Goal: Task Accomplishment & Management: Use online tool/utility

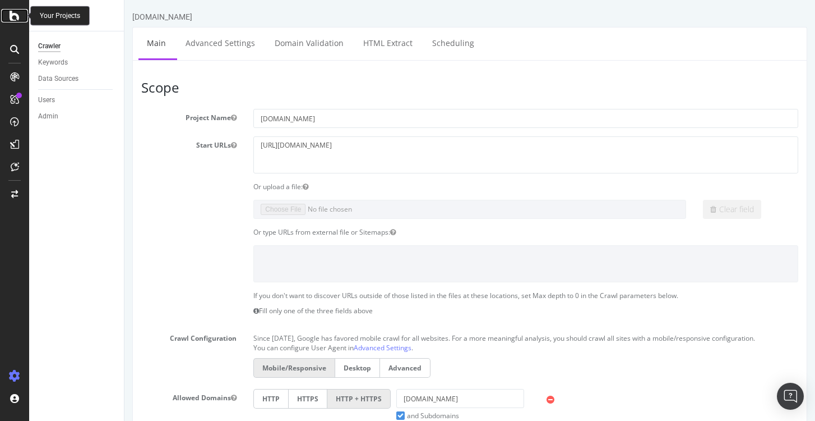
click at [11, 17] on icon at bounding box center [15, 15] width 10 height 13
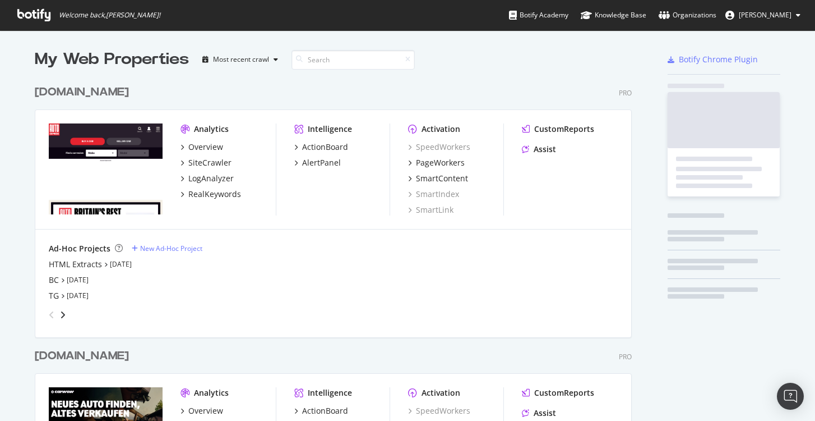
scroll to position [421, 815]
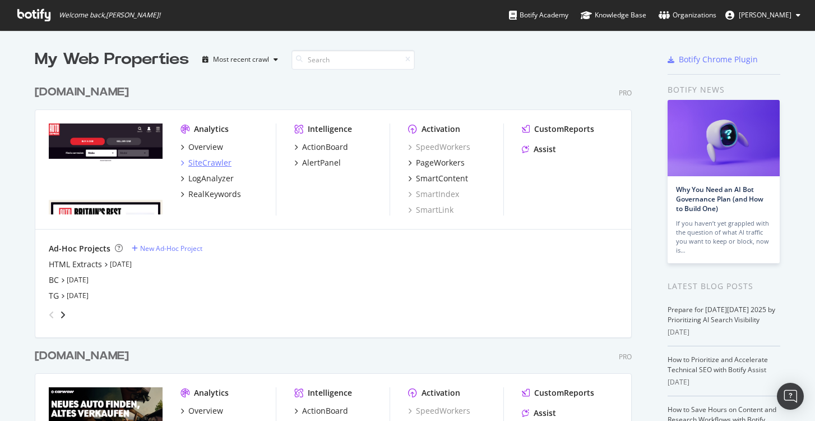
click at [209, 164] on div "SiteCrawler" at bounding box center [209, 162] width 43 height 11
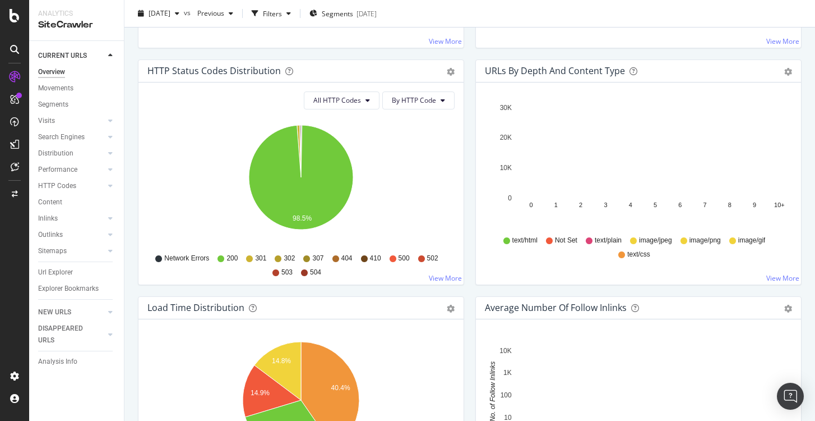
scroll to position [501, 0]
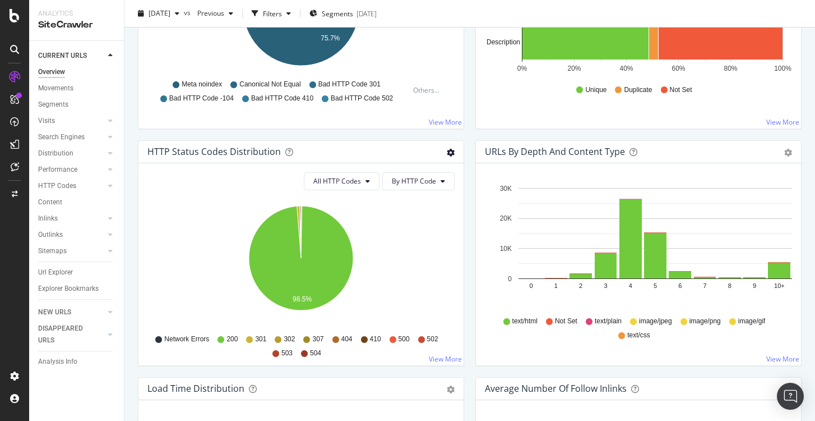
click at [450, 154] on icon "gear" at bounding box center [451, 153] width 8 height 8
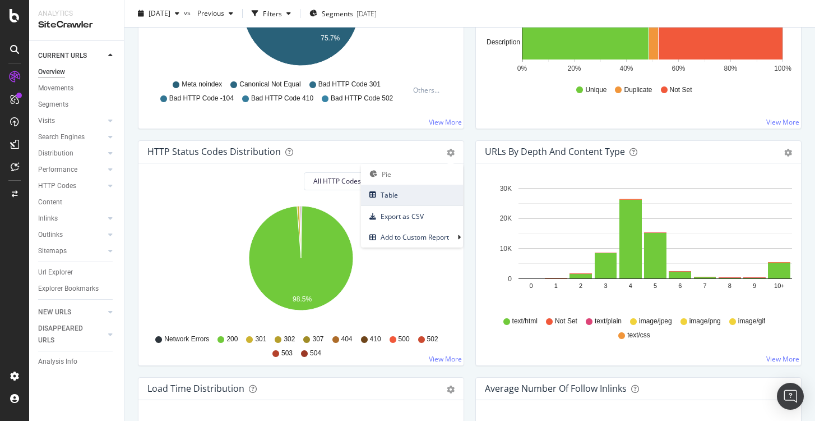
click at [423, 198] on span "Table" at bounding box center [412, 194] width 102 height 15
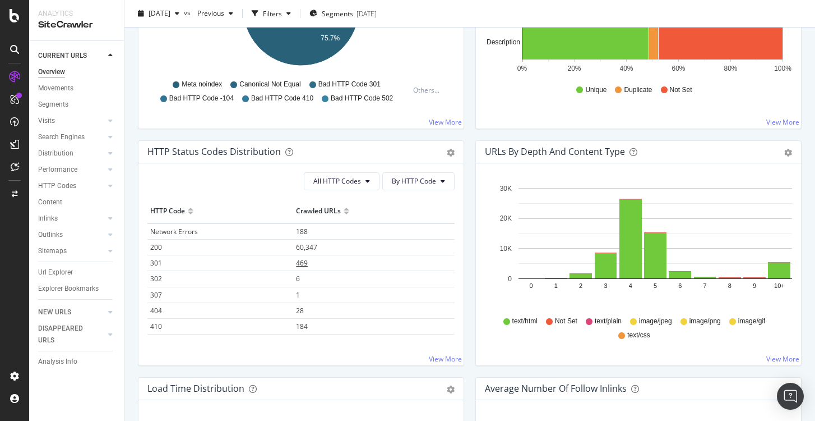
click at [305, 264] on span "469" at bounding box center [302, 263] width 12 height 10
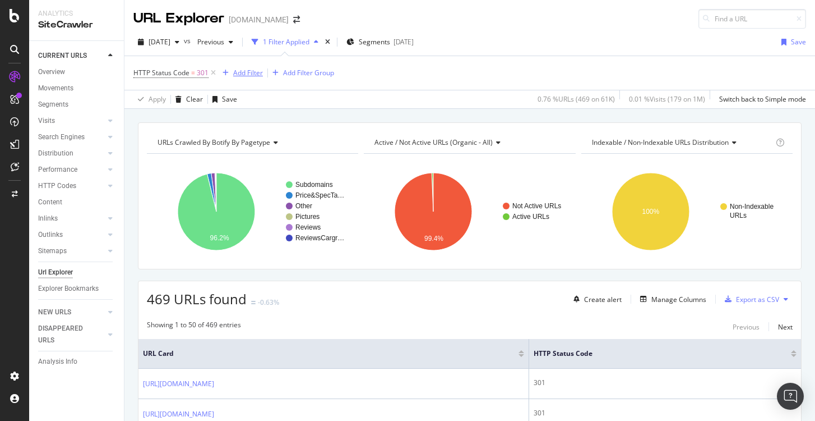
click at [239, 77] on div "Add Filter" at bounding box center [248, 73] width 30 height 10
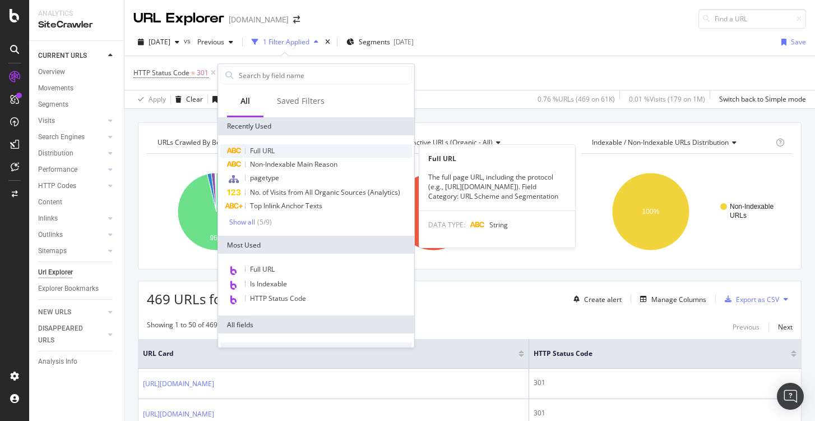
click at [264, 151] on span "Full URL" at bounding box center [262, 151] width 25 height 10
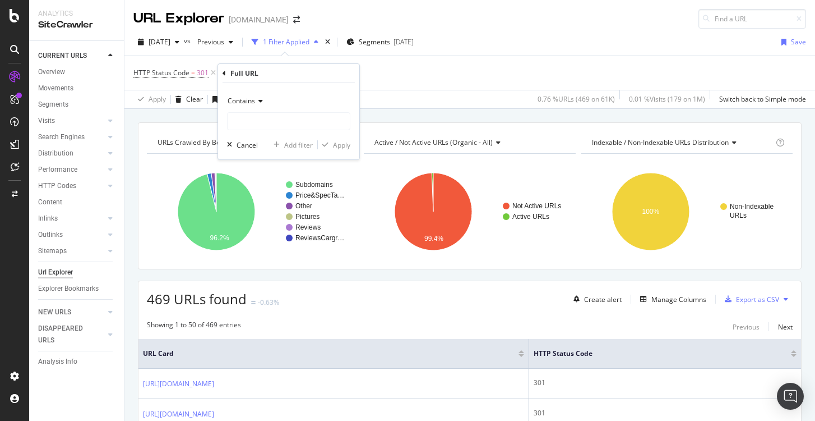
click at [243, 102] on span "Contains" at bounding box center [241, 101] width 27 height 10
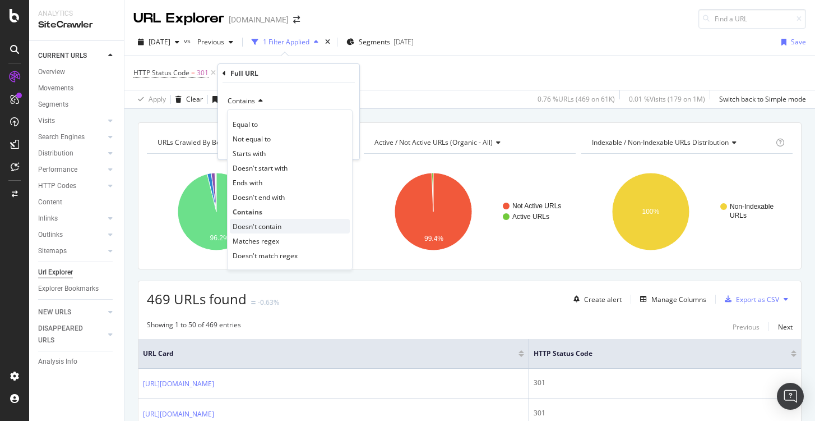
click at [270, 227] on span "Doesn't contain" at bounding box center [257, 226] width 49 height 10
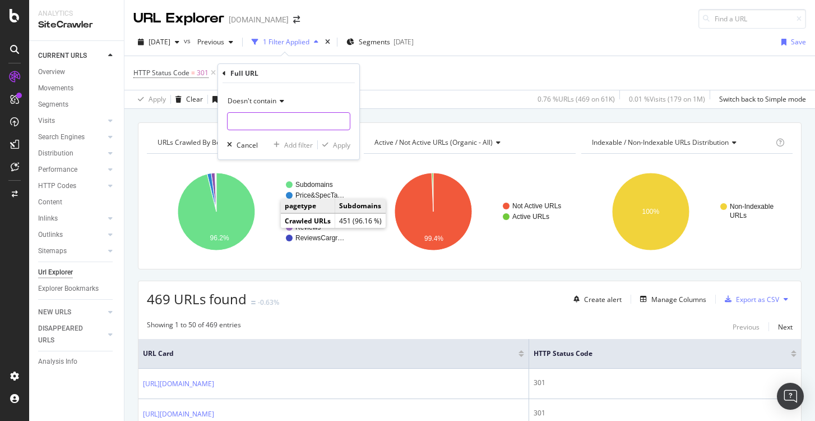
click at [269, 125] on input "text" at bounding box center [289, 121] width 122 height 18
type input "marketplace.auto"
click at [344, 145] on div "Apply" at bounding box center [341, 145] width 17 height 10
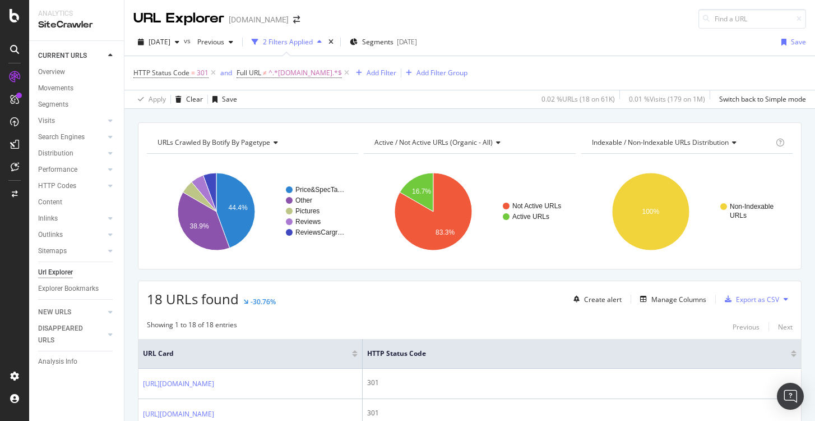
scroll to position [67, 0]
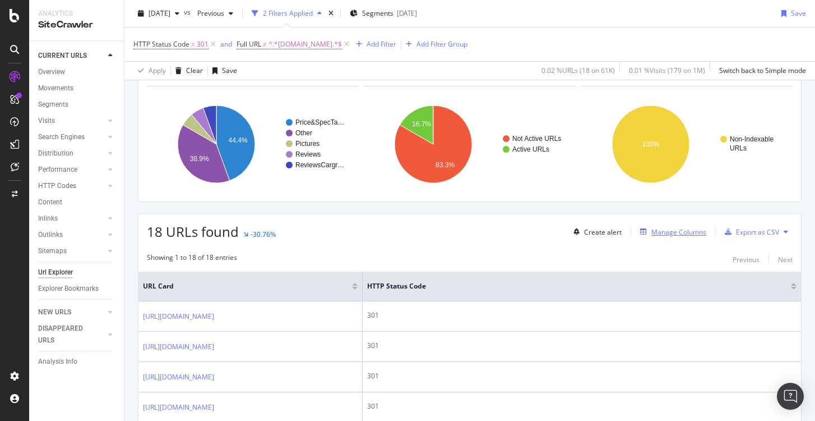
click at [676, 230] on div "Manage Columns" at bounding box center [679, 232] width 55 height 10
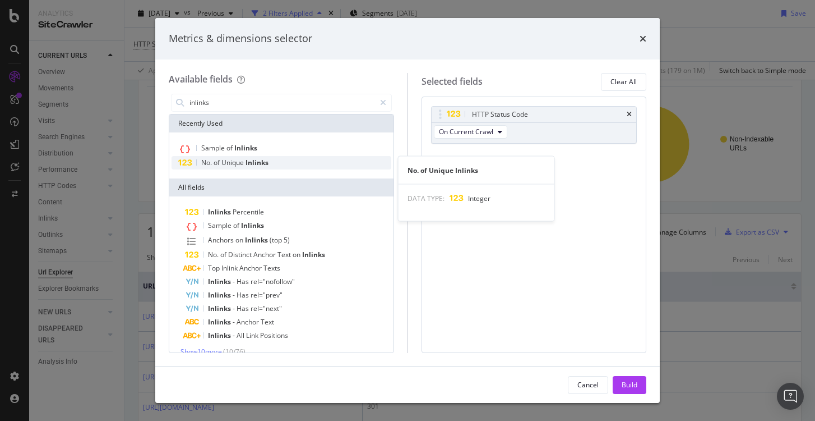
click at [267, 164] on span "Inlinks" at bounding box center [257, 163] width 23 height 10
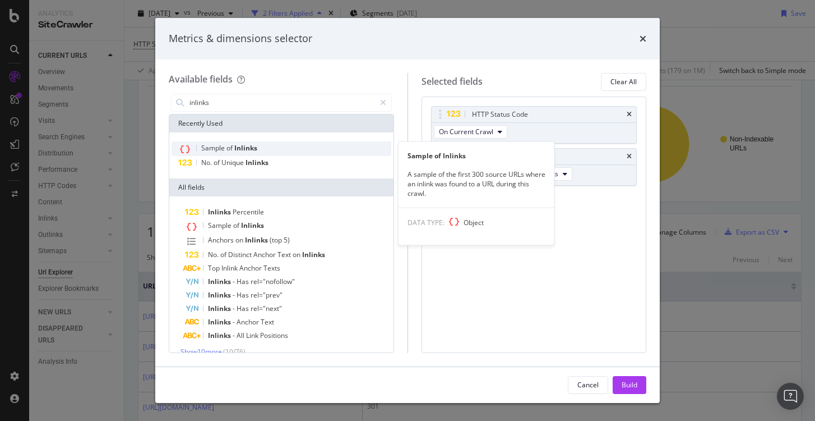
click at [256, 148] on span "Inlinks" at bounding box center [245, 148] width 23 height 10
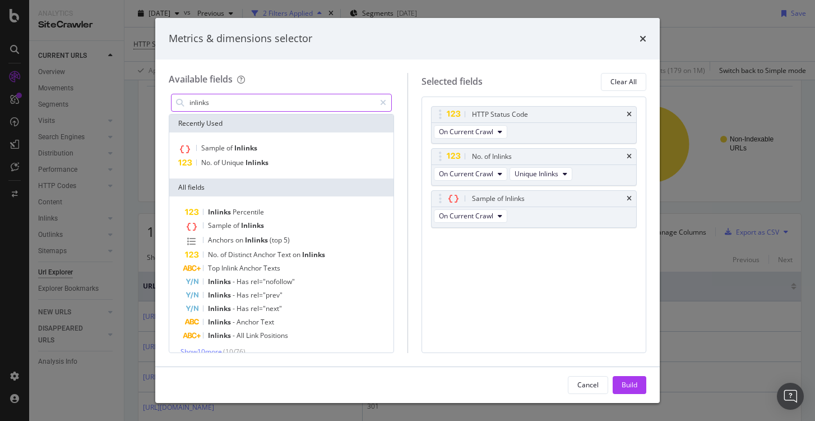
click at [242, 105] on input "inlinks" at bounding box center [281, 102] width 187 height 17
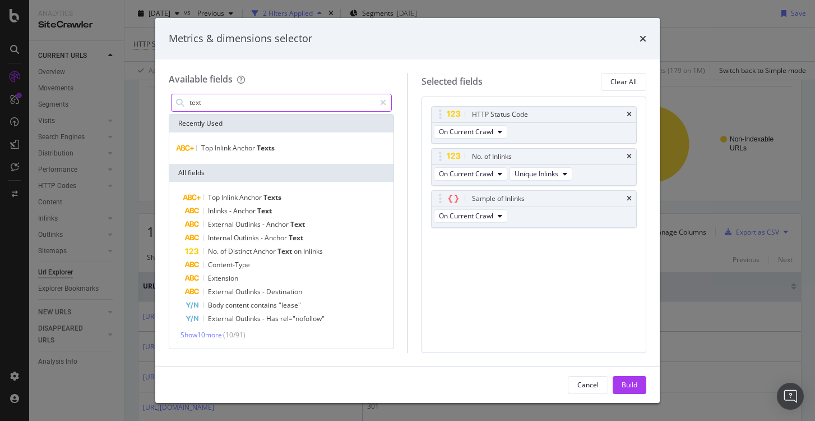
type input "text"
click at [249, 156] on div "Top Inlink Anchor Texts" at bounding box center [281, 147] width 224 height 31
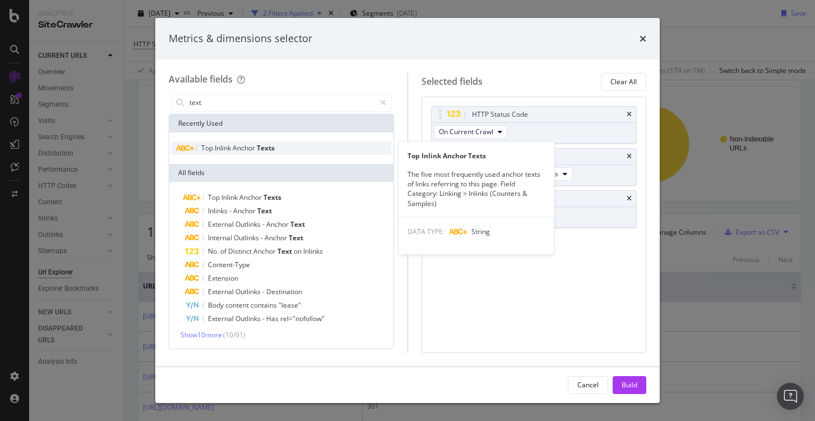
click at [267, 145] on span "Texts" at bounding box center [266, 148] width 18 height 10
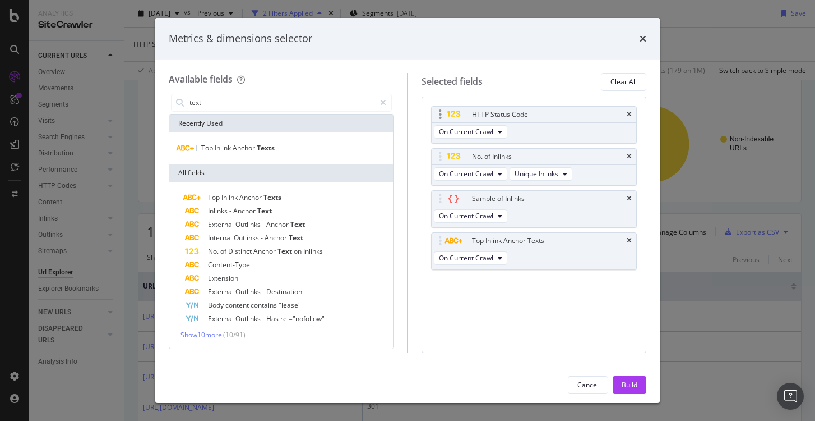
click at [630, 118] on div "HTTP Status Code" at bounding box center [534, 115] width 205 height 16
click at [630, 111] on icon "times" at bounding box center [629, 114] width 5 height 7
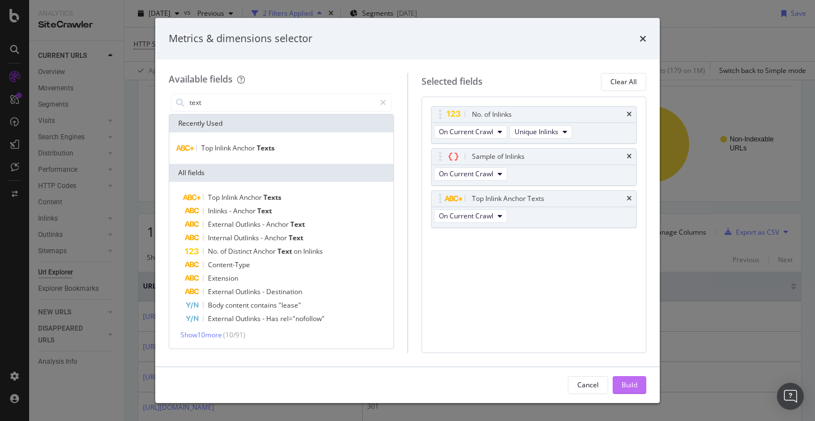
click at [636, 387] on div "Build" at bounding box center [630, 385] width 16 height 10
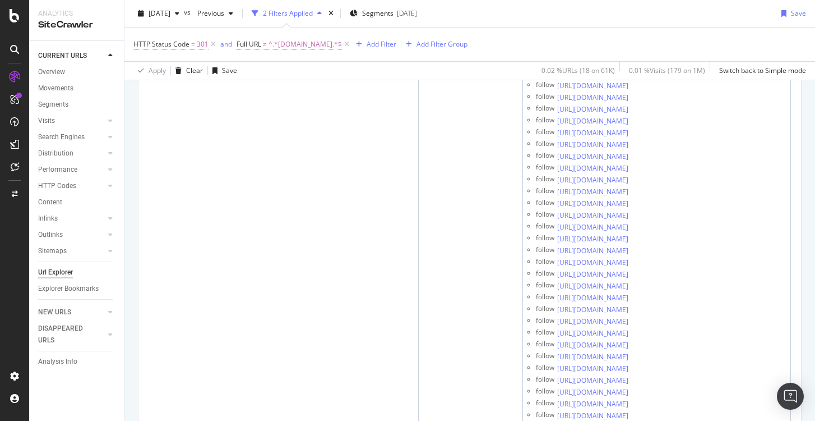
scroll to position [190, 0]
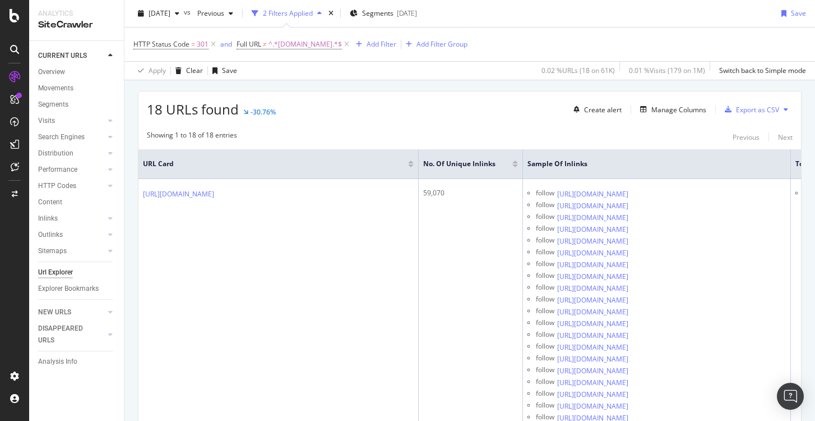
click at [516, 161] on div at bounding box center [515, 161] width 6 height 3
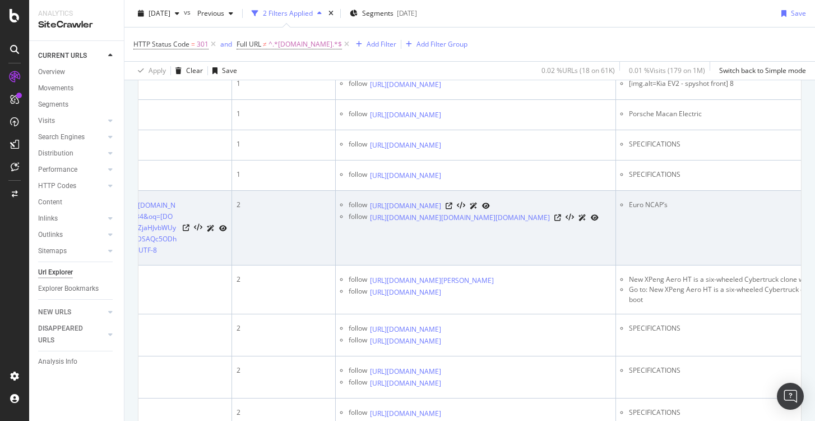
scroll to position [0, 133]
click at [450, 209] on icon at bounding box center [447, 205] width 7 height 7
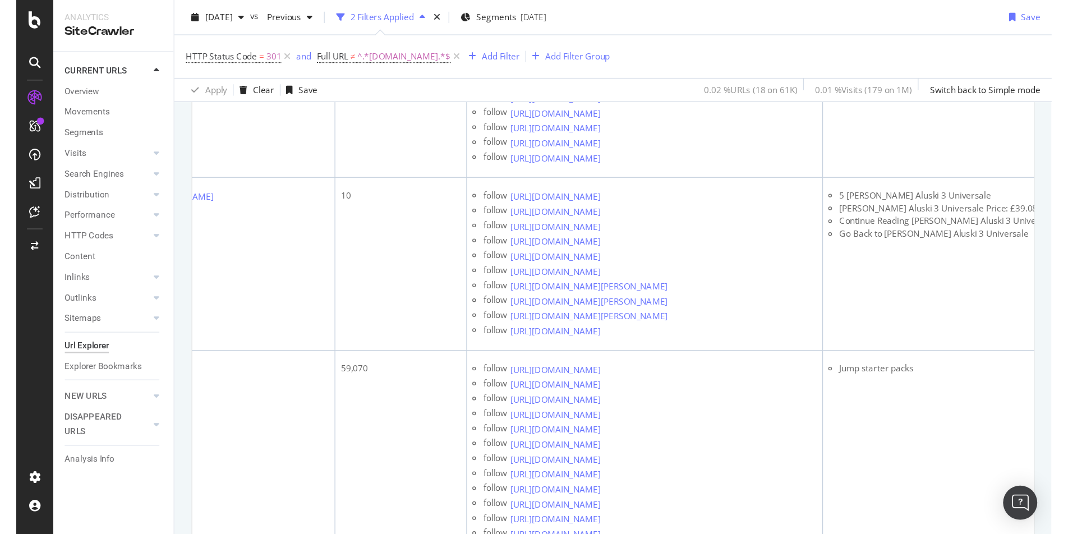
scroll to position [0, 113]
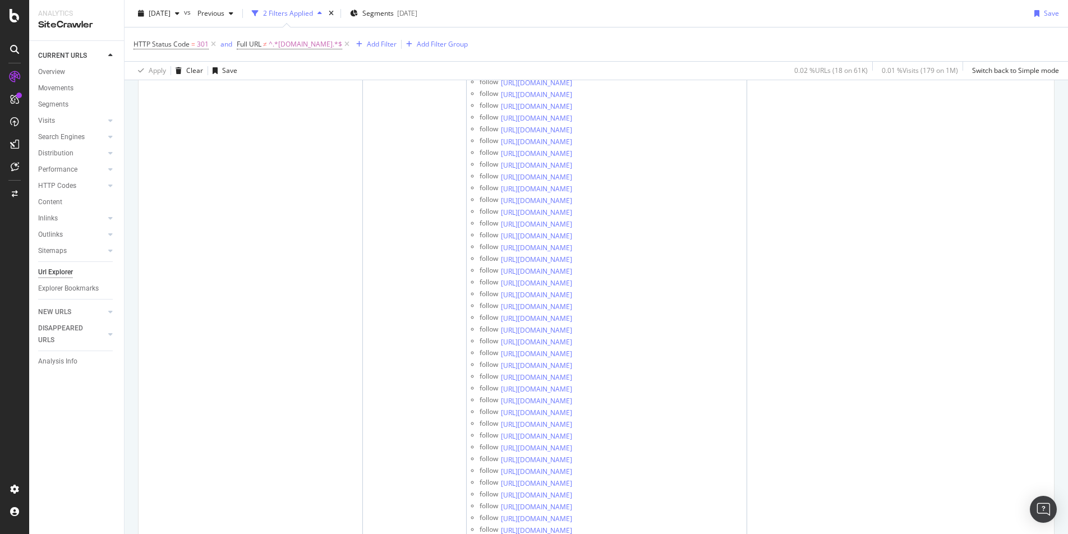
scroll to position [1258, 0]
drag, startPoint x: 262, startPoint y: 228, endPoint x: 241, endPoint y: 200, distance: 35.2
copy link "/accessories-tyres/45002/fabbri-aluski-3-universale"
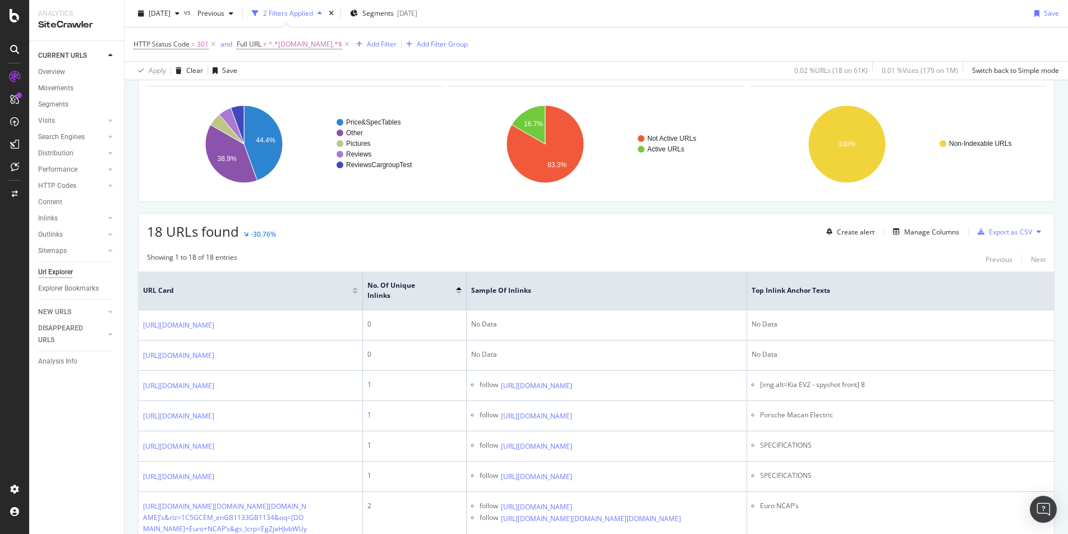
scroll to position [66, 0]
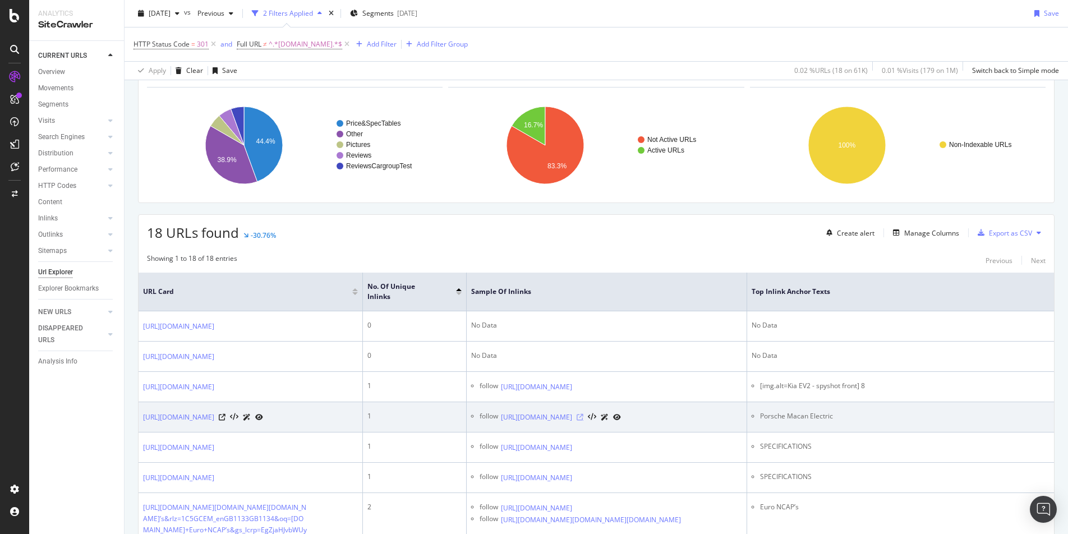
click at [583, 420] on icon at bounding box center [579, 417] width 7 height 7
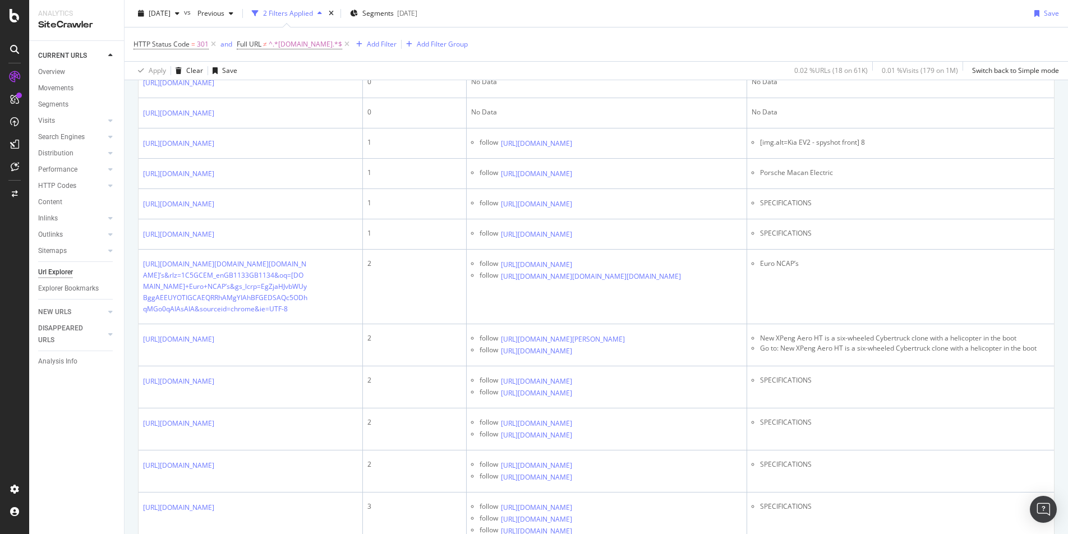
scroll to position [385, 0]
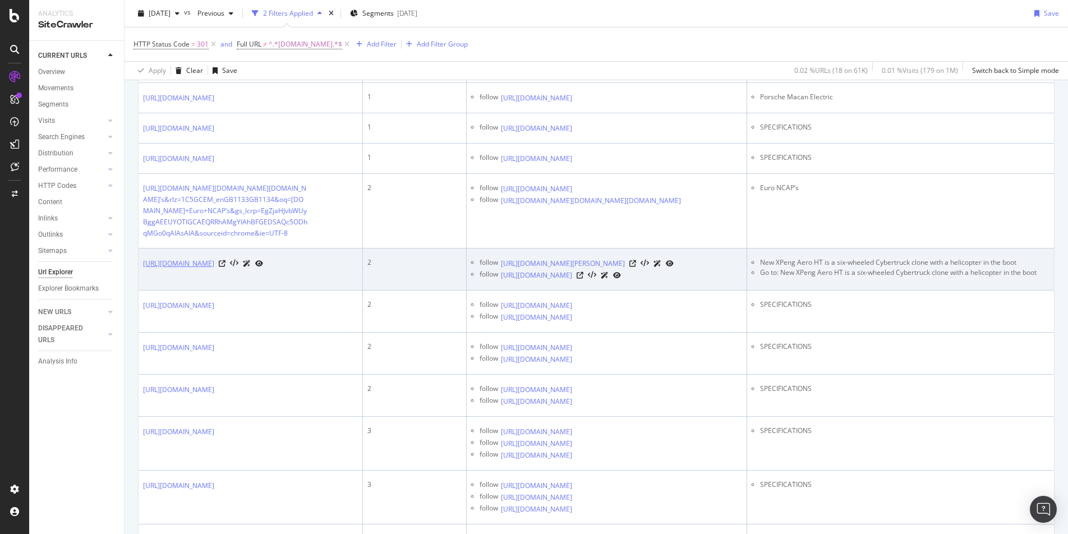
drag, startPoint x: 298, startPoint y: 383, endPoint x: 239, endPoint y: 362, distance: 62.4
click at [239, 290] on td "https://www.autoexpress.co.uk/xpeng/365544/xpeng-aero-ht-flying-car-eyes-worldw…" at bounding box center [250, 269] width 224 height 42
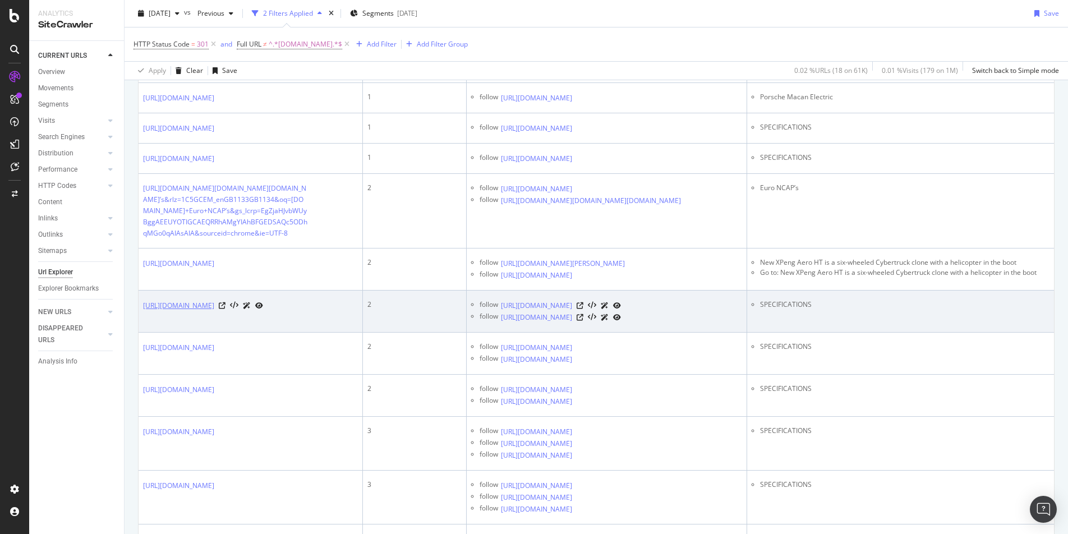
copy link "/xpeng/365544/xpeng-aero-ht-flying-car-eyes-worldwide-rollout"
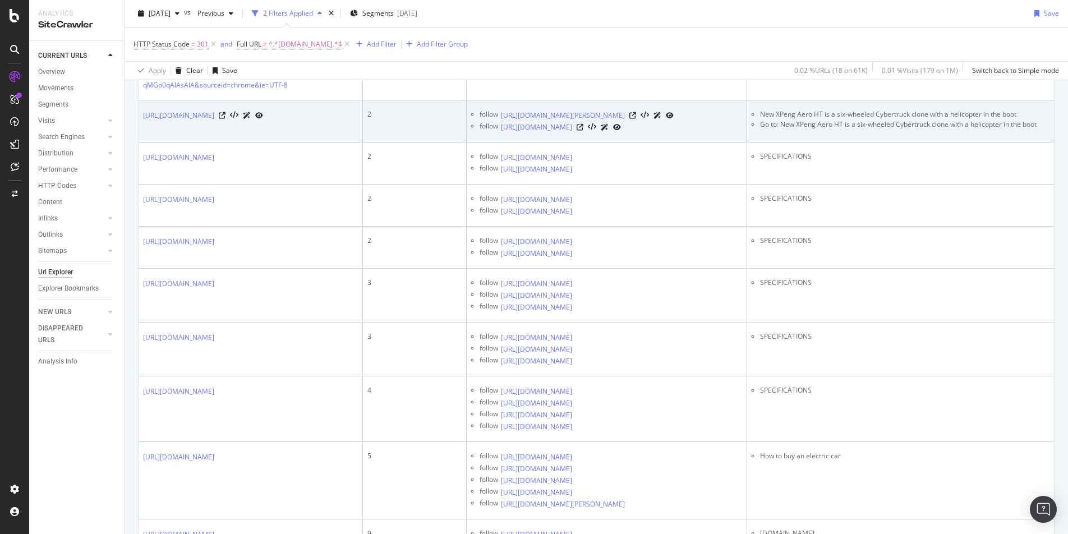
scroll to position [534, 0]
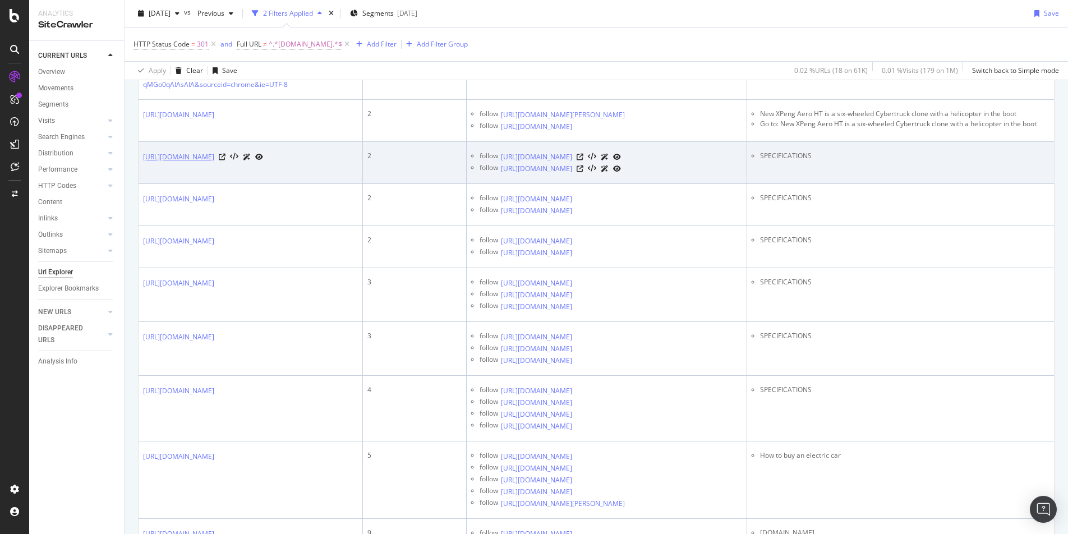
drag, startPoint x: 218, startPoint y: 294, endPoint x: 242, endPoint y: 269, distance: 34.5
click at [242, 184] on td "https://www.autoexpress.co.uk/mercedes/sl-class/prices-specs" at bounding box center [250, 163] width 224 height 42
copy link "/mercedes/sl-class/prices-specs"
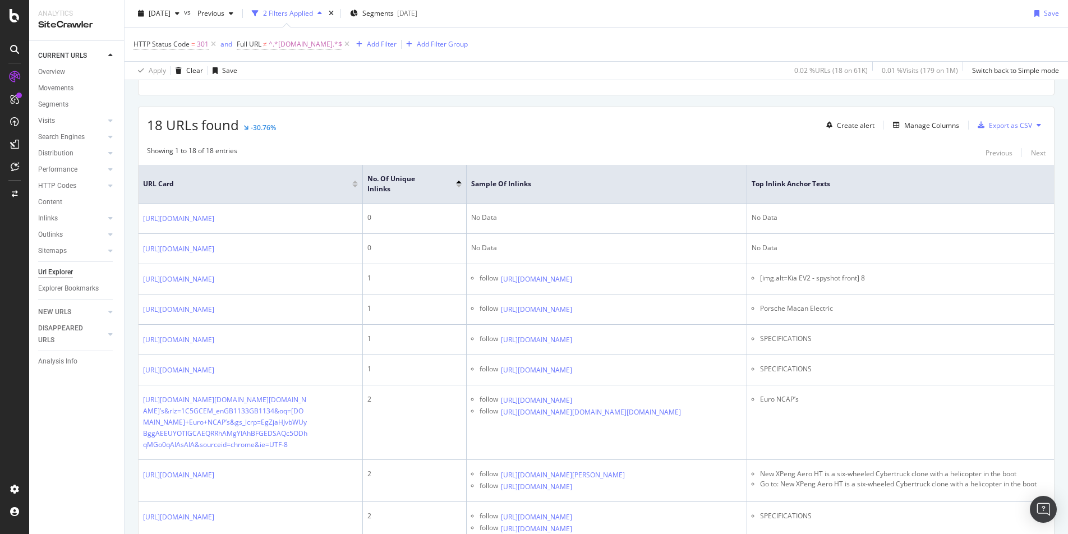
scroll to position [0, 0]
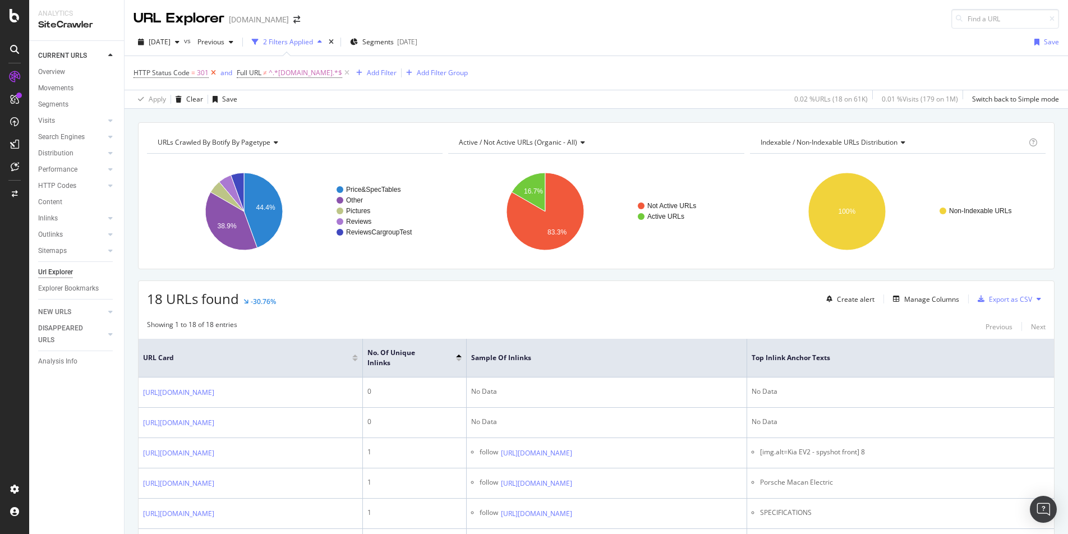
click at [214, 72] on icon at bounding box center [214, 72] width 10 height 11
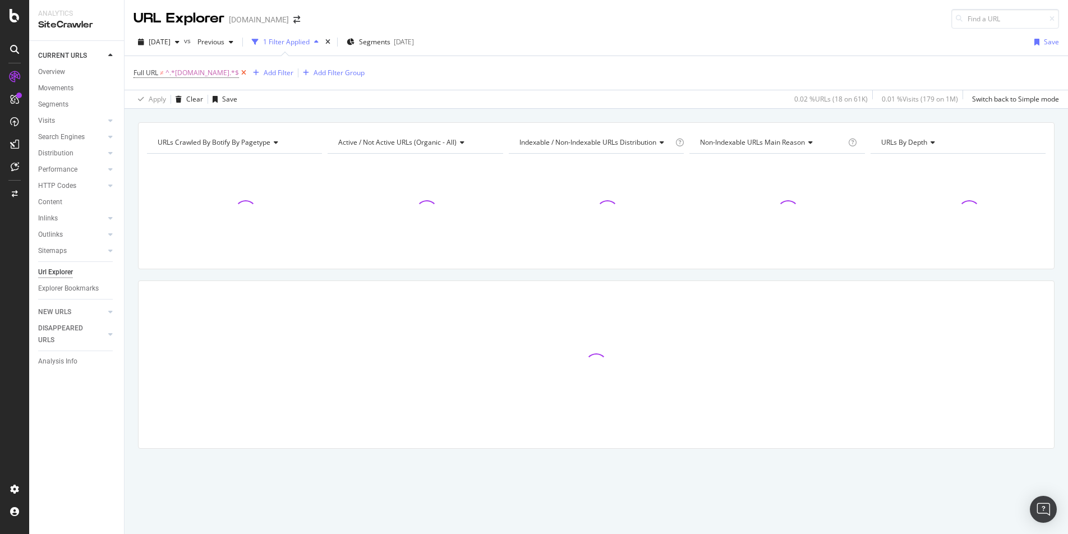
click at [247, 72] on icon at bounding box center [244, 72] width 10 height 11
click at [57, 181] on div "HTTP Codes" at bounding box center [57, 186] width 38 height 12
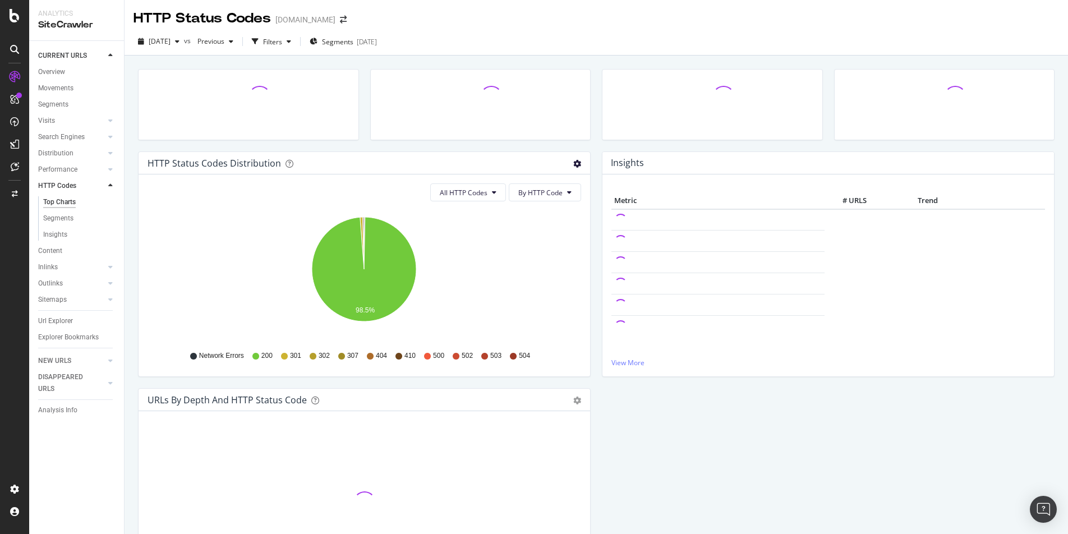
click at [579, 164] on icon "gear" at bounding box center [577, 164] width 8 height 8
click at [536, 207] on span "Table" at bounding box center [538, 205] width 102 height 15
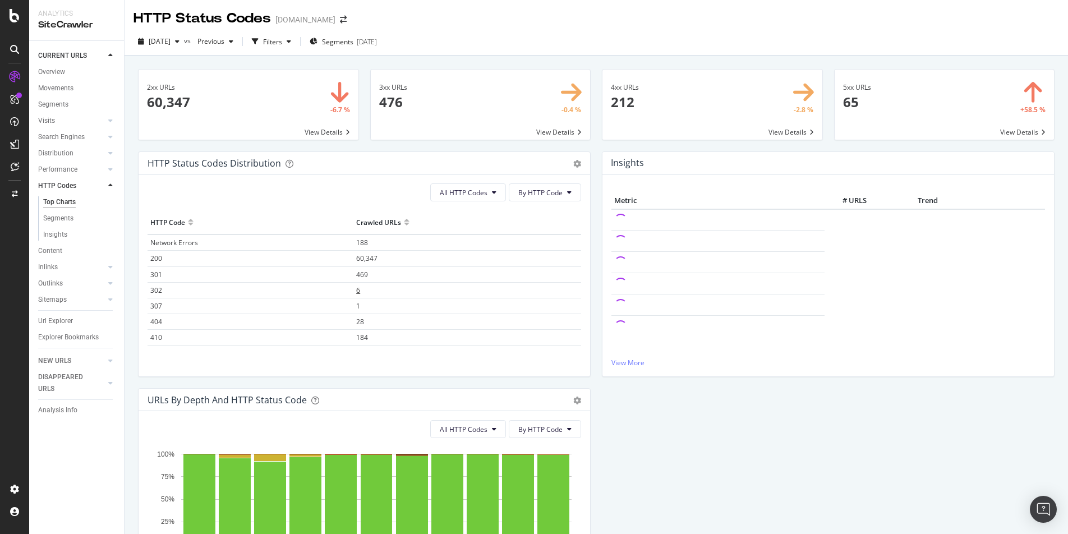
click at [360, 289] on span "6" at bounding box center [358, 290] width 4 height 10
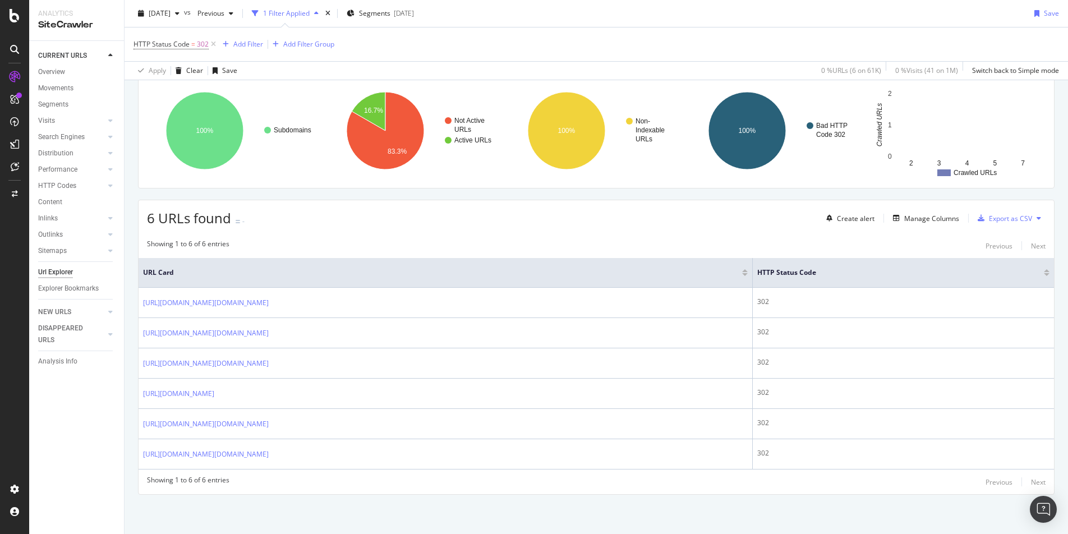
scroll to position [113, 0]
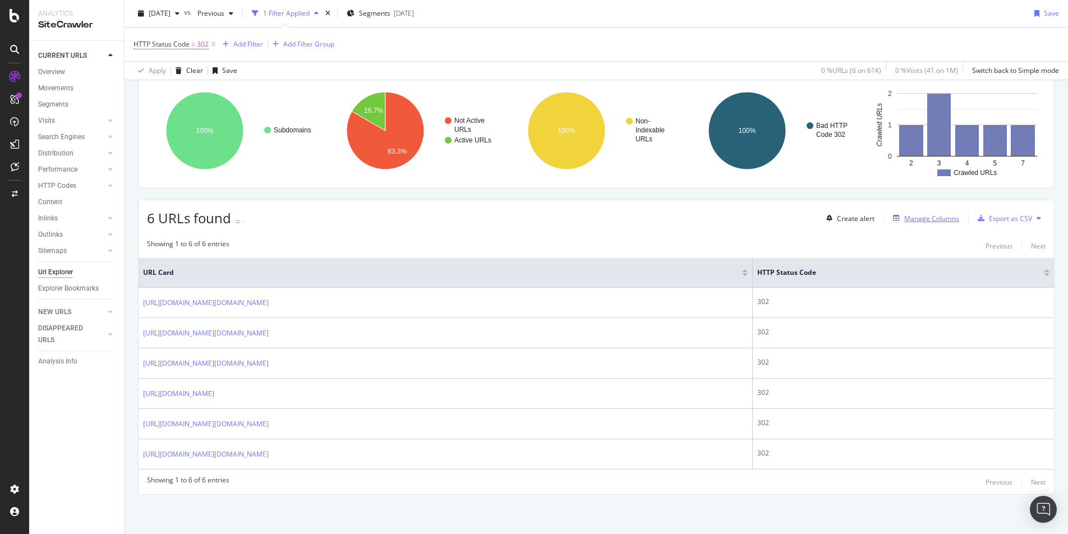
click at [815, 214] on div "Manage Columns" at bounding box center [931, 219] width 55 height 10
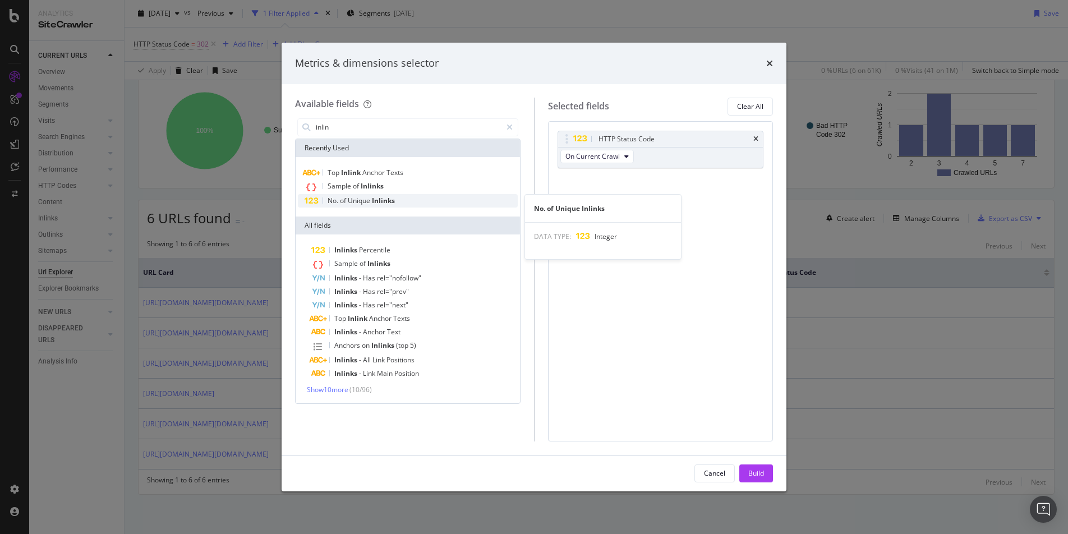
type input "inlin"
click at [401, 195] on div "No. of Unique Inlinks" at bounding box center [408, 200] width 220 height 13
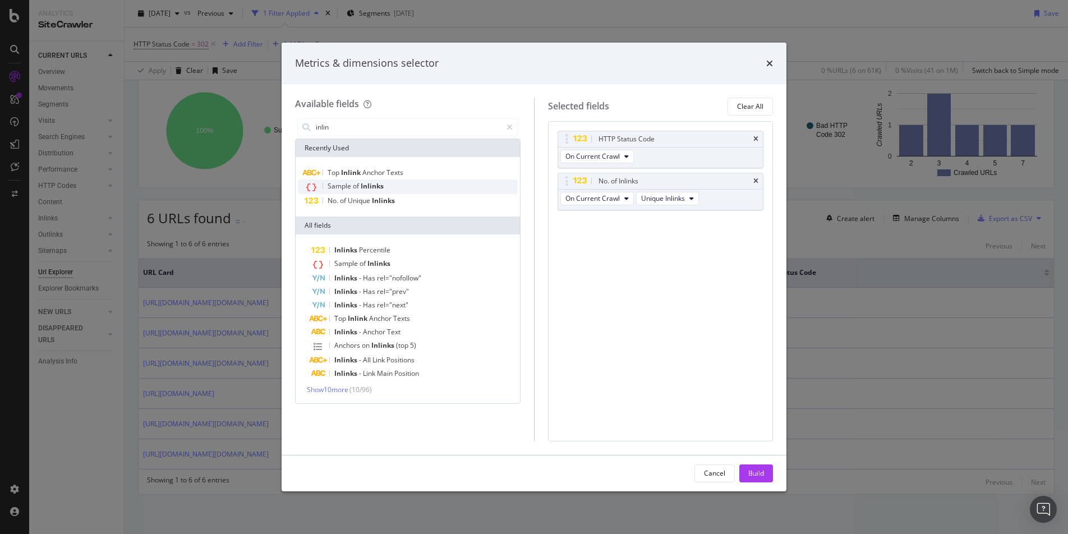
click at [380, 183] on span "Inlinks" at bounding box center [372, 186] width 23 height 10
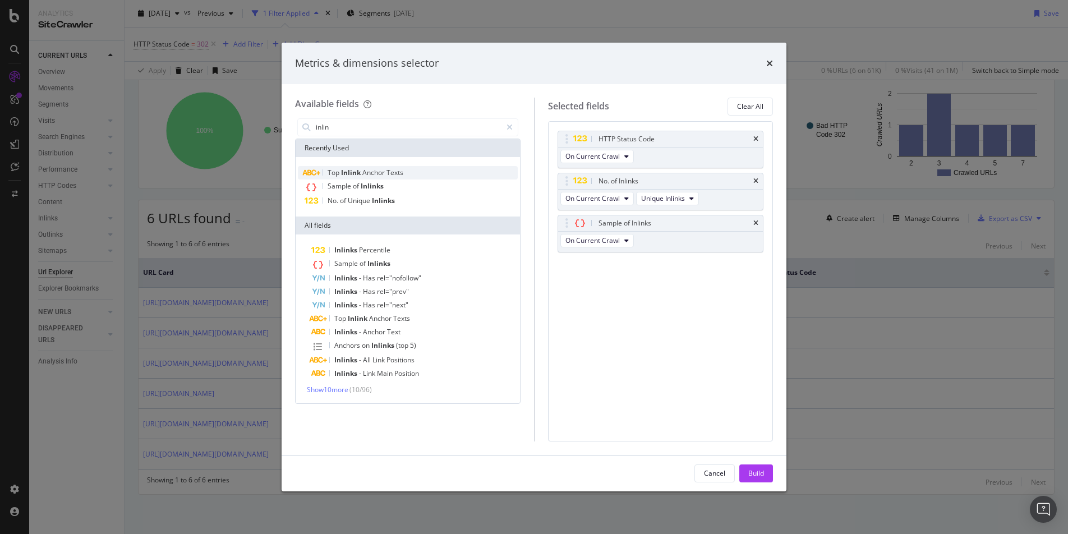
click at [392, 168] on span "Texts" at bounding box center [394, 173] width 17 height 10
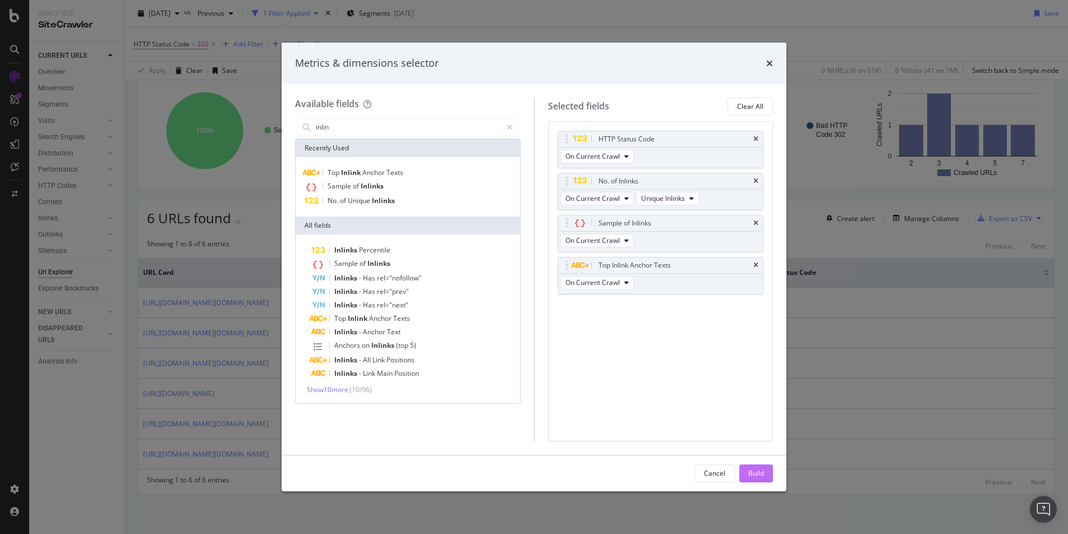
click at [763, 420] on div "Build" at bounding box center [756, 473] width 16 height 17
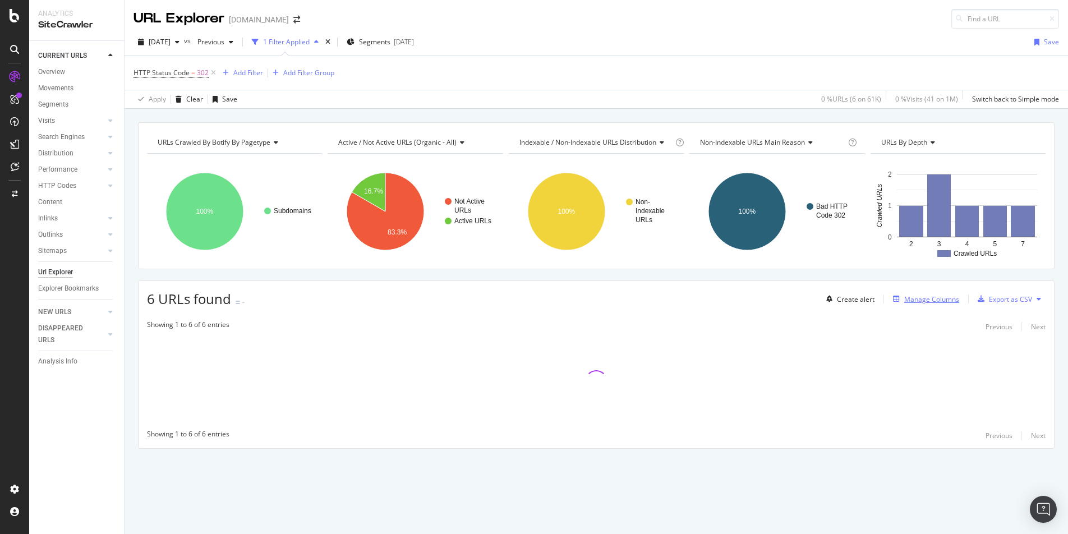
click at [815, 299] on div "Manage Columns" at bounding box center [931, 299] width 55 height 10
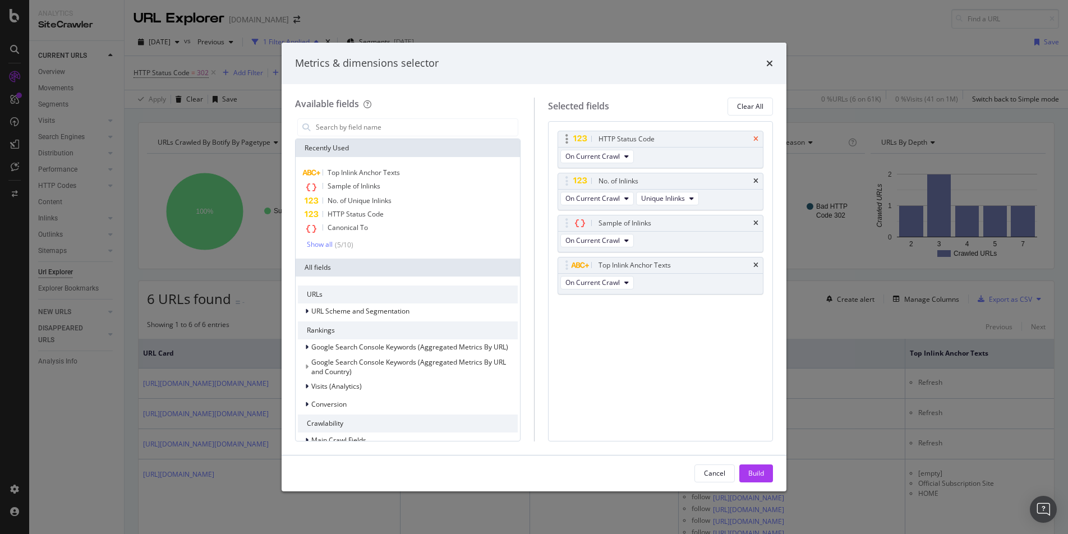
click at [757, 138] on icon "times" at bounding box center [755, 139] width 5 height 7
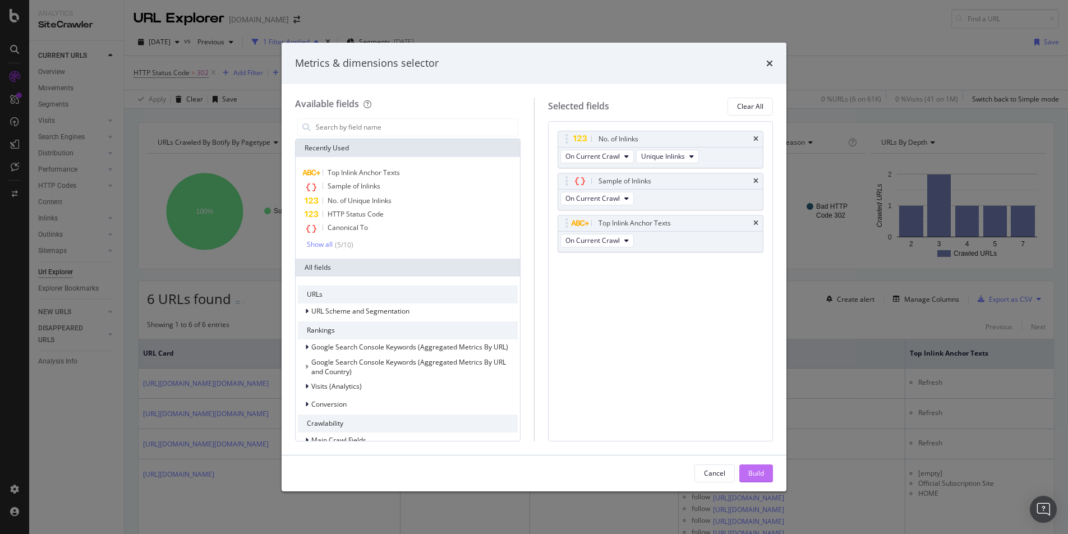
click at [754, 420] on div "Build" at bounding box center [756, 473] width 16 height 10
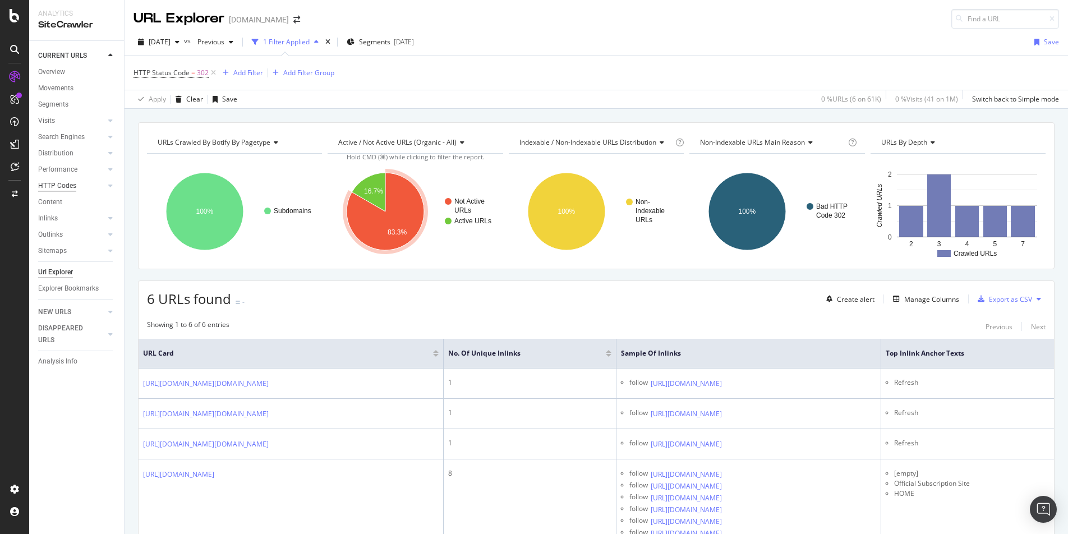
click at [62, 190] on div "HTTP Codes" at bounding box center [57, 186] width 38 height 12
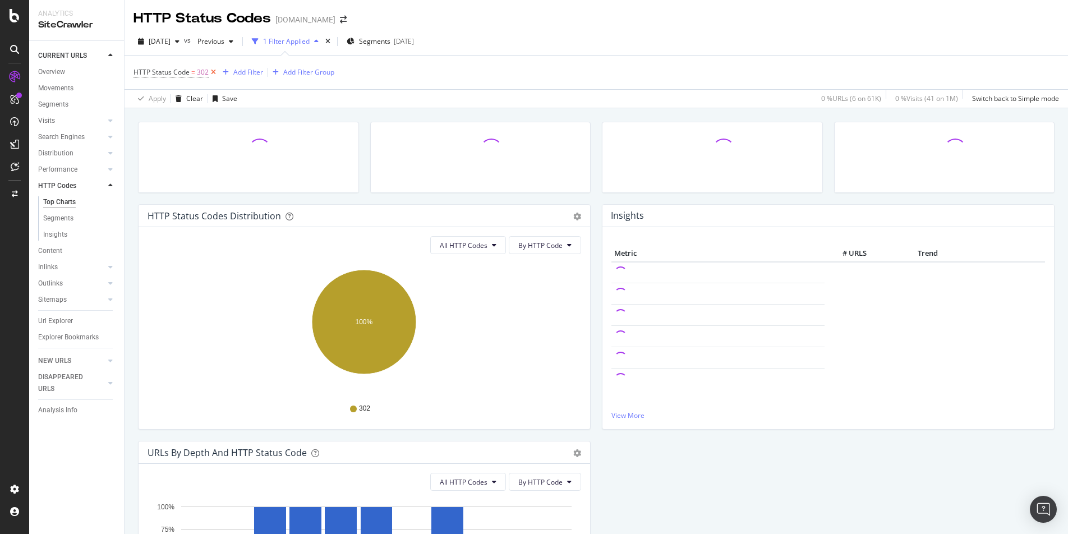
click at [214, 76] on icon at bounding box center [214, 72] width 10 height 11
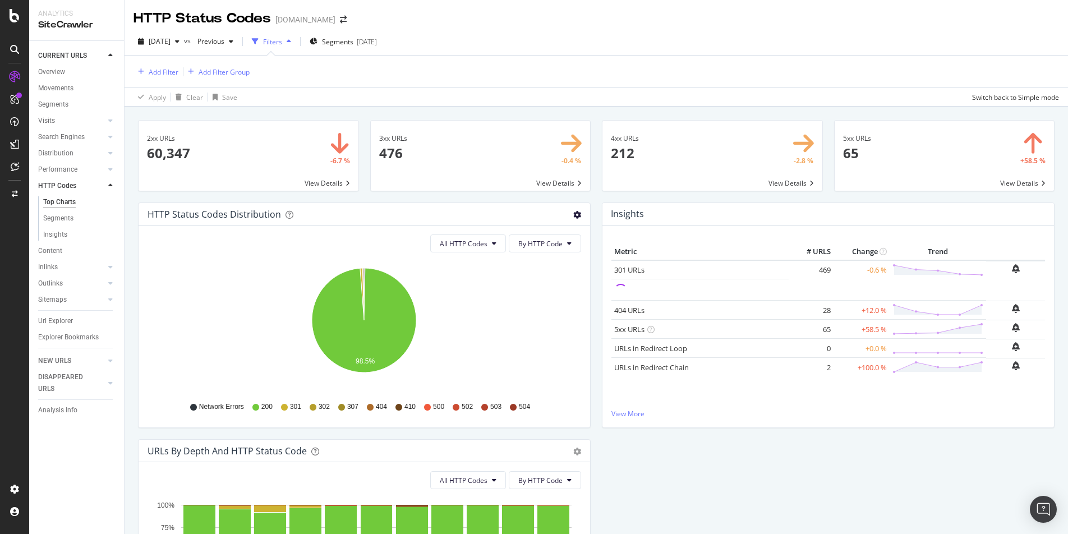
click at [574, 212] on icon "gear" at bounding box center [577, 215] width 8 height 8
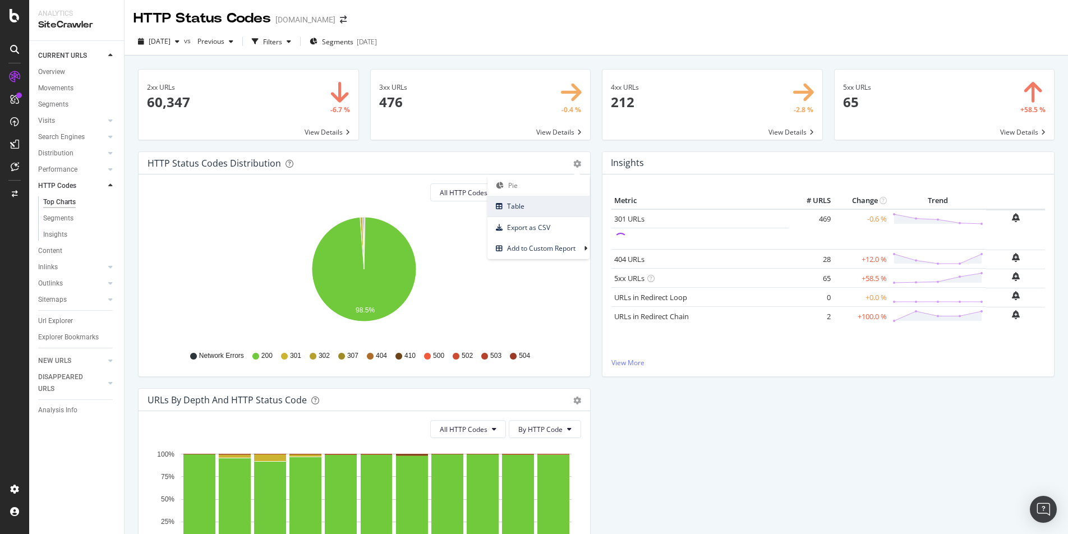
click at [538, 206] on span "Table" at bounding box center [538, 205] width 102 height 15
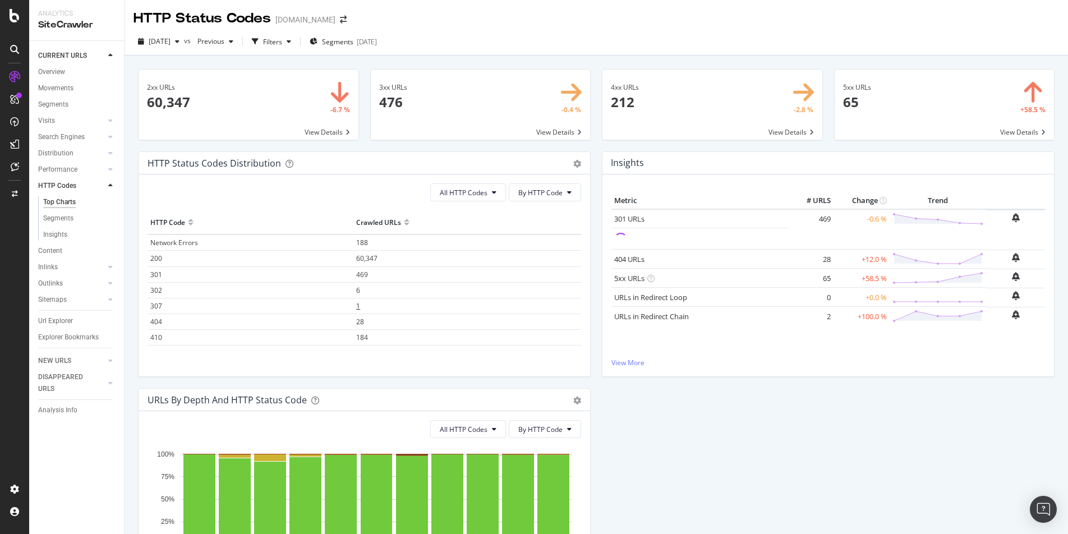
click at [359, 307] on span "1" at bounding box center [358, 306] width 4 height 10
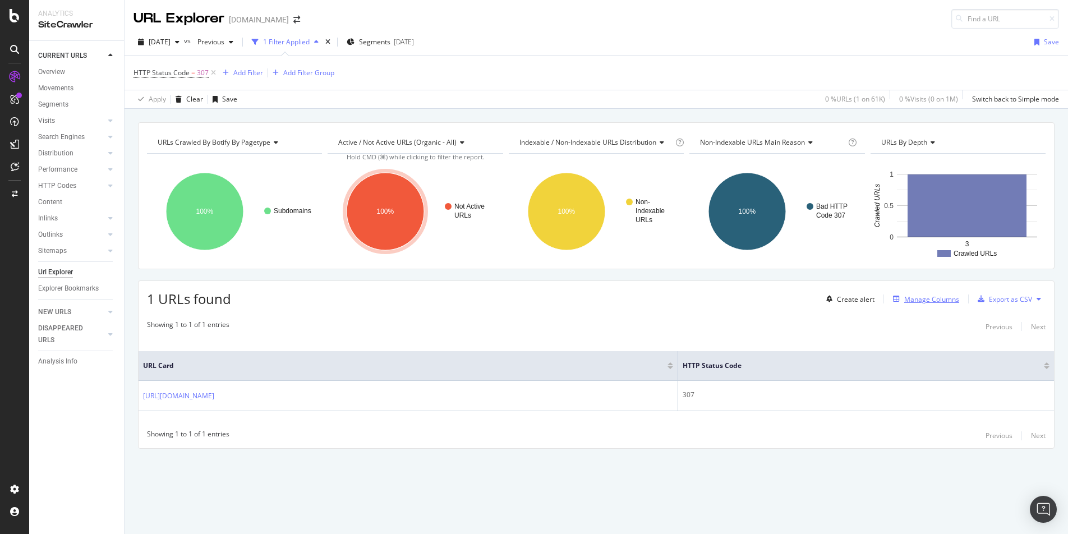
click at [815, 301] on div "Manage Columns" at bounding box center [931, 299] width 55 height 10
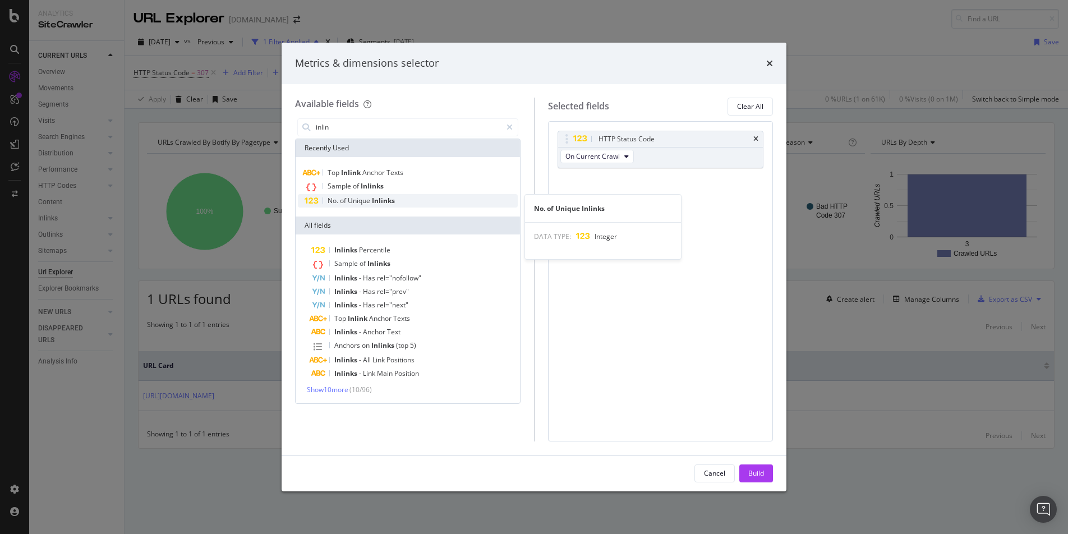
type input "inlin"
click at [401, 200] on div "No. of Unique Inlinks" at bounding box center [408, 200] width 220 height 13
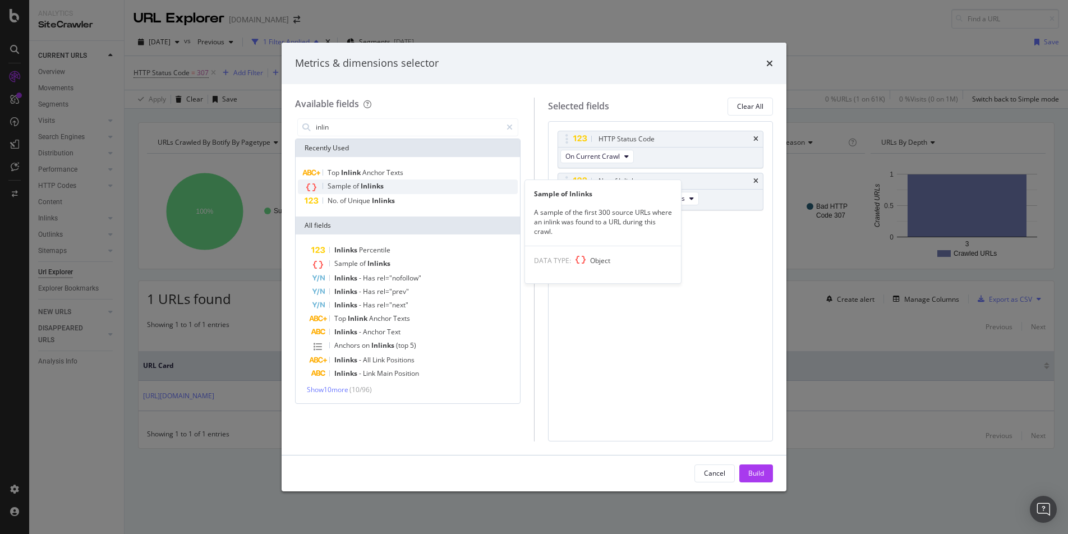
click at [393, 190] on div "Sample of Inlinks" at bounding box center [408, 186] width 220 height 15
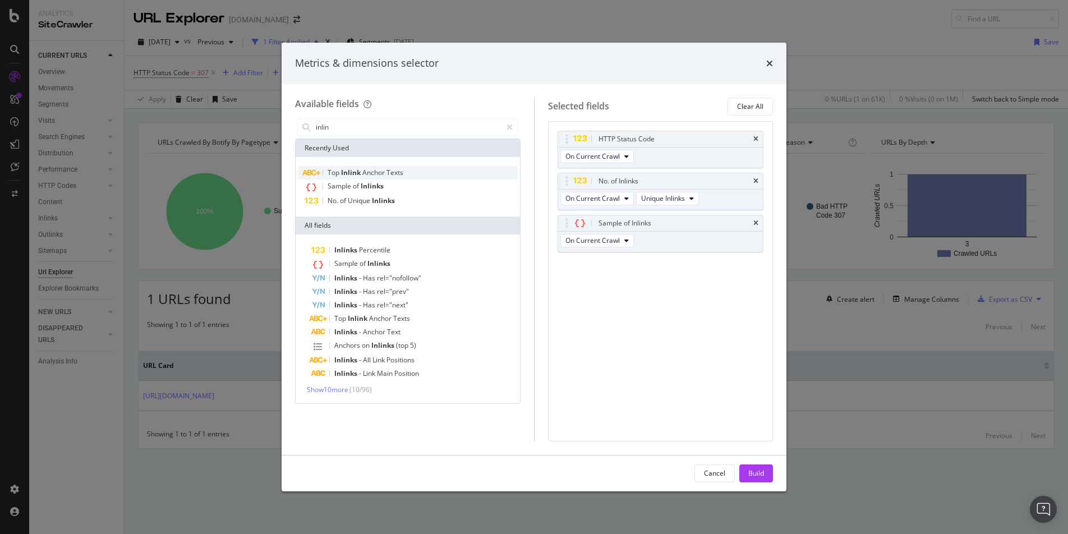
click at [401, 175] on span "Texts" at bounding box center [394, 173] width 17 height 10
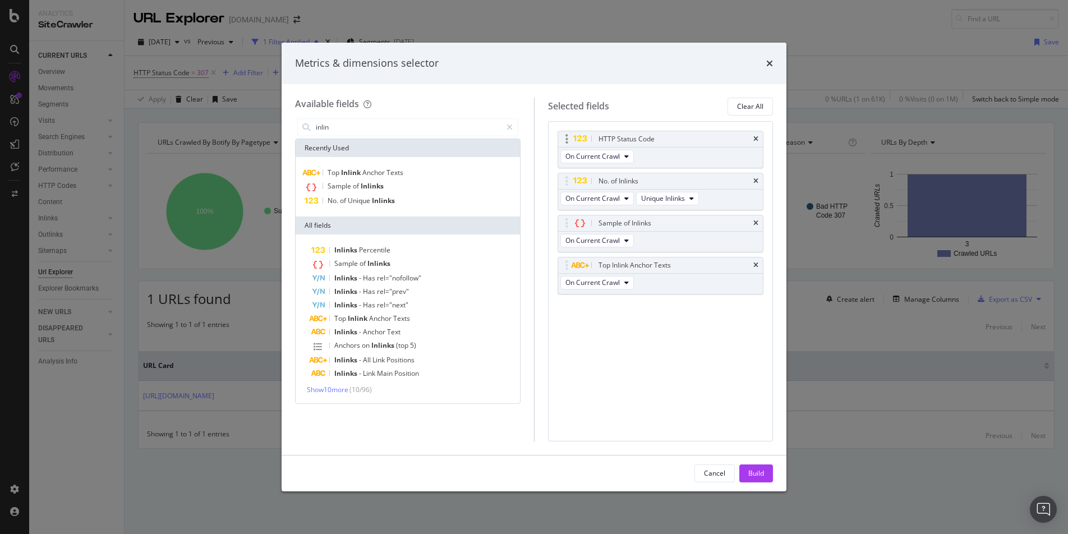
click at [758, 140] on div "HTTP Status Code" at bounding box center [660, 139] width 205 height 16
click at [754, 139] on icon "times" at bounding box center [755, 139] width 5 height 7
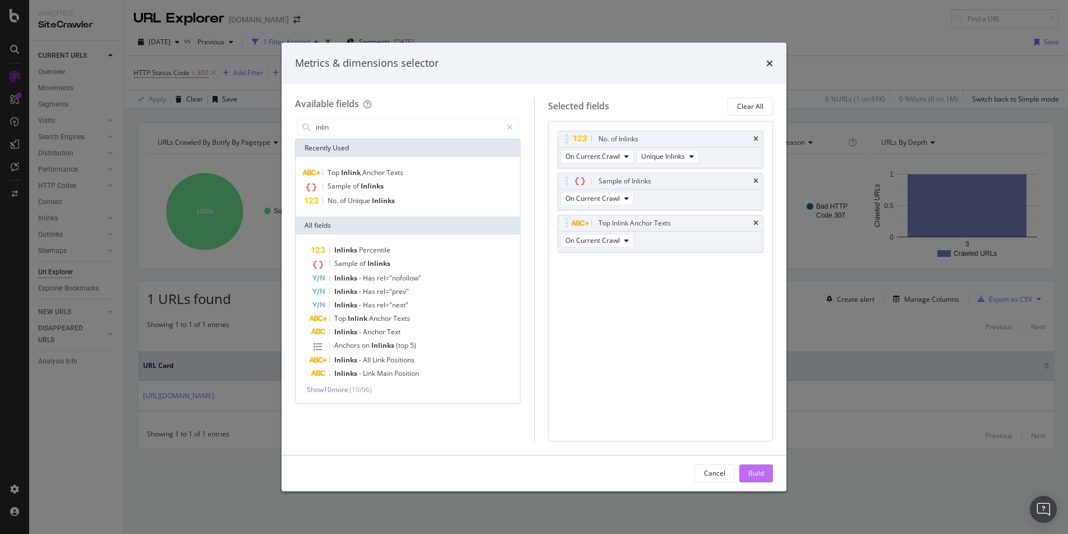
click at [751, 420] on div "Build" at bounding box center [756, 473] width 16 height 17
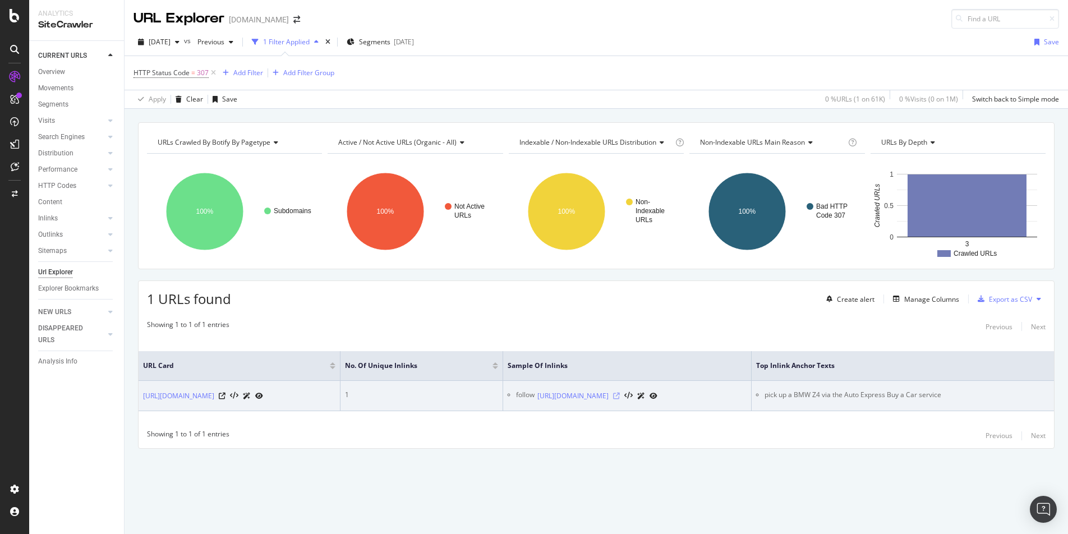
click at [620, 392] on icon at bounding box center [616, 395] width 7 height 7
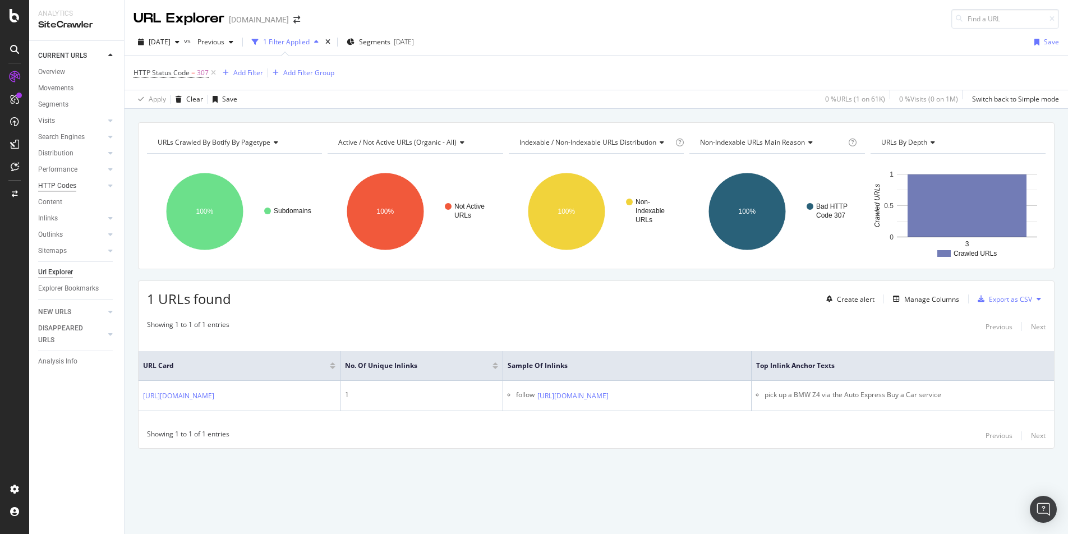
click at [58, 186] on div "HTTP Codes" at bounding box center [57, 186] width 38 height 12
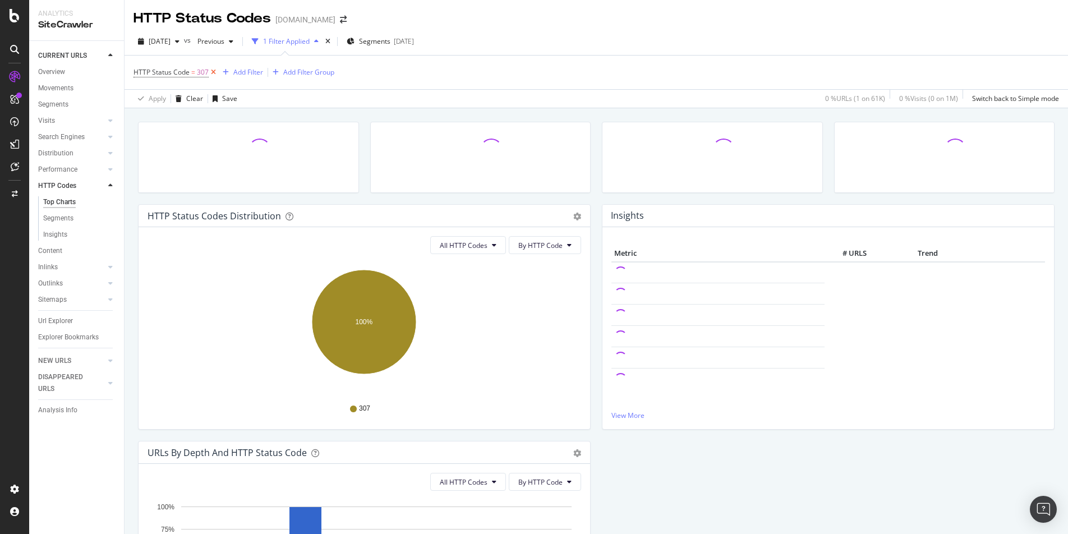
click at [212, 72] on icon at bounding box center [214, 72] width 10 height 11
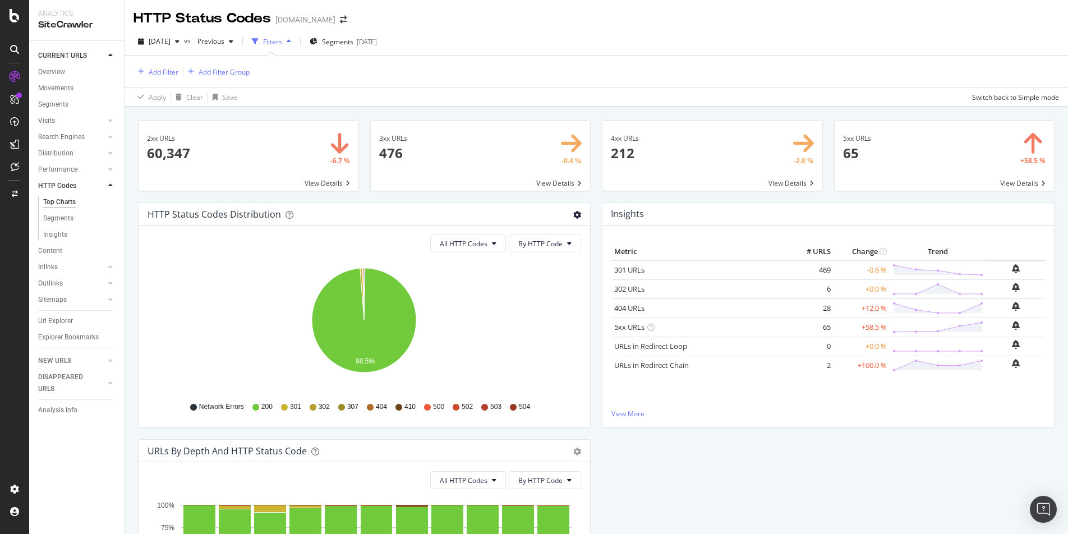
click at [579, 212] on icon "gear" at bounding box center [577, 215] width 8 height 8
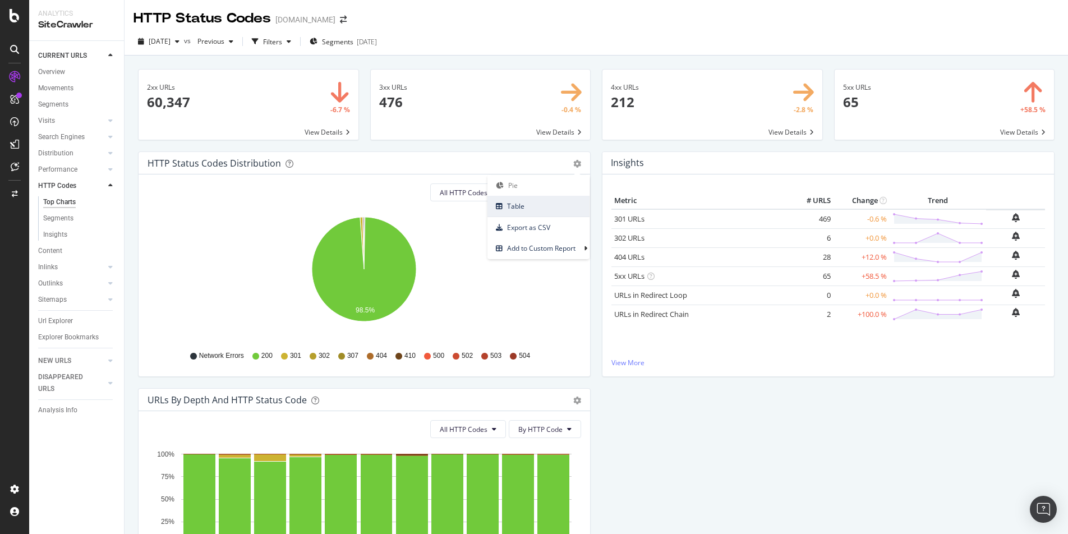
click at [532, 207] on span "Table" at bounding box center [538, 205] width 102 height 15
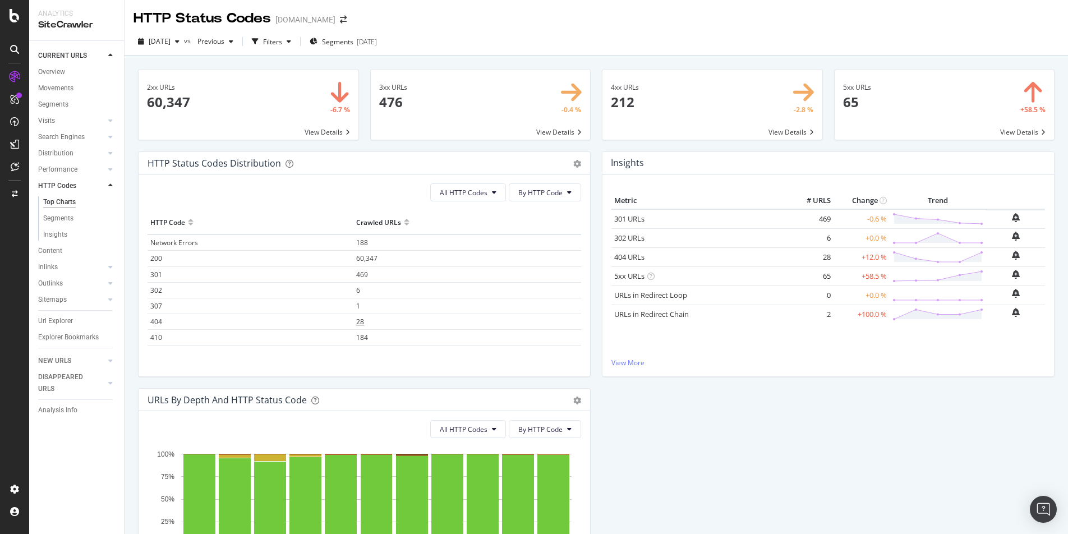
click at [363, 324] on span "28" at bounding box center [360, 322] width 8 height 10
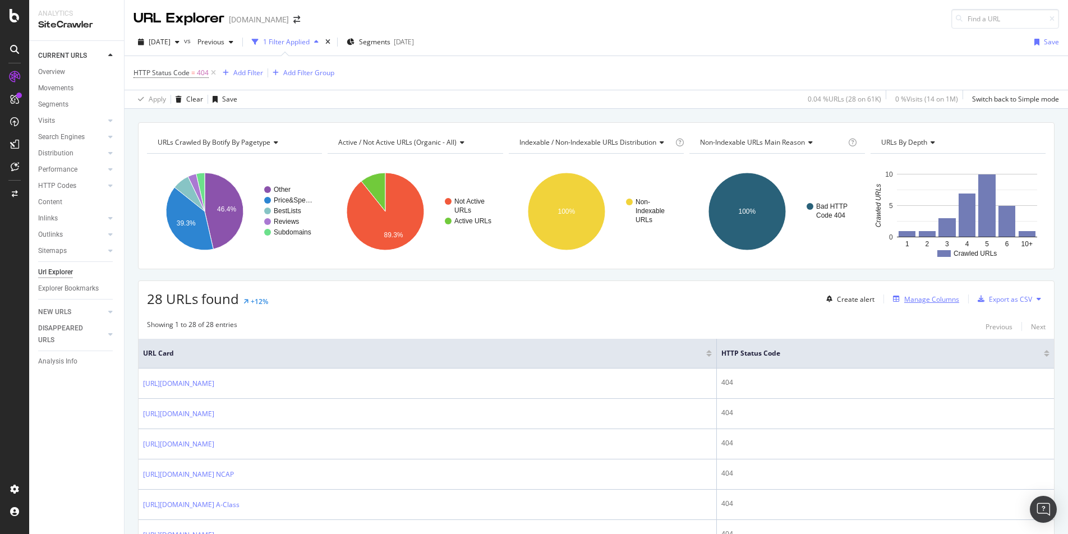
click at [815, 296] on div "Manage Columns" at bounding box center [931, 299] width 55 height 10
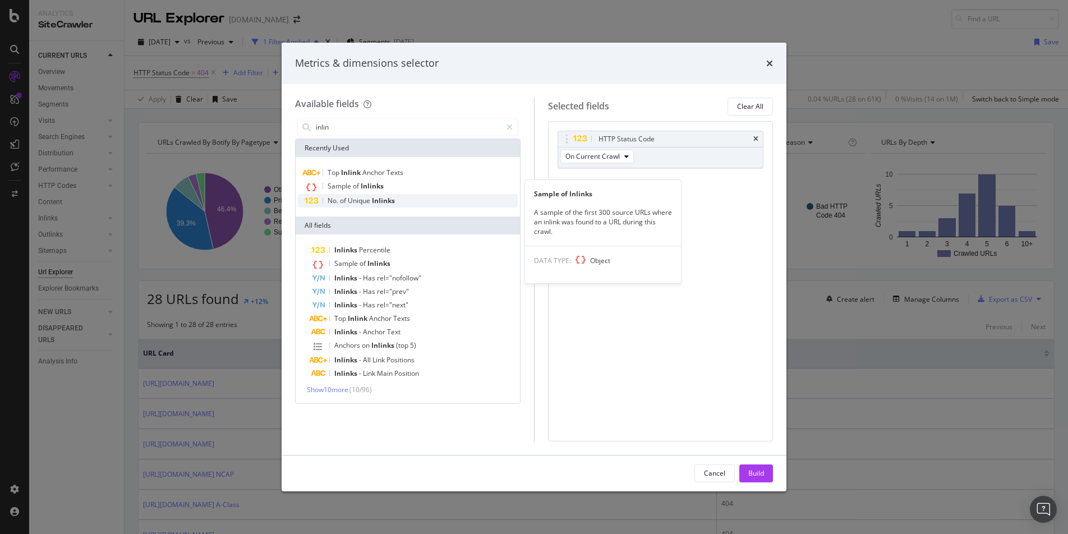
type input "inlin"
click at [426, 198] on div "No. of Unique Inlinks" at bounding box center [408, 200] width 220 height 13
click at [411, 183] on div "Sample of Inlinks" at bounding box center [408, 186] width 220 height 15
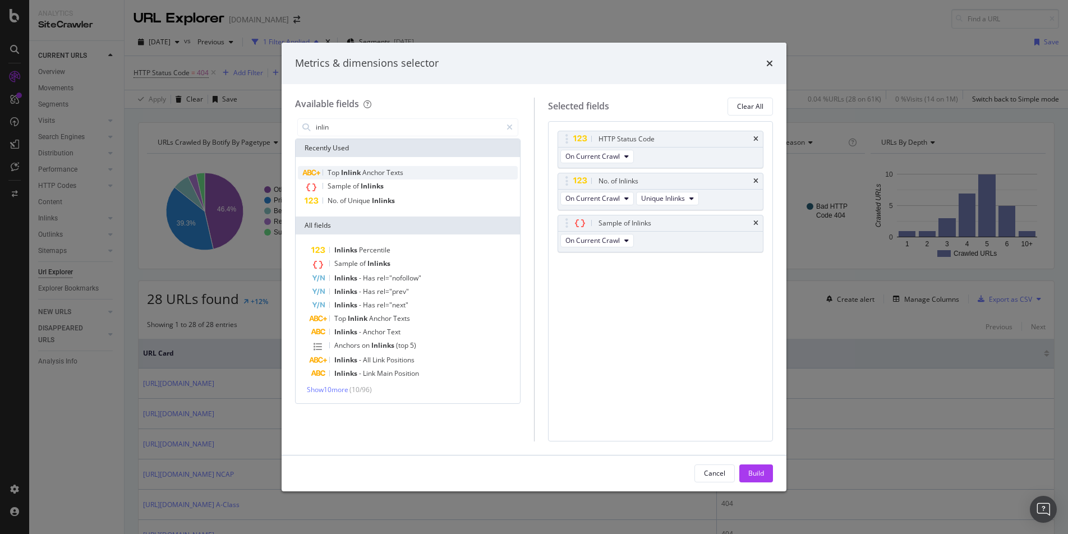
click at [411, 173] on div "Top Inlink Anchor Texts" at bounding box center [408, 172] width 220 height 13
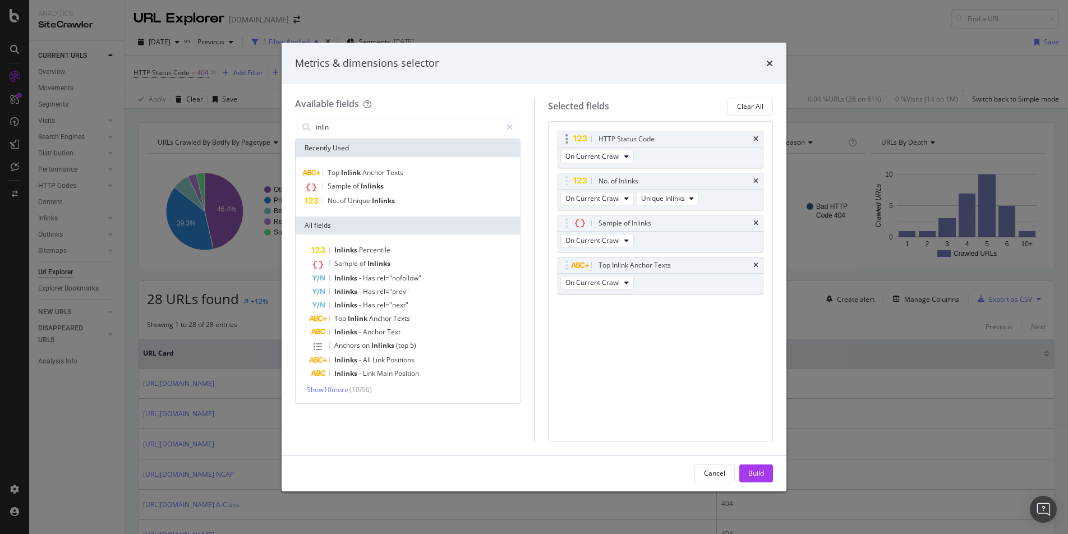
click at [757, 132] on div "HTTP Status Code" at bounding box center [660, 139] width 205 height 16
click at [756, 139] on icon "times" at bounding box center [755, 139] width 5 height 7
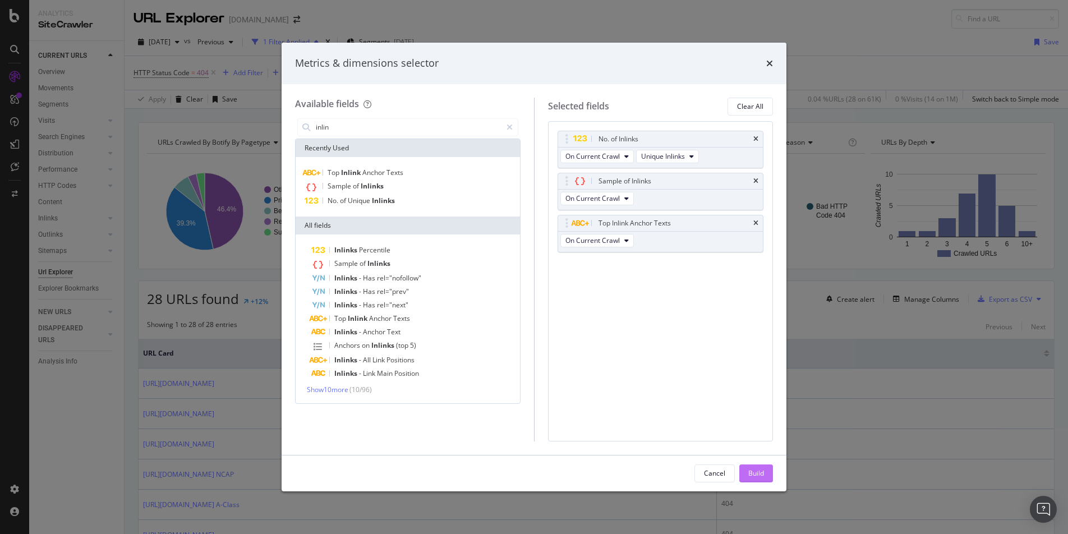
click at [752, 420] on div "Build" at bounding box center [756, 473] width 16 height 10
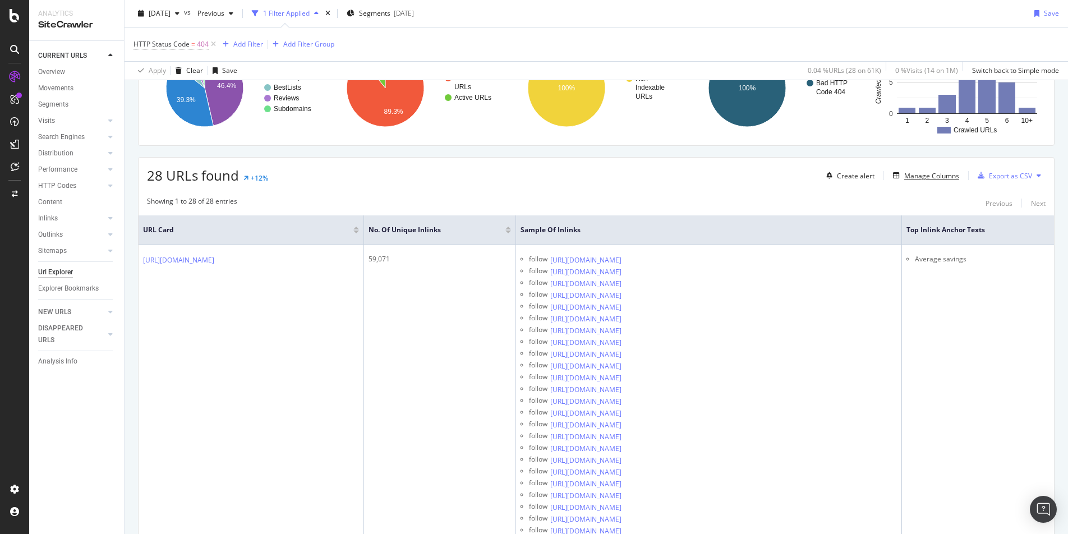
scroll to position [123, 0]
click at [511, 228] on div at bounding box center [508, 228] width 6 height 3
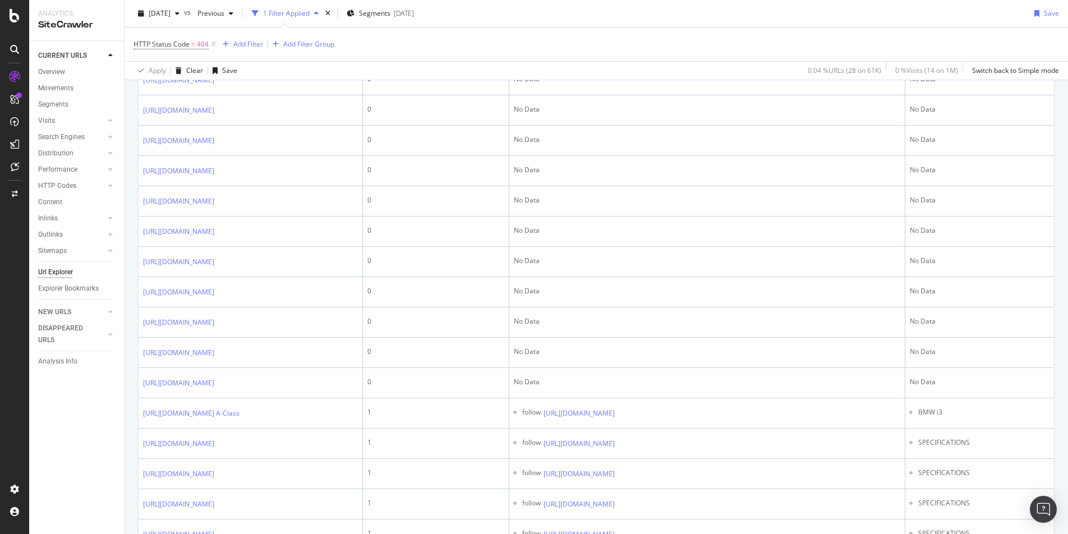
scroll to position [487, 0]
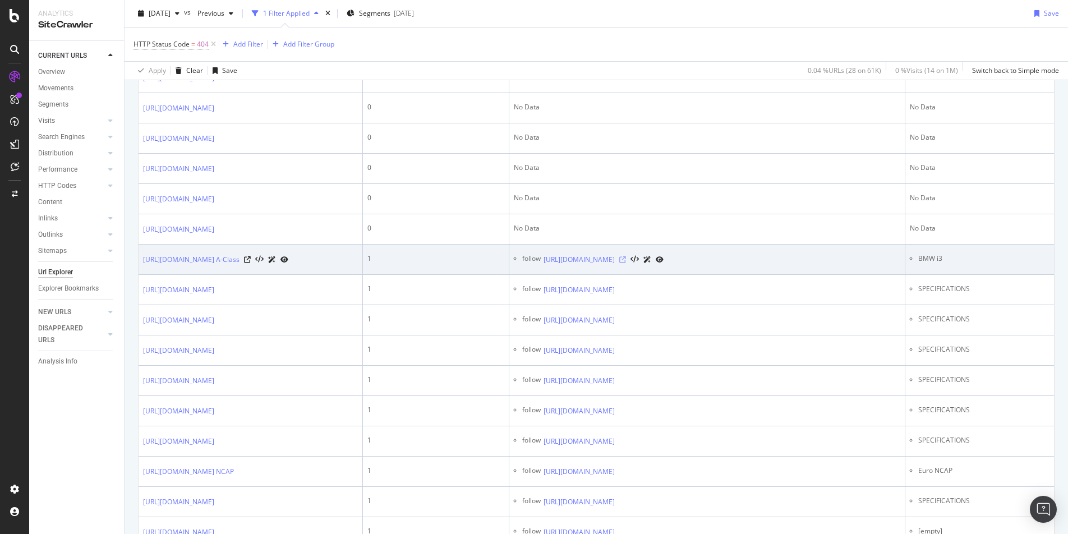
click at [626, 263] on icon at bounding box center [622, 259] width 7 height 7
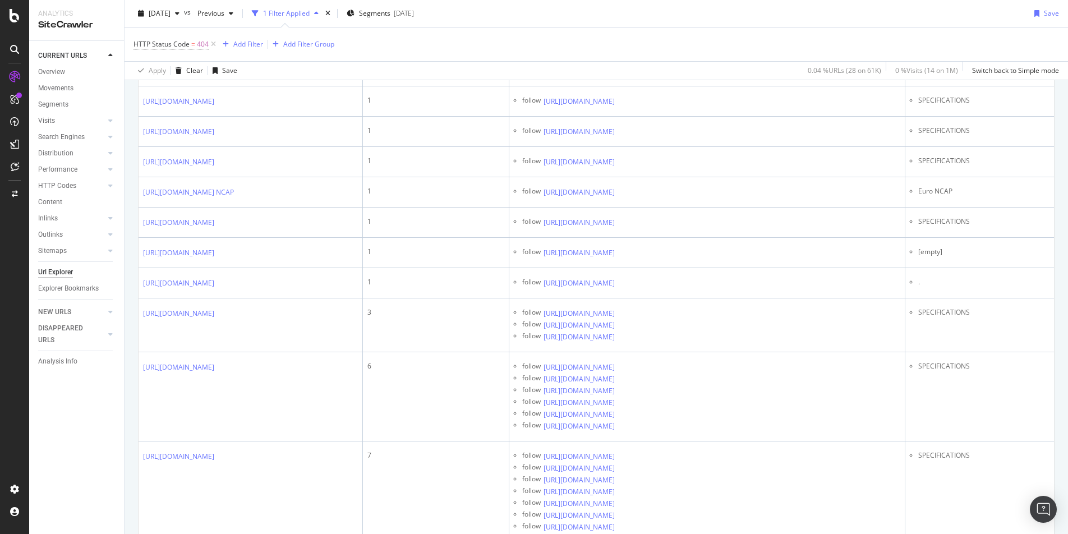
scroll to position [768, 0]
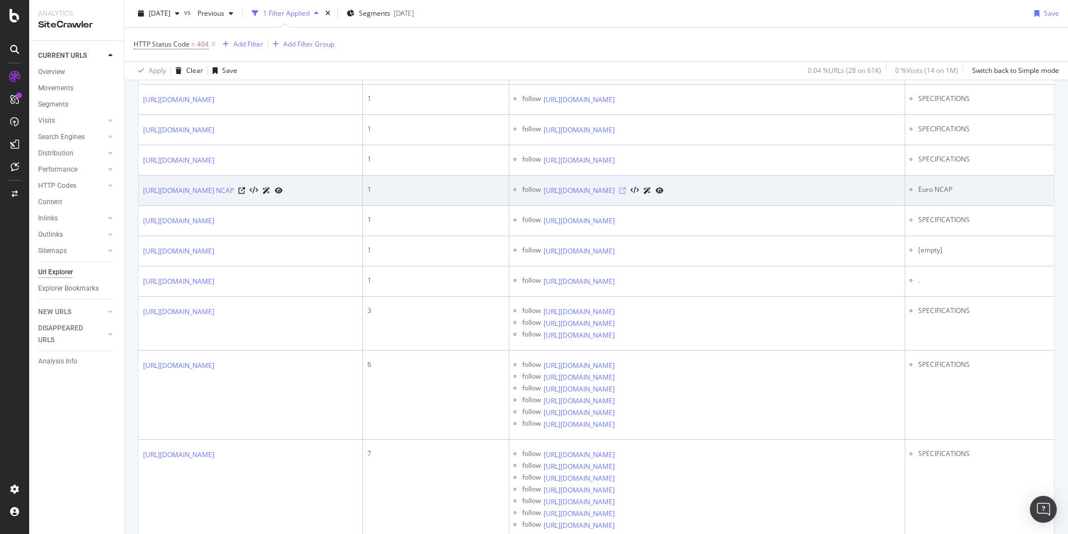
click at [626, 194] on icon at bounding box center [622, 190] width 7 height 7
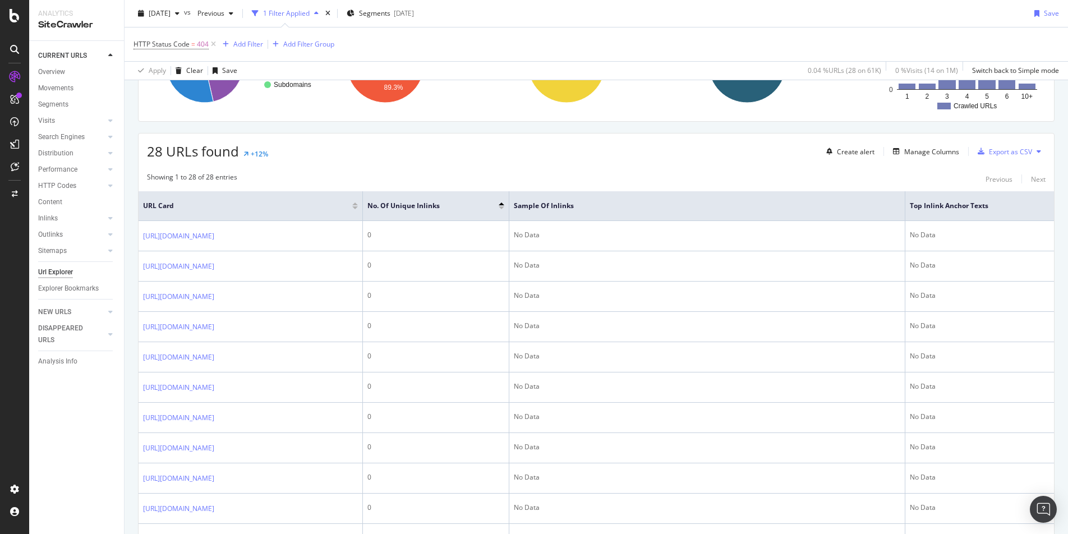
scroll to position [158, 0]
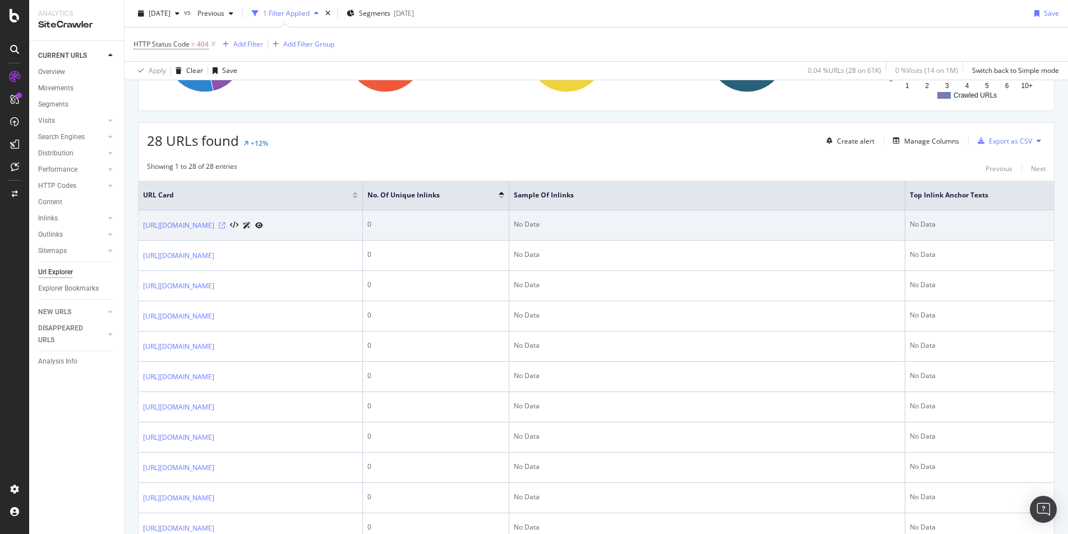
click at [225, 229] on icon at bounding box center [222, 225] width 7 height 7
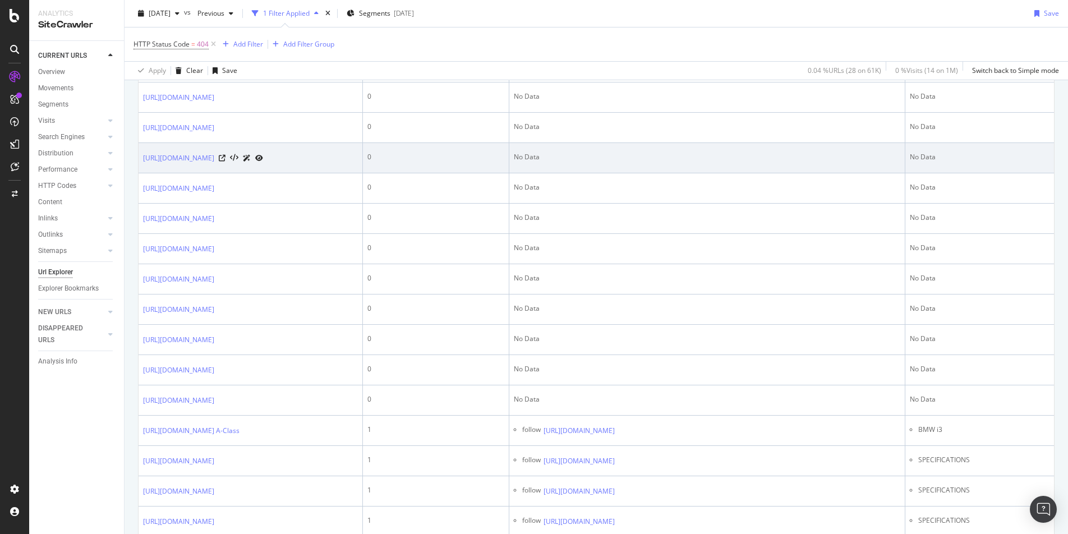
scroll to position [352, 0]
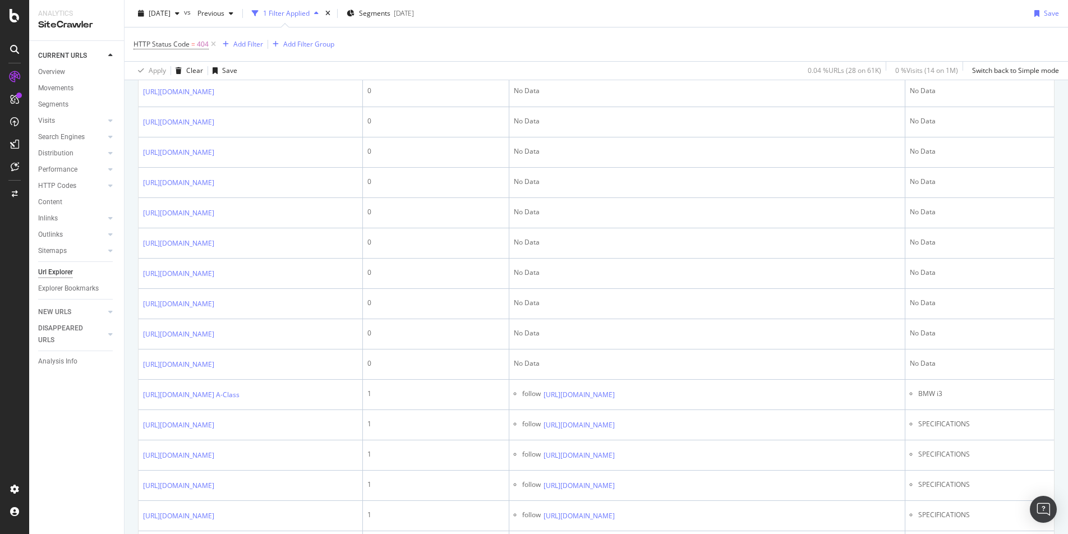
drag, startPoint x: 284, startPoint y: 469, endPoint x: 184, endPoint y: 37, distance: 443.1
click at [184, 37] on div "URL Explorer www.autoexpress.co.uk 2025 Oct. 5th vs Previous 1 Filter Applied S…" at bounding box center [595, 267] width 943 height 534
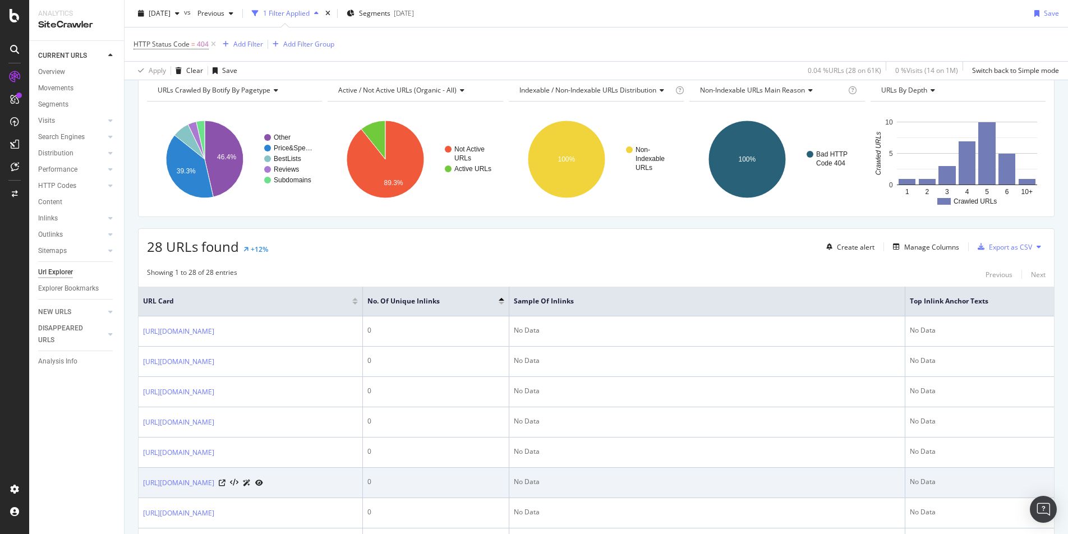
scroll to position [47, 0]
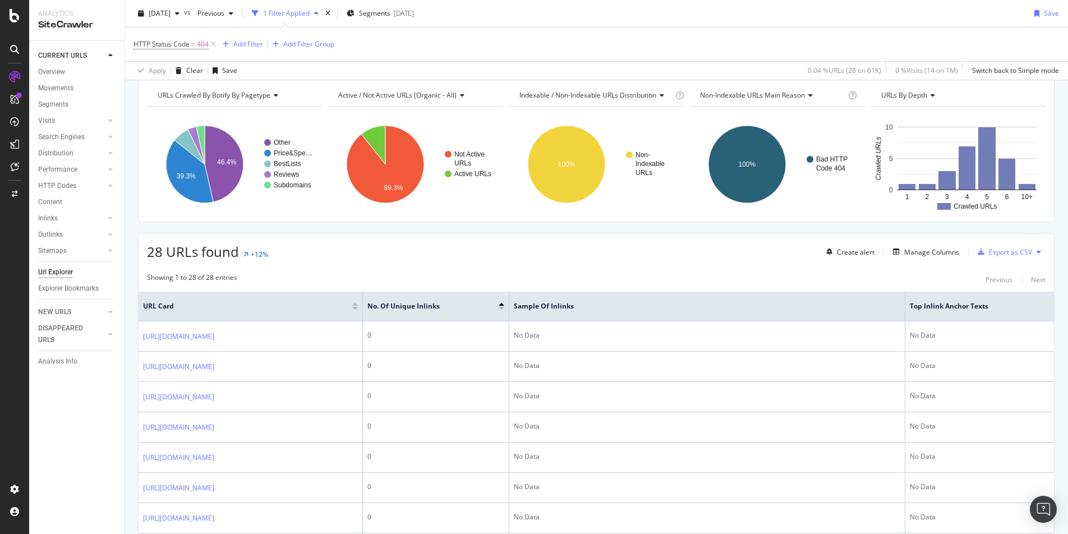
click at [117, 288] on div "Explorer Bookmarks" at bounding box center [81, 288] width 86 height 16
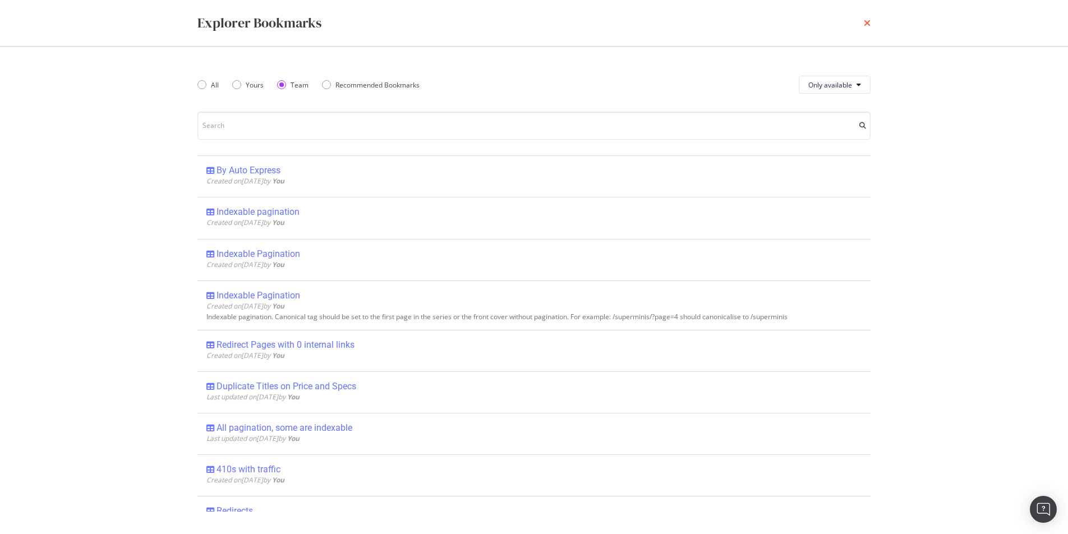
click at [815, 19] on icon "times" at bounding box center [866, 23] width 7 height 9
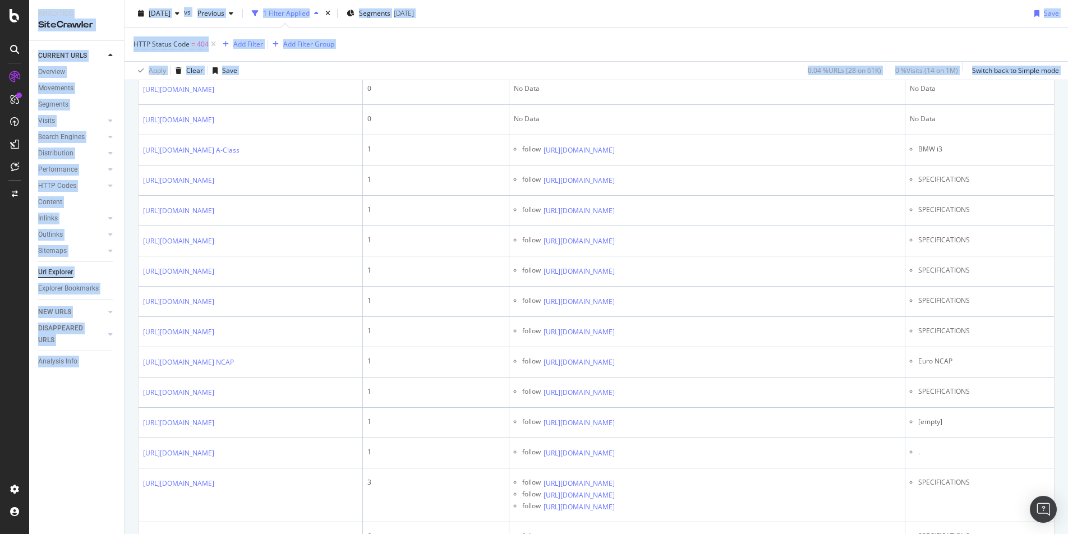
scroll to position [544, 0]
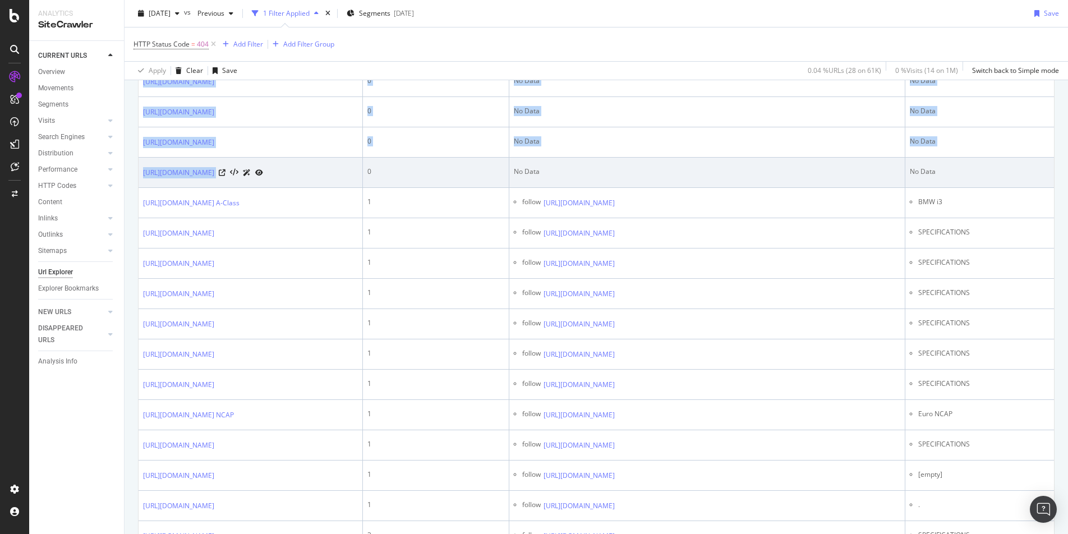
drag, startPoint x: 143, startPoint y: 302, endPoint x: 307, endPoint y: 266, distance: 168.2
copy table "URL Card No. of Unique Inlinks Sample of Inlinks Top Inlink Anchor Texts https:…"
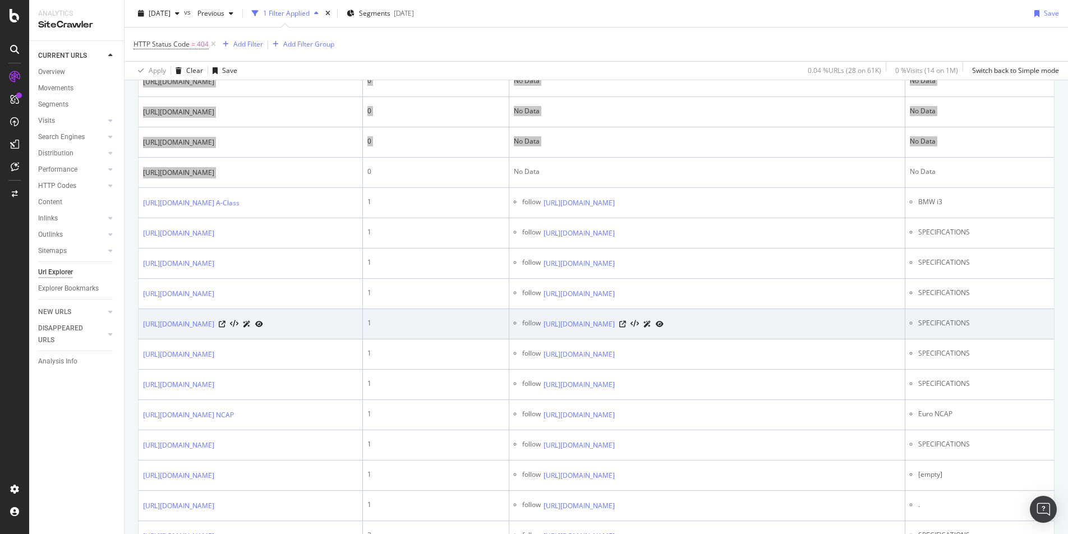
scroll to position [269, 0]
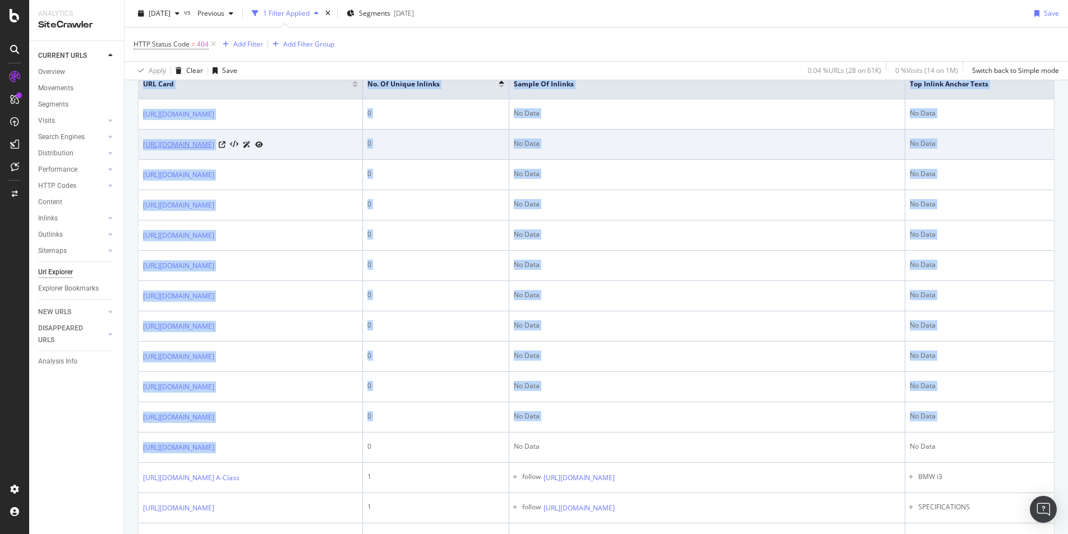
click at [214, 150] on link "https://www.autoexpress.co.uk/audi/s3/interior" at bounding box center [178, 144] width 71 height 11
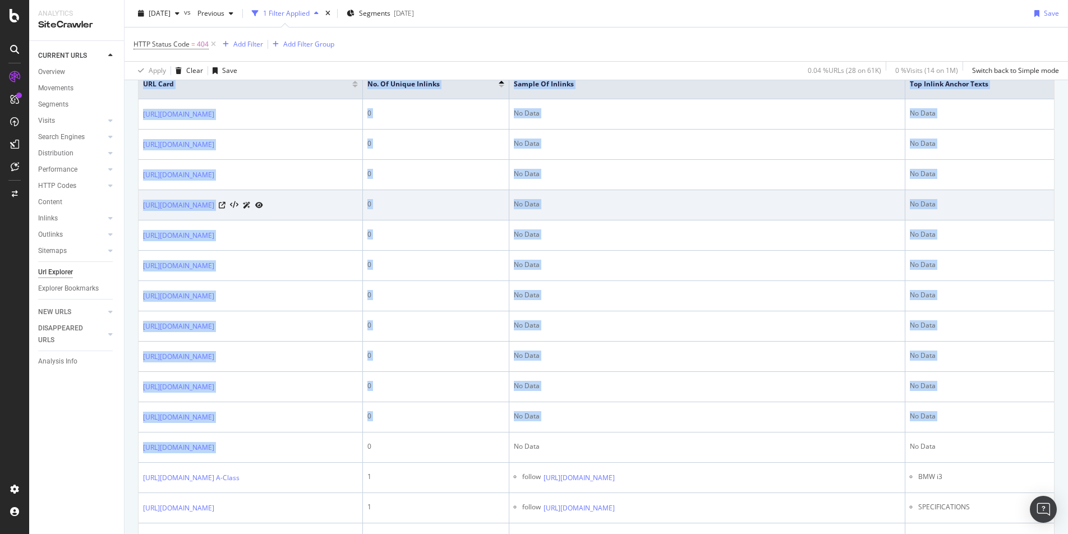
click at [456, 220] on td "0" at bounding box center [436, 205] width 146 height 30
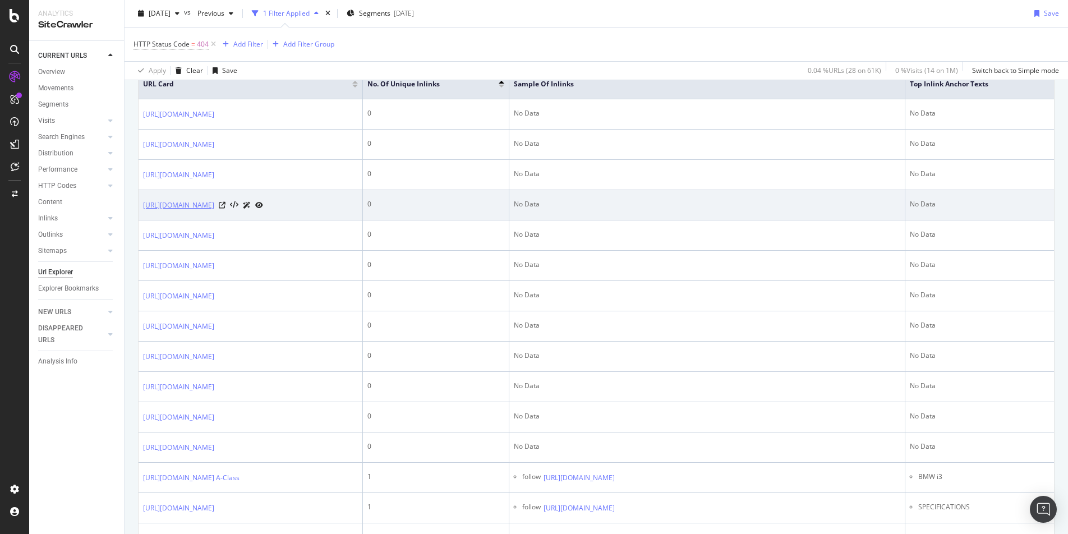
click at [214, 211] on link "https://www.autoexpress.co.uk/aston-martin/vanquish/mpg" at bounding box center [178, 205] width 71 height 11
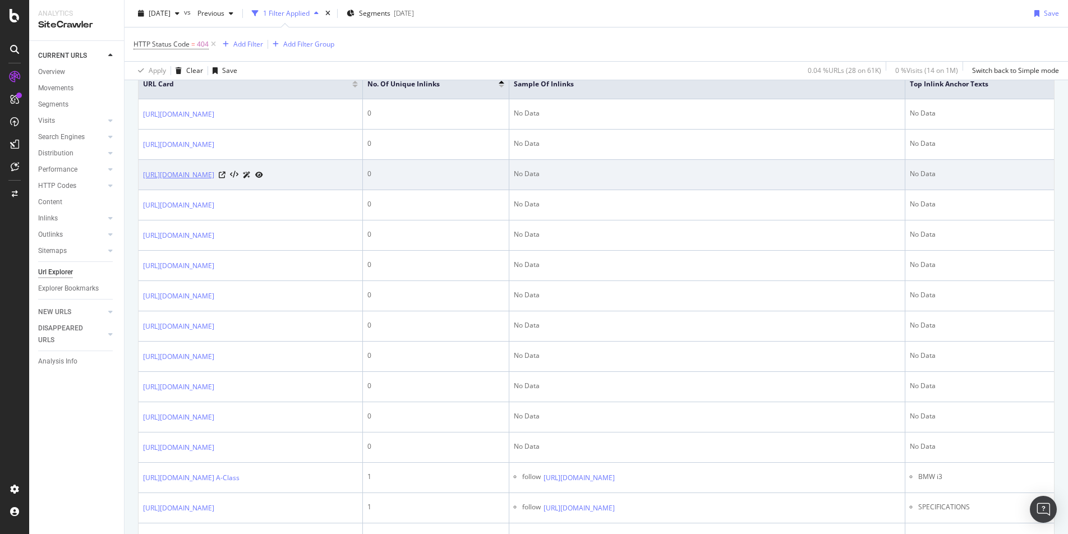
click at [214, 181] on link "https://www.autoexpress.co.uk/aston-martin/vanquish/interior" at bounding box center [178, 174] width 71 height 11
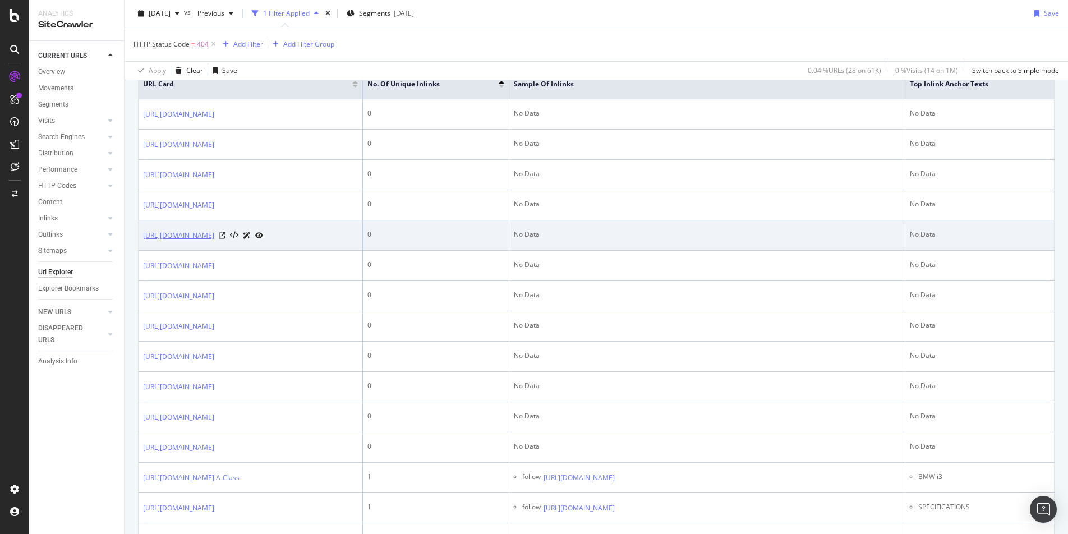
click at [214, 241] on link "https://www.autoexpress.co.uk/aston-martin/vanquish/engines" at bounding box center [178, 235] width 71 height 11
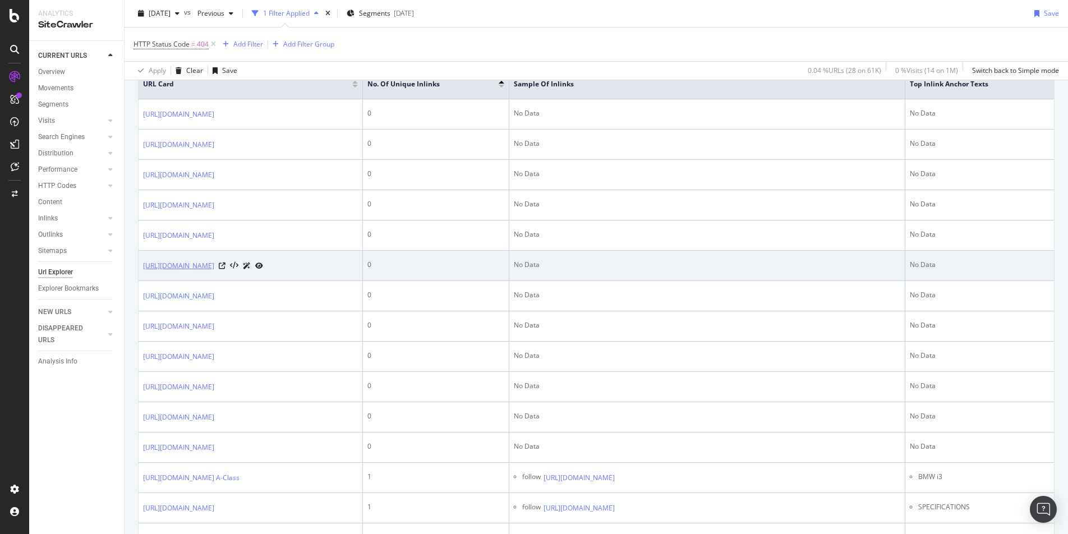
click at [214, 271] on link "https://www.autoexpress.co.uk/subaru/forester/interior" at bounding box center [178, 265] width 71 height 11
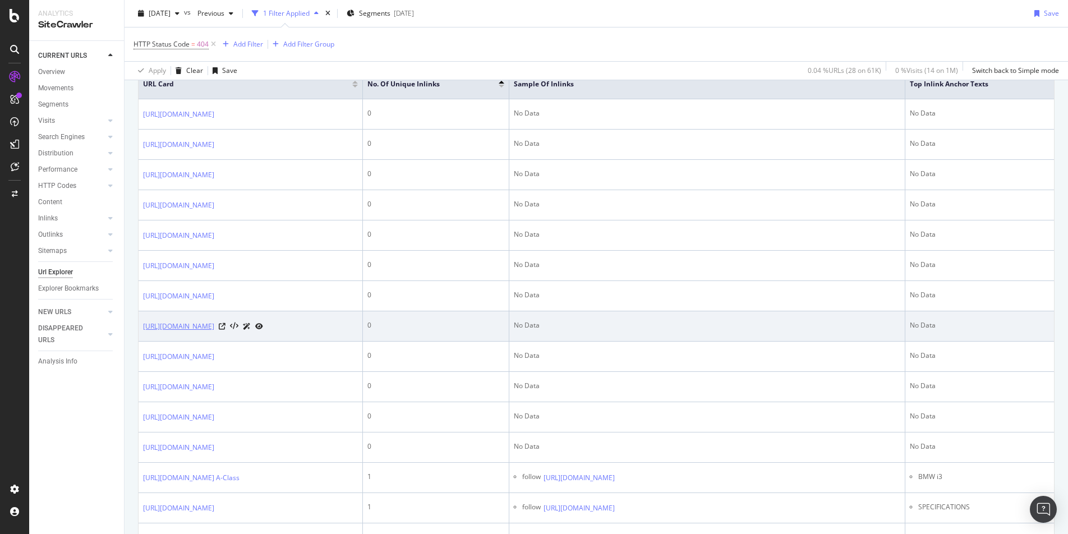
click at [214, 332] on link "https://www.autoexpress.co.uk/subaru/forester/engines" at bounding box center [178, 326] width 71 height 11
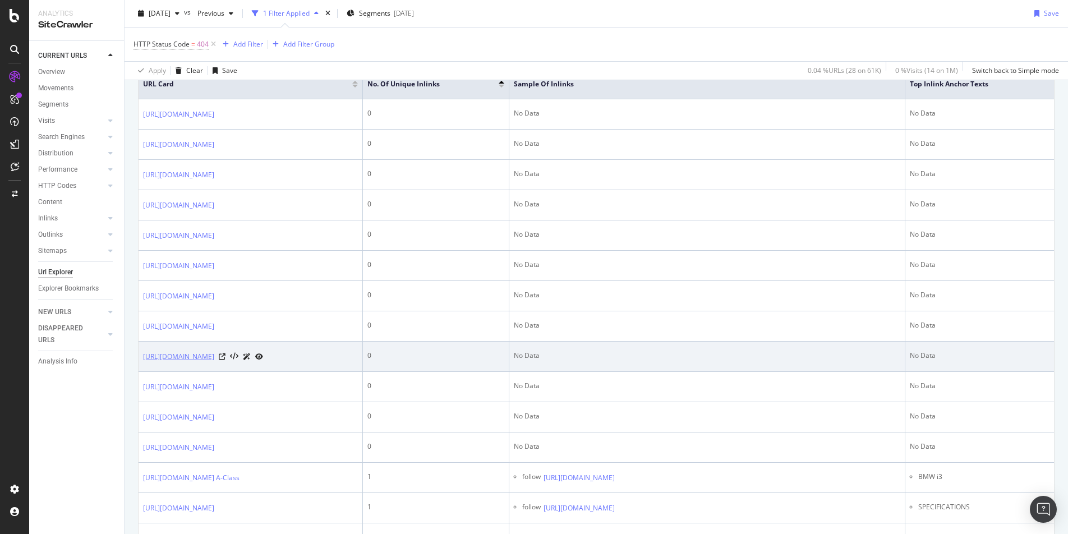
click at [214, 362] on link "https://www.autoexpress.co.uk/aston-martin/vanquish/practicality" at bounding box center [178, 356] width 71 height 11
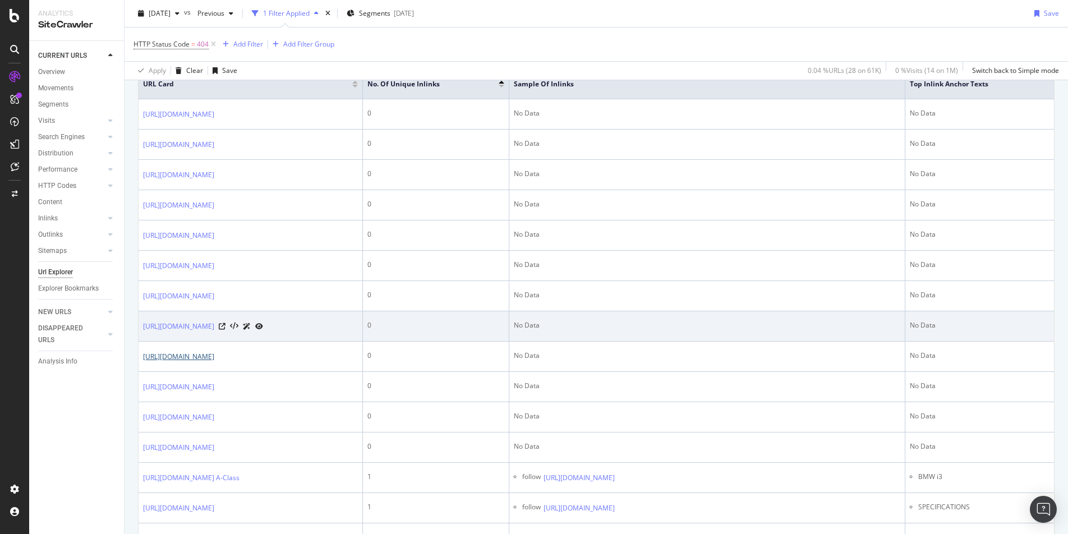
scroll to position [338, 0]
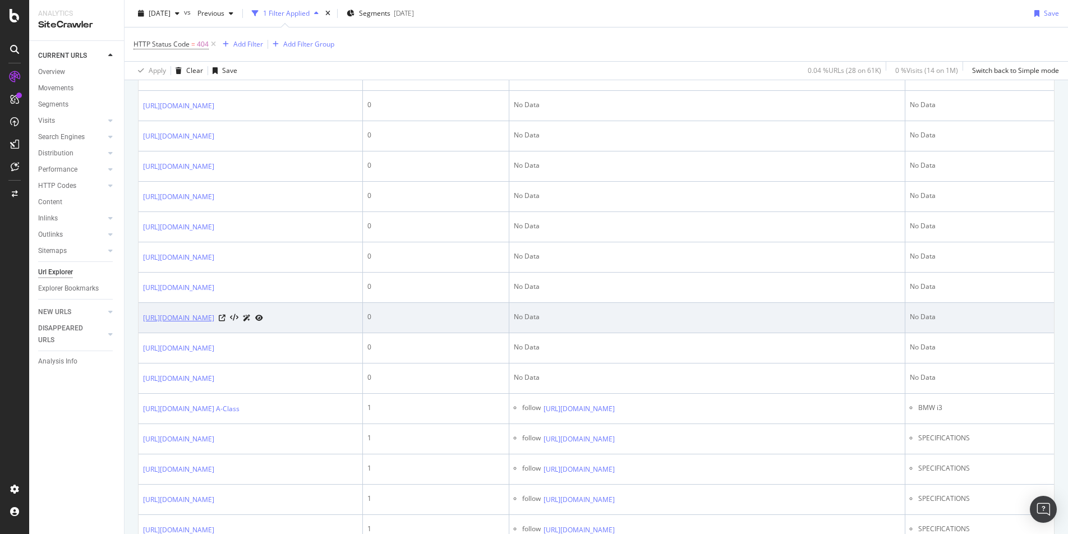
click at [214, 324] on link "https://www.autoexpress.co.uk/subaru/forester/mpg" at bounding box center [178, 317] width 71 height 11
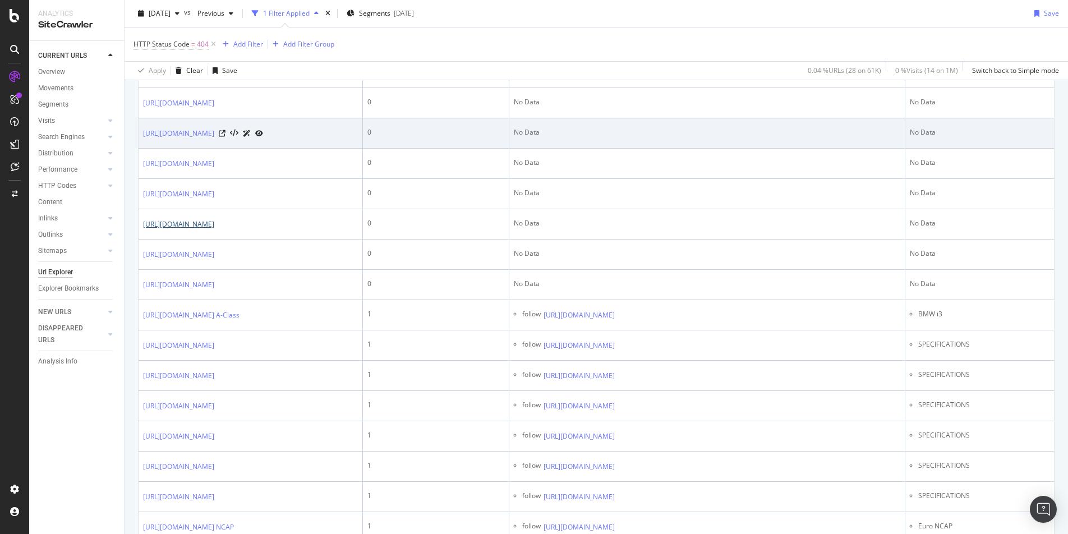
scroll to position [432, 0]
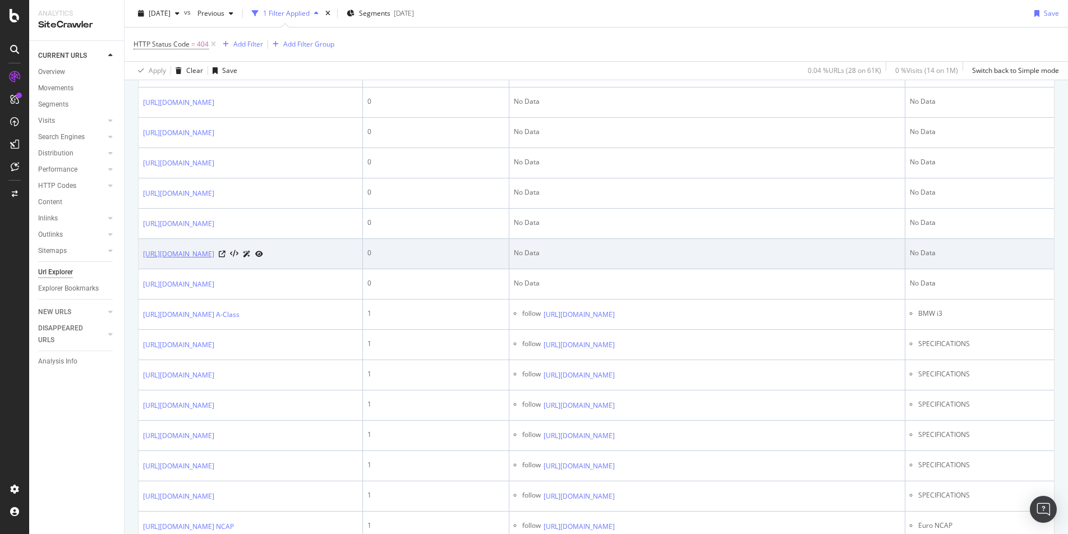
click at [214, 260] on link "https://www.autoexpress.co.uk/aston-martin/vanquish/reliability" at bounding box center [178, 253] width 71 height 11
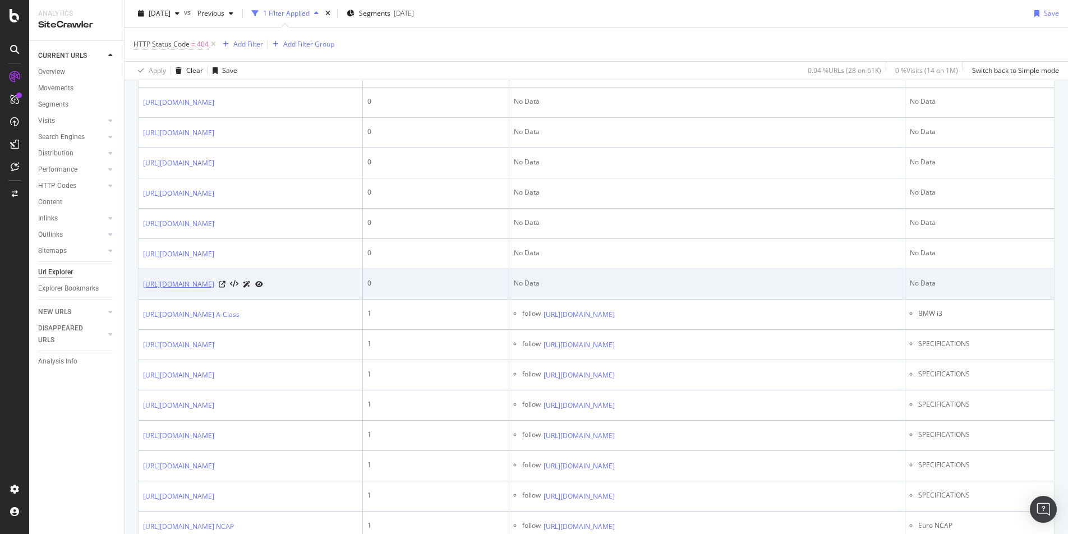
click at [214, 290] on link "[URL][DOMAIN_NAME]" at bounding box center [178, 284] width 71 height 11
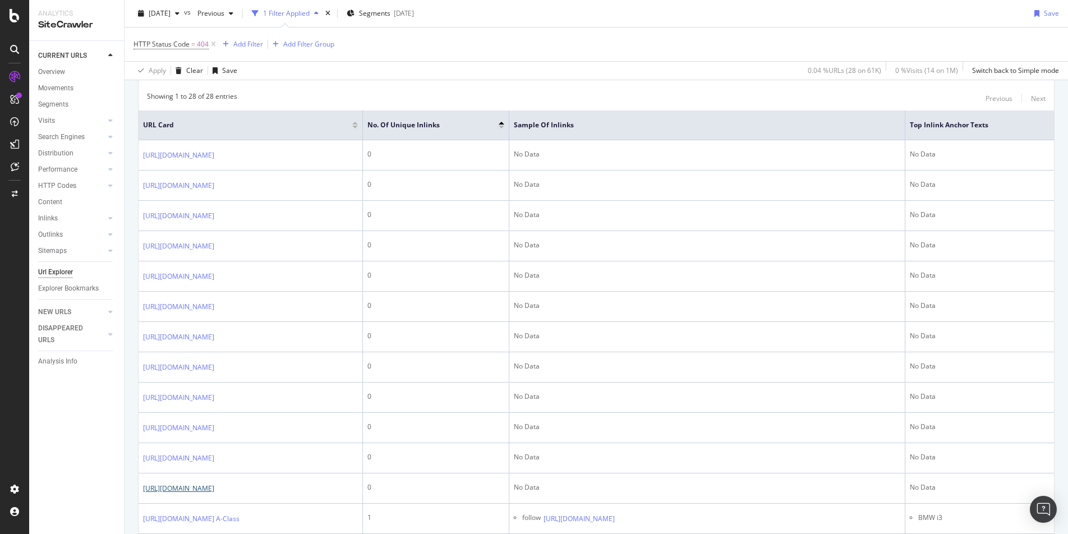
scroll to position [0, 0]
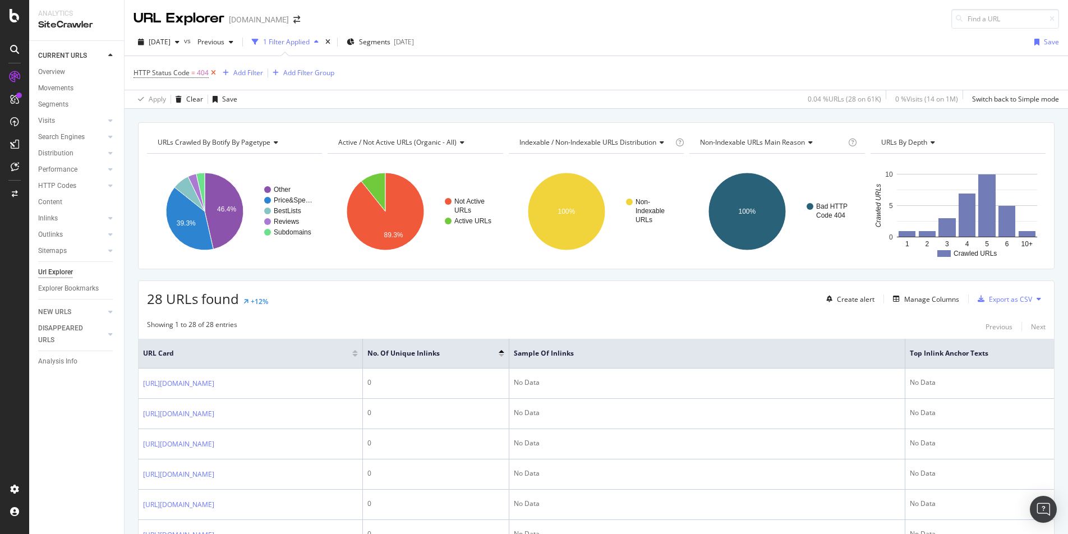
click at [212, 75] on icon at bounding box center [214, 72] width 10 height 11
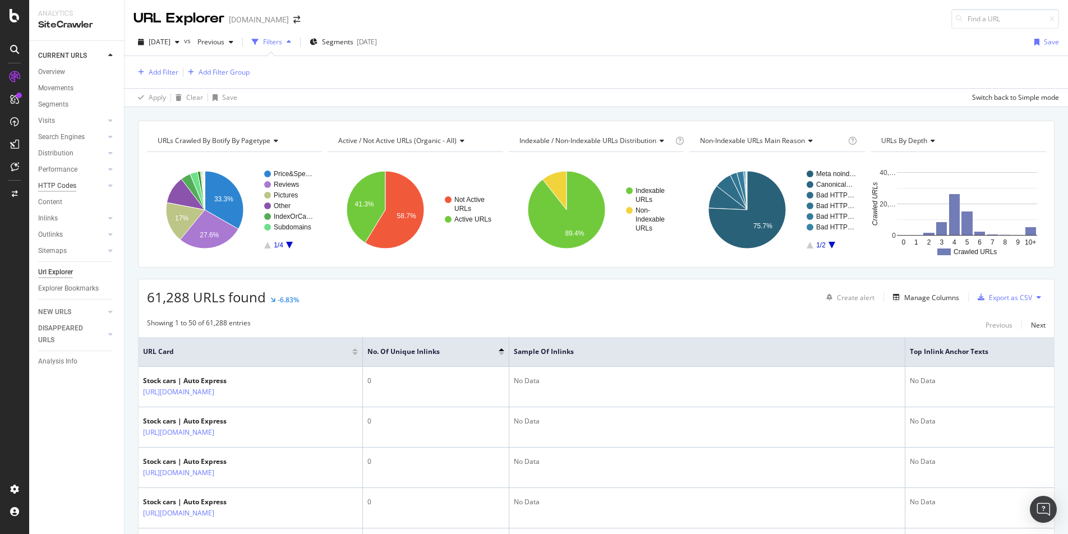
click at [63, 182] on div "HTTP Codes" at bounding box center [57, 186] width 38 height 12
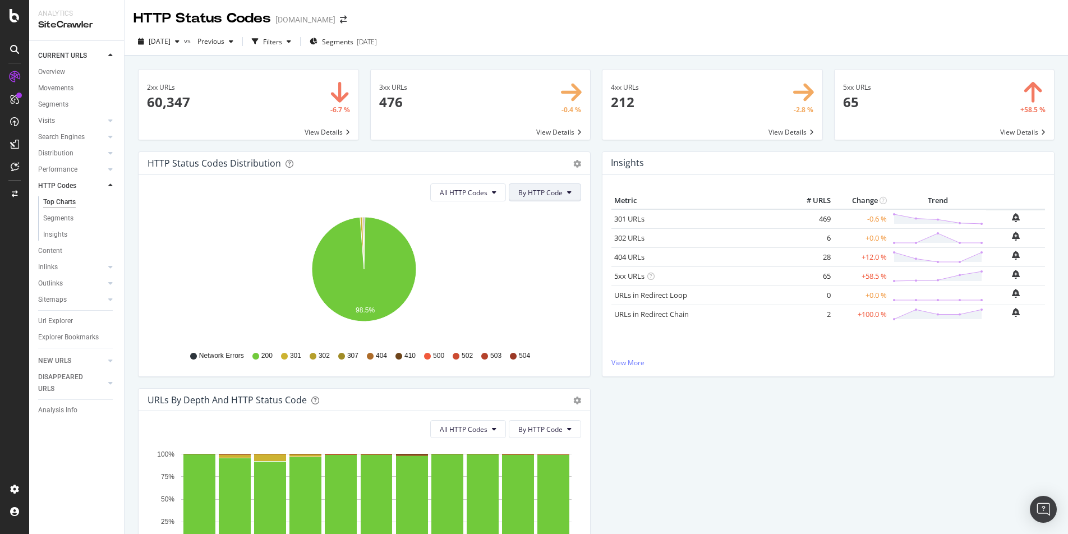
click at [536, 195] on span "By HTTP Code" at bounding box center [540, 193] width 44 height 10
click at [581, 162] on div "HTTP Status Codes Distribution Pie Table Export as CSV Add to Custom Report" at bounding box center [363, 163] width 451 height 22
click at [575, 167] on icon "gear" at bounding box center [577, 164] width 8 height 8
click at [540, 207] on span "Table" at bounding box center [538, 205] width 102 height 15
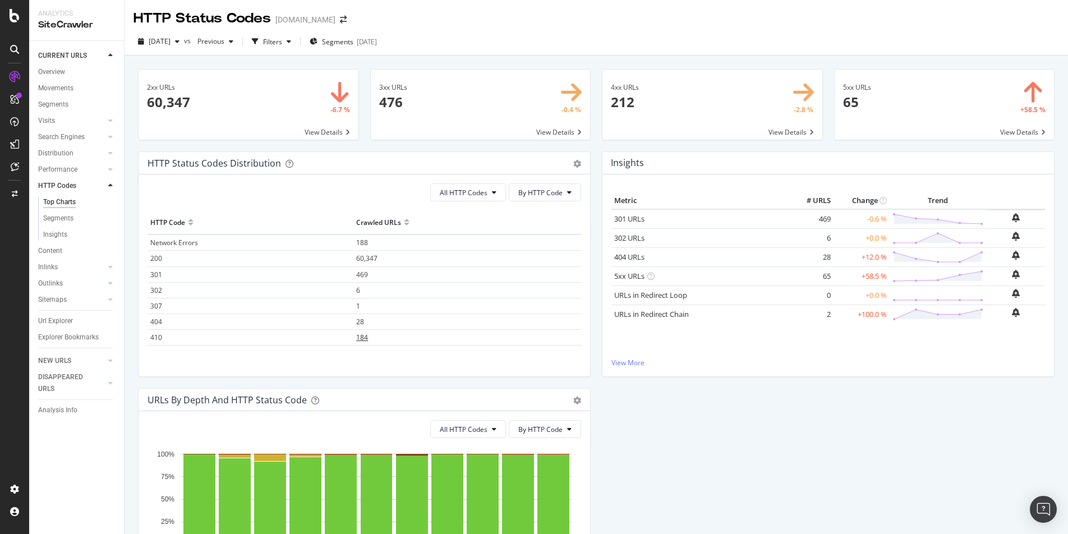
click at [361, 335] on span "184" at bounding box center [362, 337] width 12 height 10
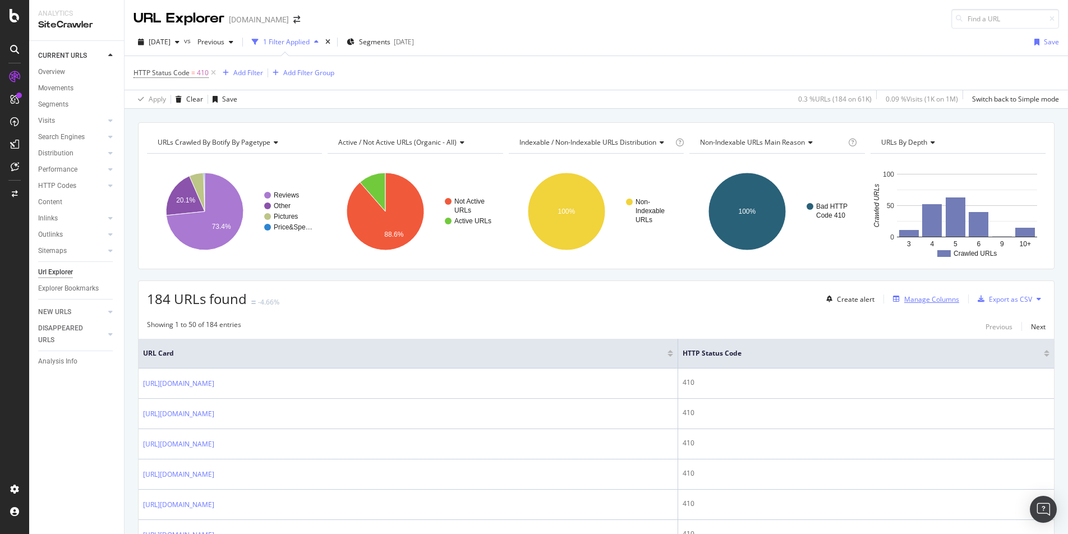
click at [815, 298] on div "Manage Columns" at bounding box center [931, 299] width 55 height 10
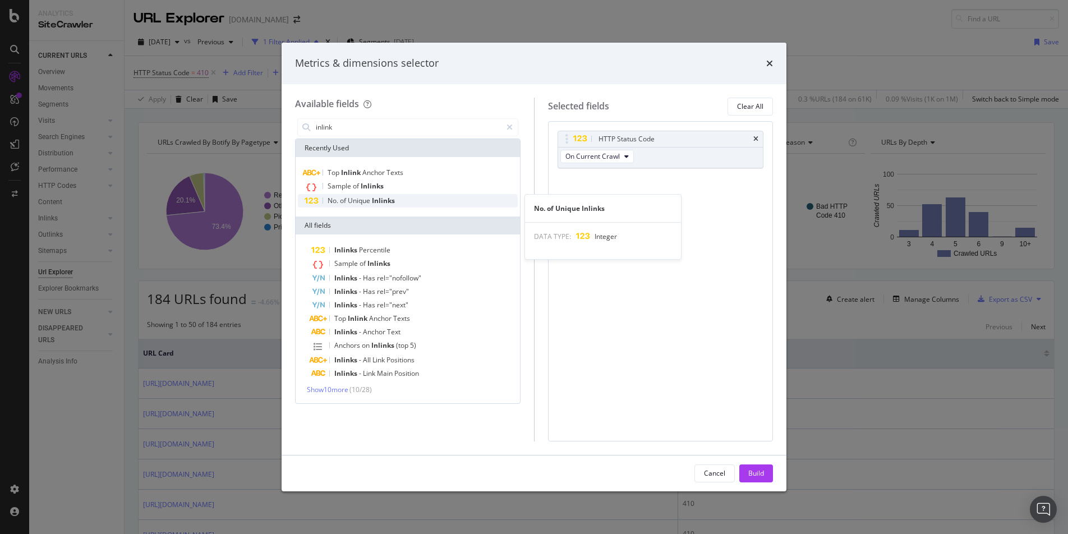
type input "inlink"
click at [357, 201] on span "Unique" at bounding box center [360, 201] width 24 height 10
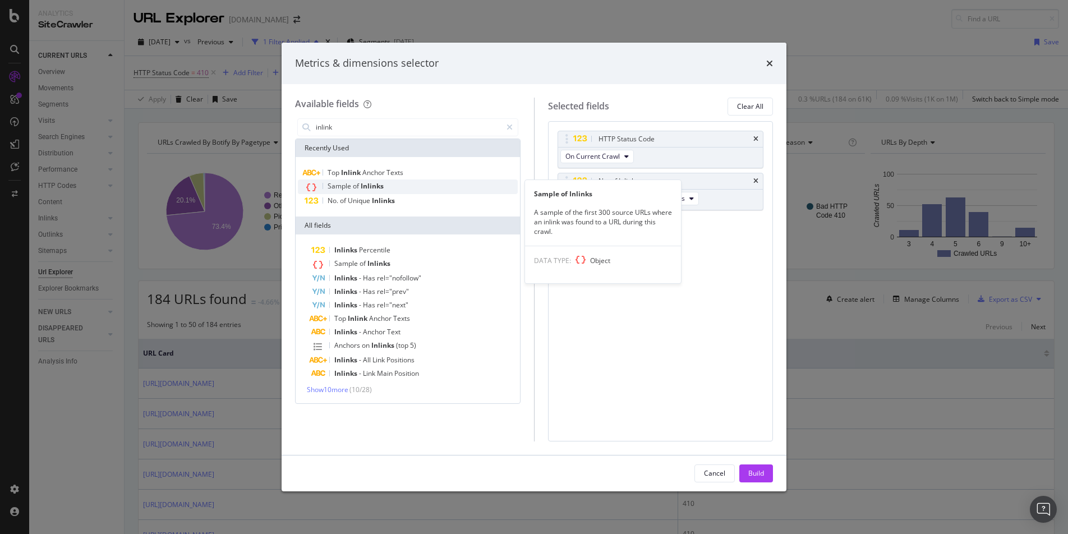
click at [361, 187] on span "Inlinks" at bounding box center [372, 186] width 23 height 10
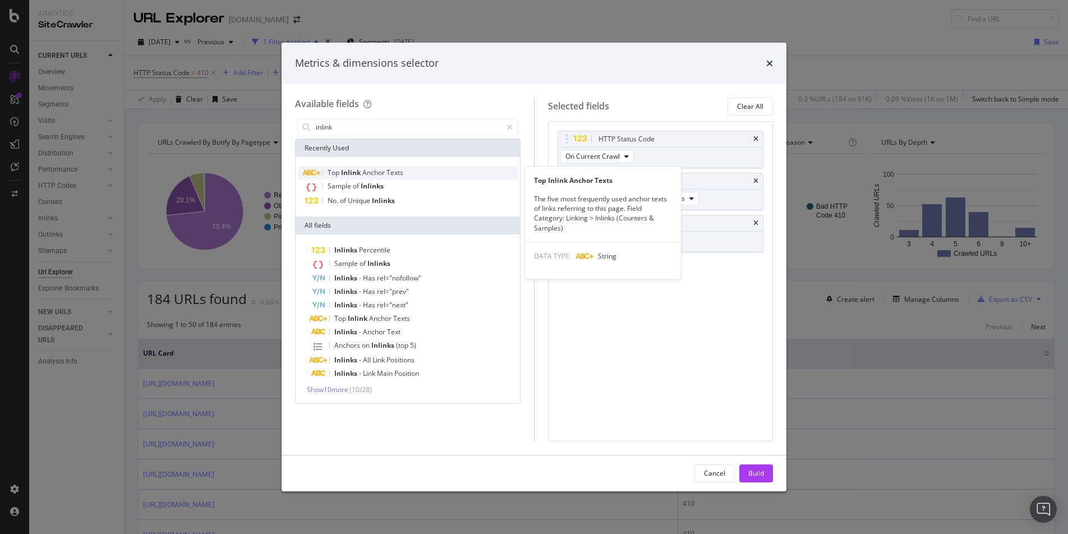
click at [369, 173] on span "Anchor" at bounding box center [374, 173] width 24 height 10
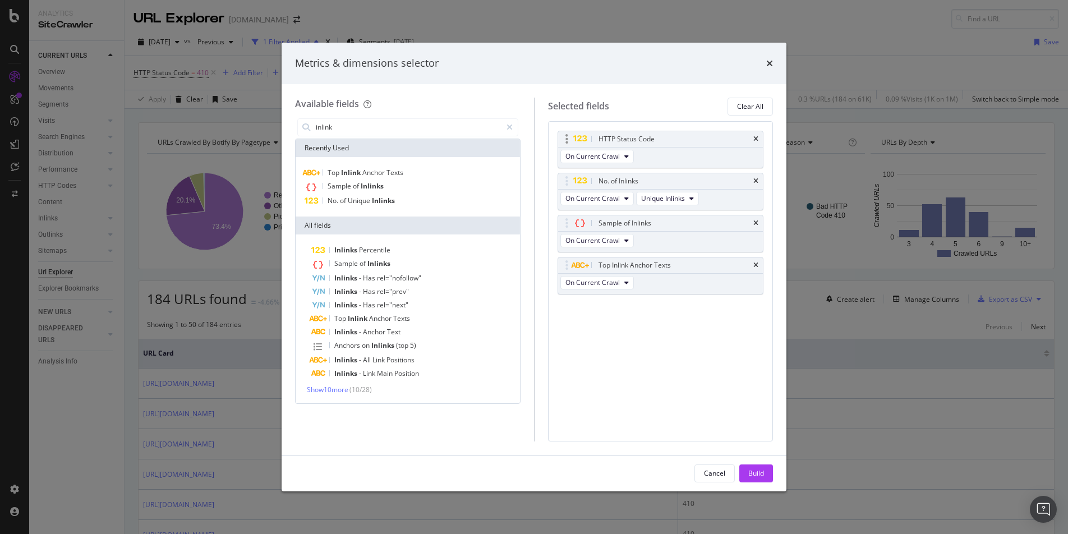
click at [755, 133] on div "HTTP Status Code" at bounding box center [660, 139] width 205 height 16
click at [758, 139] on div "HTTP Status Code" at bounding box center [660, 139] width 205 height 16
click at [755, 137] on icon "times" at bounding box center [755, 139] width 5 height 7
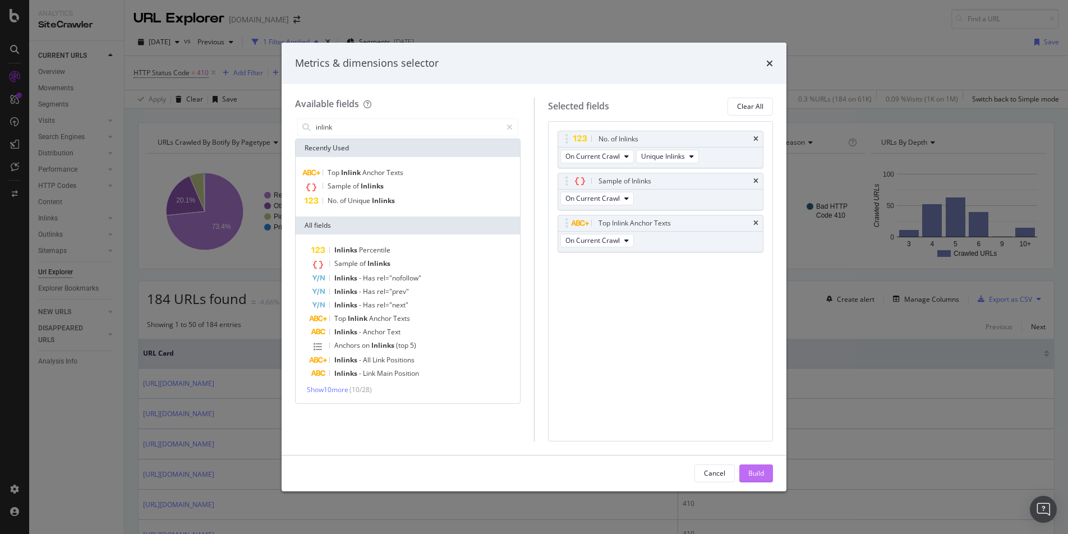
click at [761, 420] on div "Build" at bounding box center [756, 473] width 16 height 17
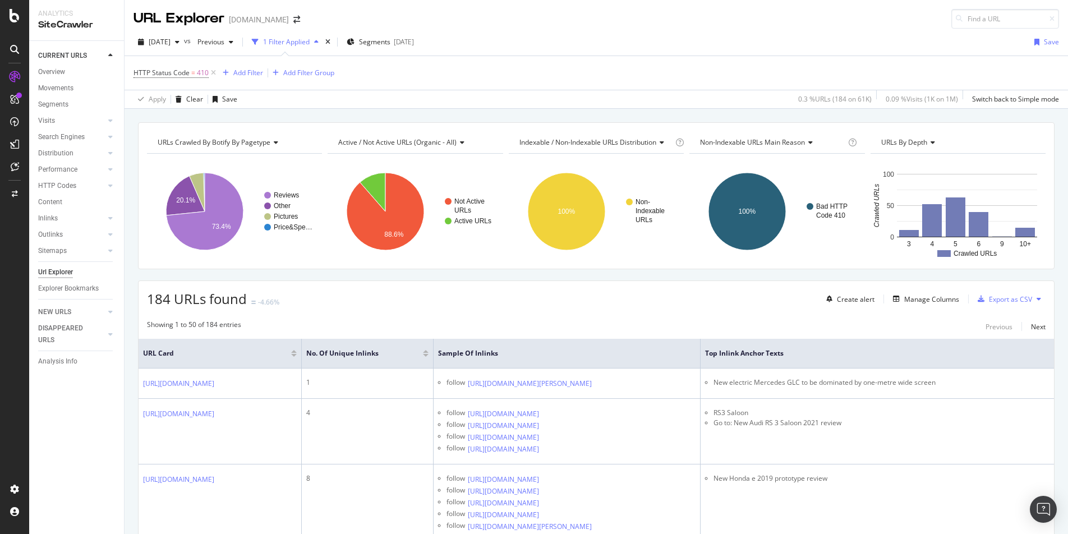
click at [428, 352] on div at bounding box center [426, 351] width 6 height 3
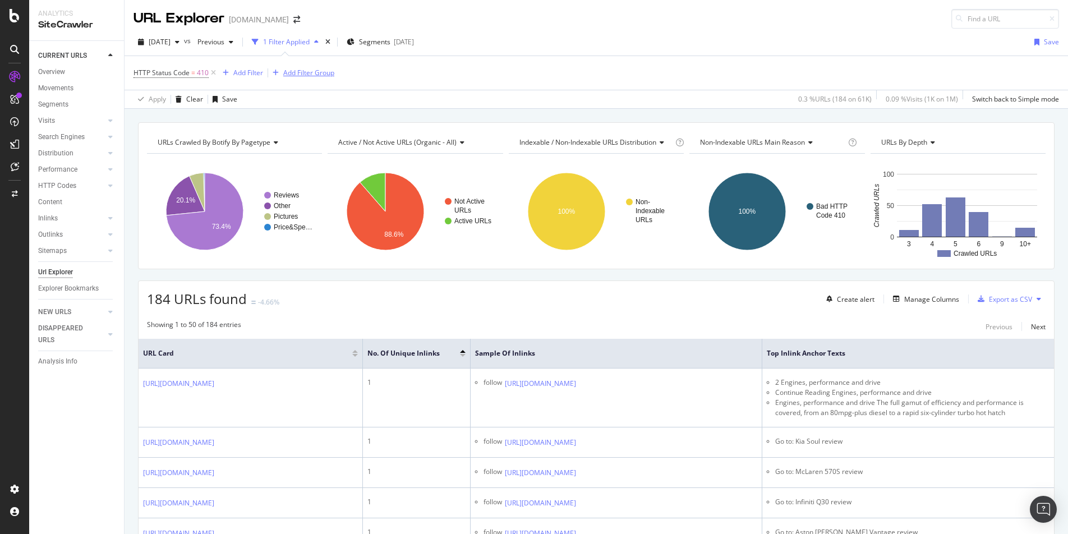
click at [296, 74] on div "Add Filter Group" at bounding box center [308, 73] width 51 height 10
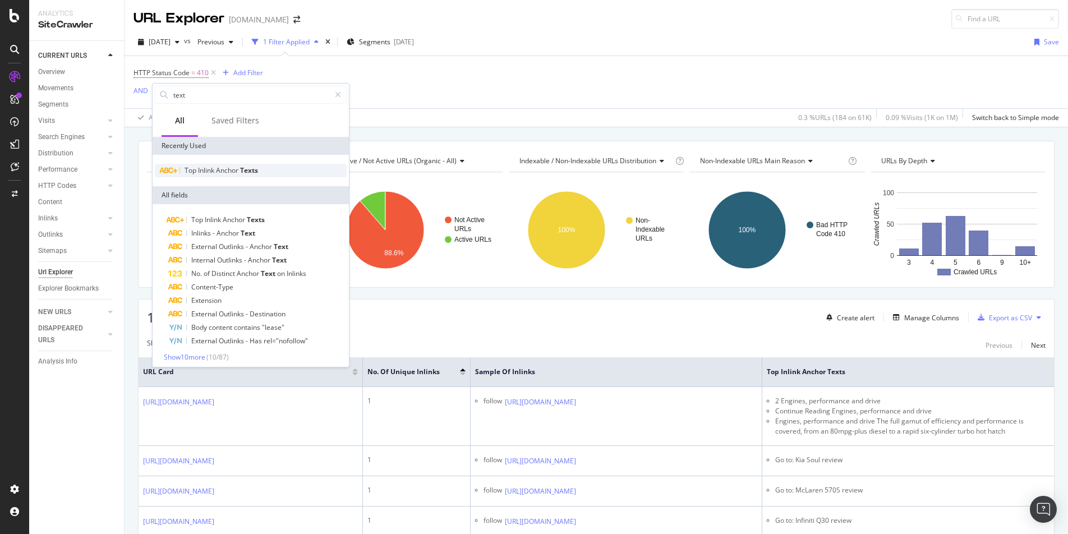
type input "text"
click at [244, 168] on span "Texts" at bounding box center [249, 170] width 18 height 10
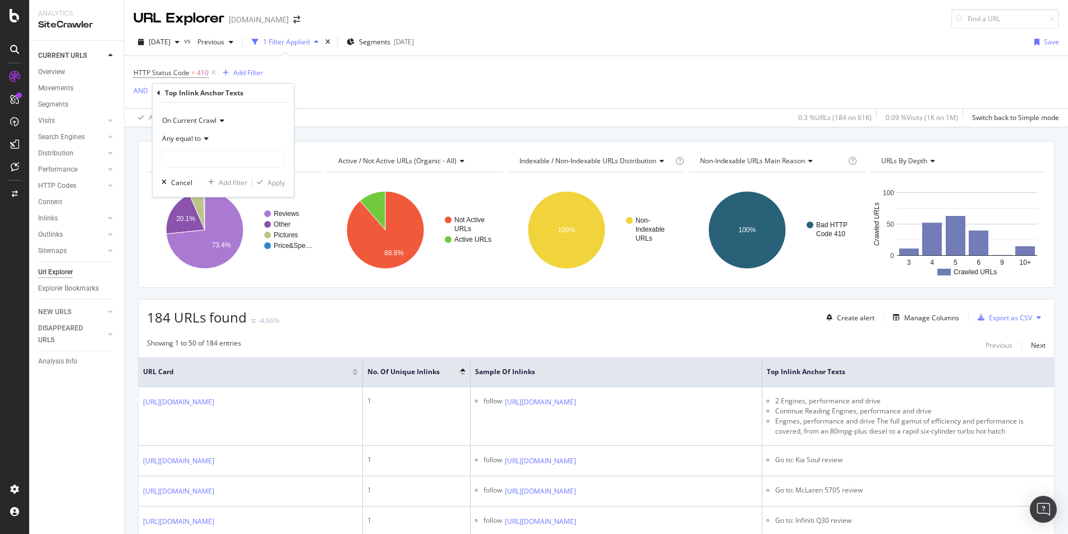
click at [193, 140] on span "Any equal to" at bounding box center [181, 138] width 39 height 10
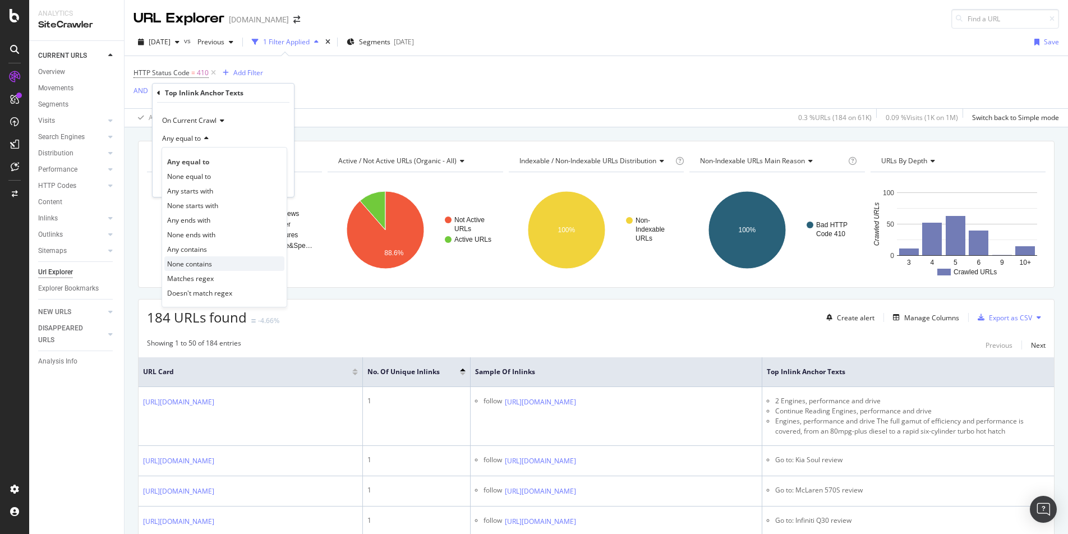
click at [219, 263] on div "None contains" at bounding box center [224, 263] width 120 height 15
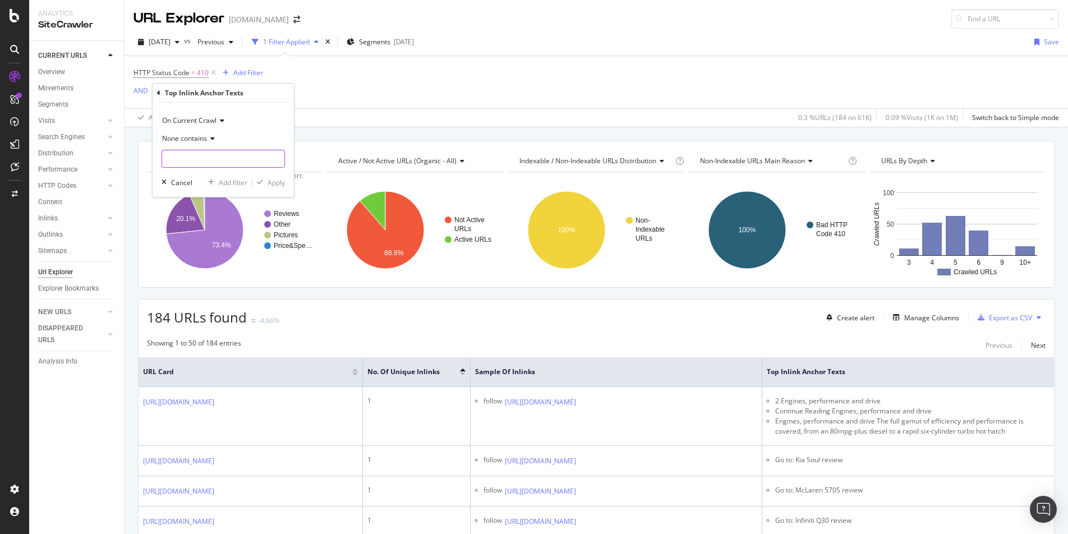
click at [203, 150] on input "text" at bounding box center [223, 159] width 122 height 18
type input "Go"
click at [271, 186] on div "Apply" at bounding box center [275, 183] width 17 height 10
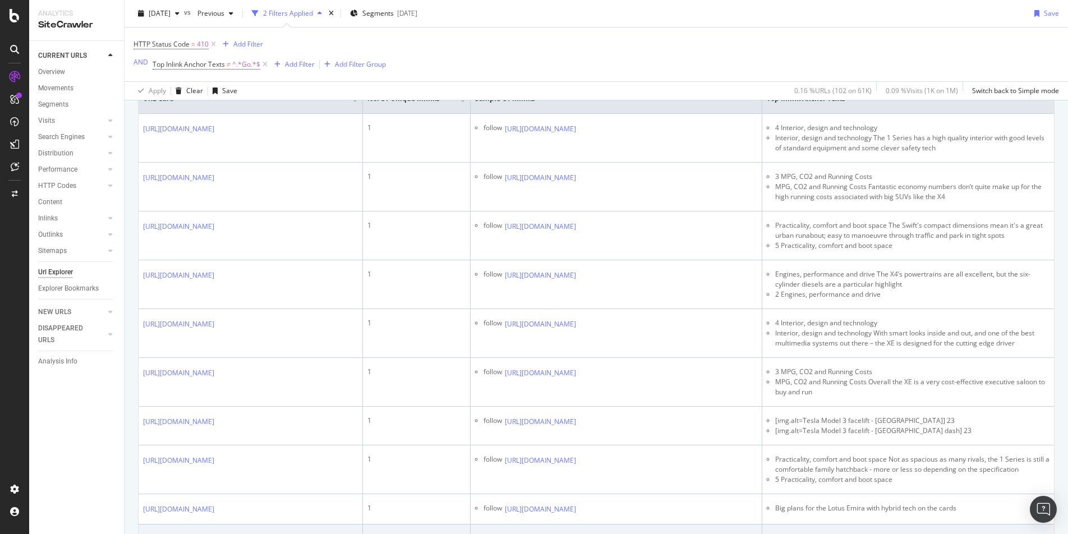
scroll to position [372, 0]
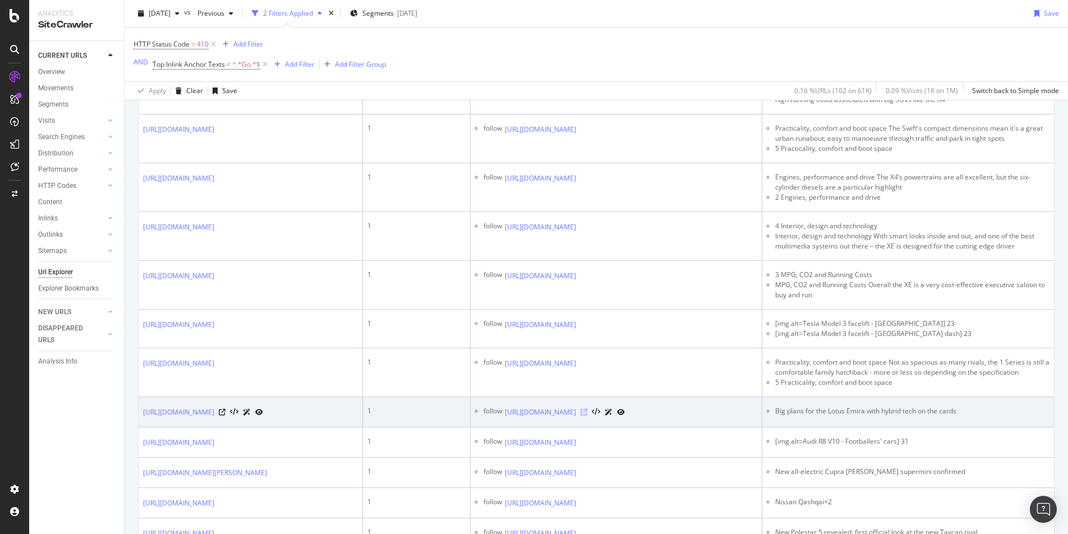
click at [587, 415] on icon at bounding box center [583, 412] width 7 height 7
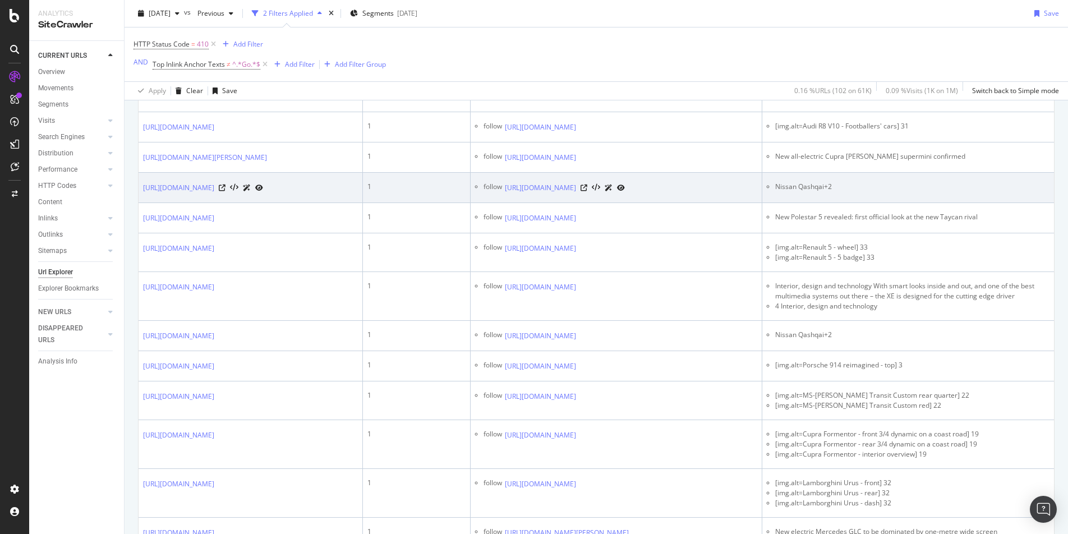
scroll to position [690, 0]
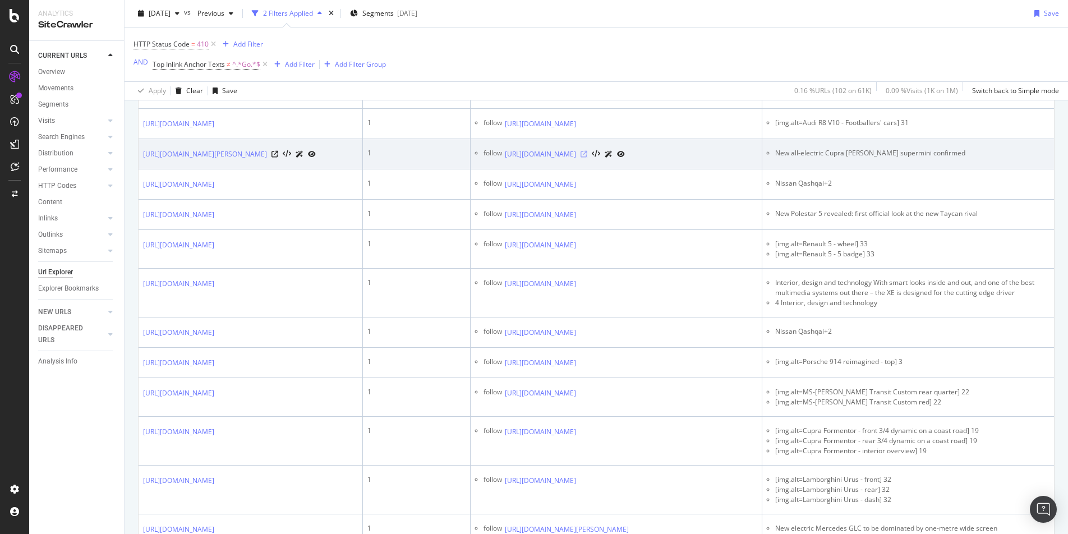
click at [587, 158] on icon at bounding box center [583, 154] width 7 height 7
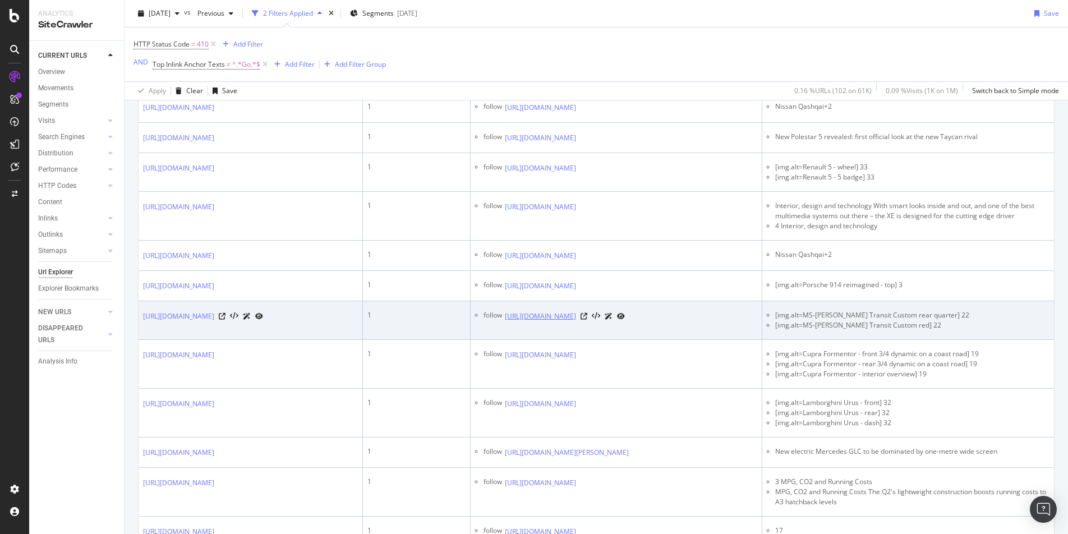
scroll to position [812, 0]
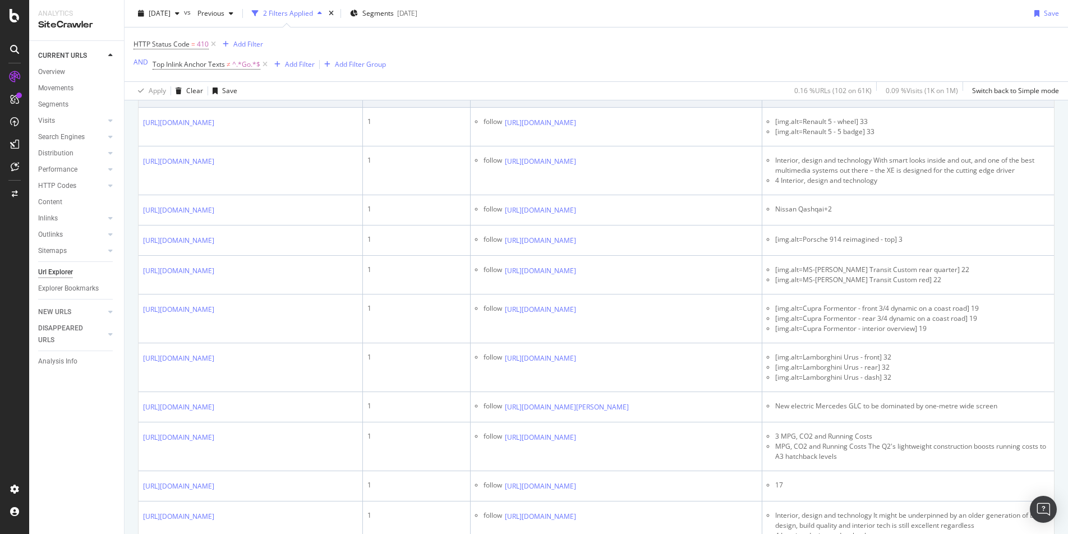
click at [587, 96] on icon at bounding box center [583, 92] width 7 height 7
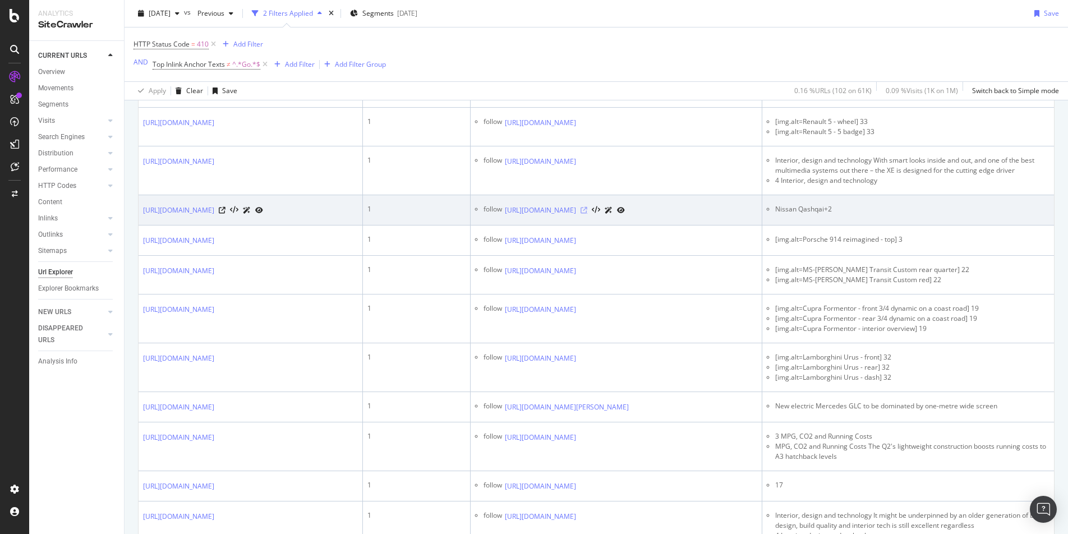
click at [587, 214] on icon at bounding box center [583, 210] width 7 height 7
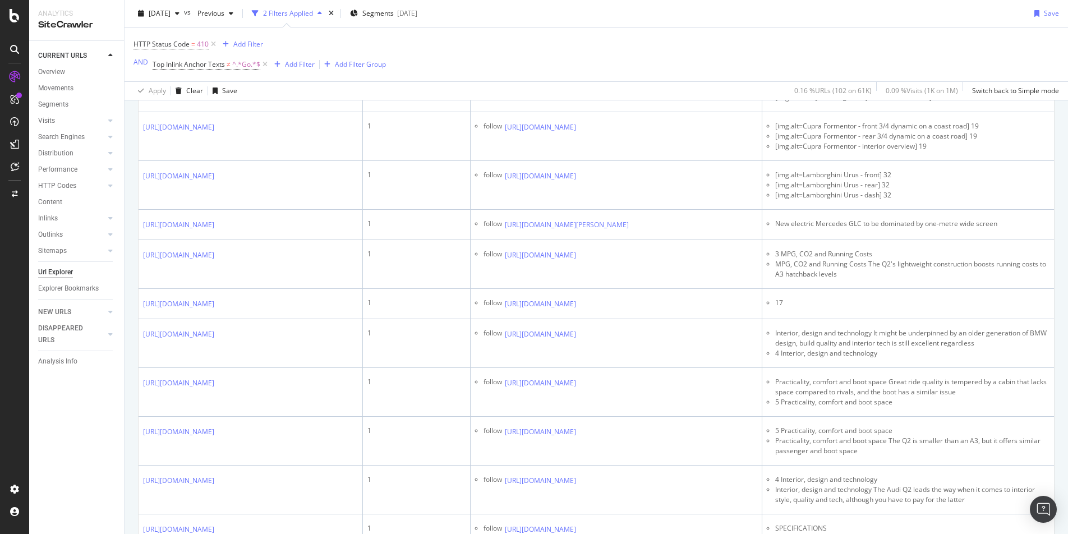
scroll to position [995, 0]
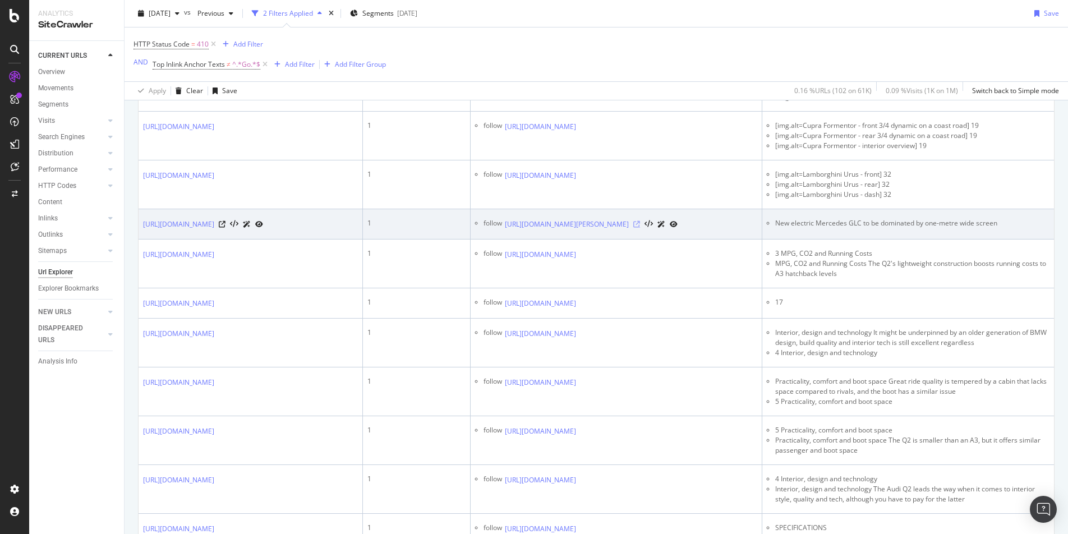
click at [640, 228] on icon at bounding box center [636, 224] width 7 height 7
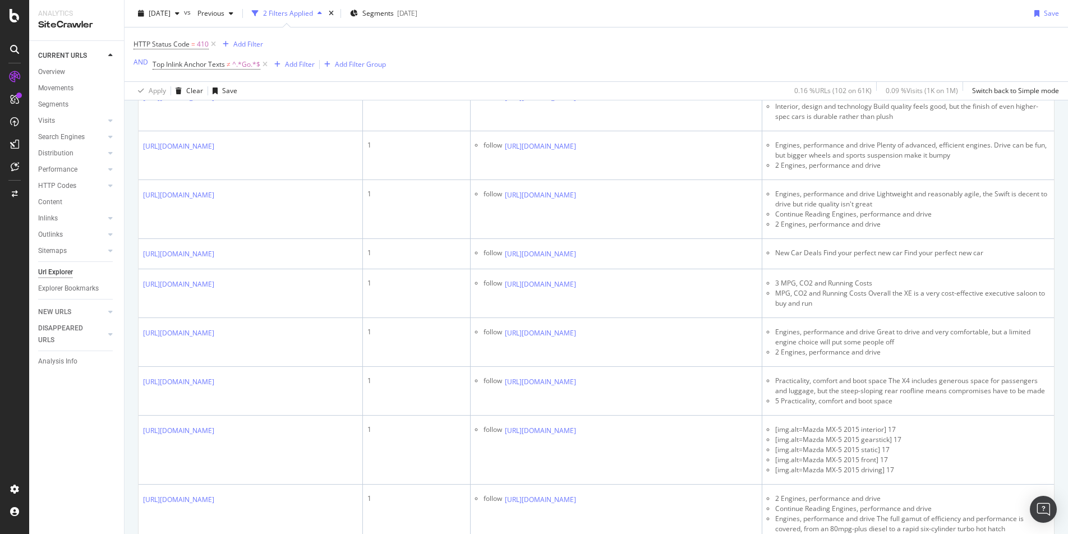
scroll to position [1606, 0]
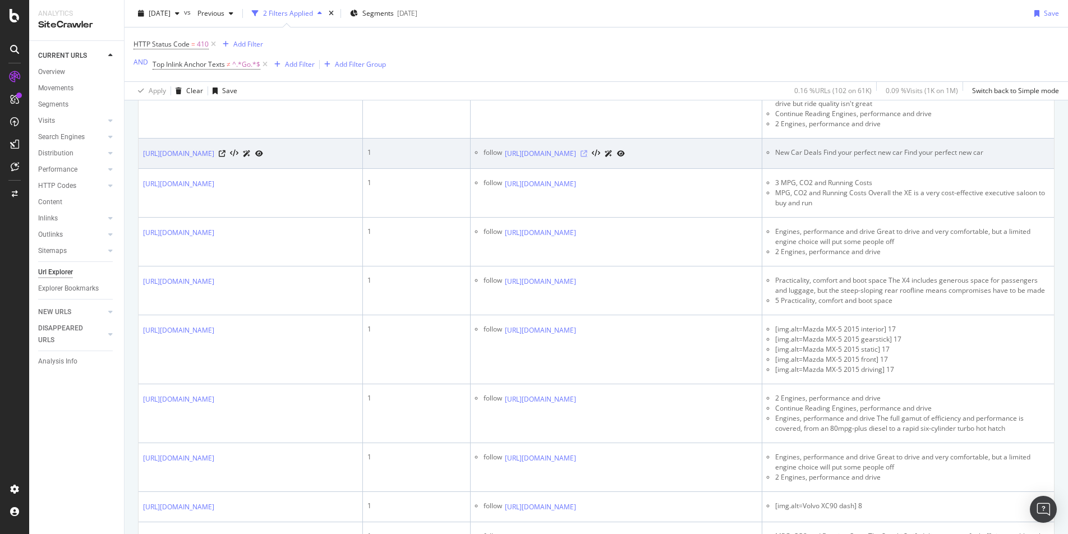
click at [587, 157] on icon at bounding box center [583, 153] width 7 height 7
click at [815, 158] on li "New Car Deals Find your perfect new car Find your perfect new car" at bounding box center [912, 152] width 274 height 10
copy tbody "New Car Deals Find your perfect new car Find your perfect new car"
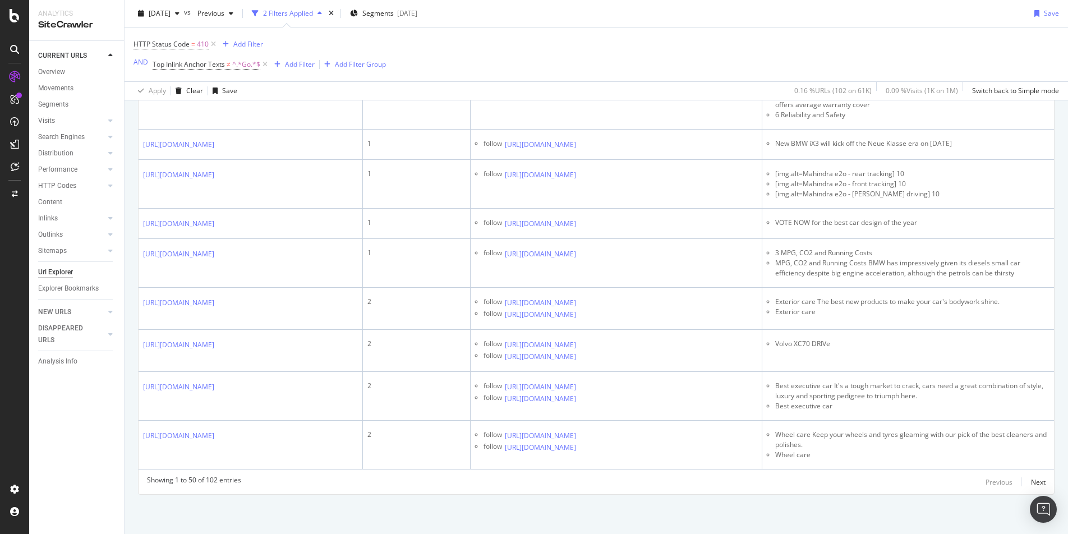
scroll to position [2127, 0]
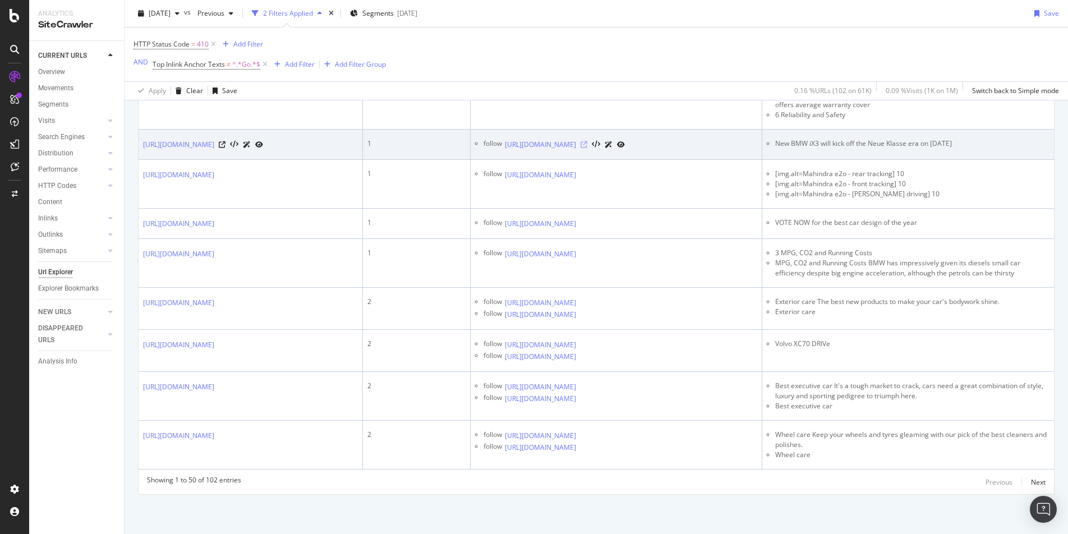
click at [587, 148] on icon at bounding box center [583, 144] width 7 height 7
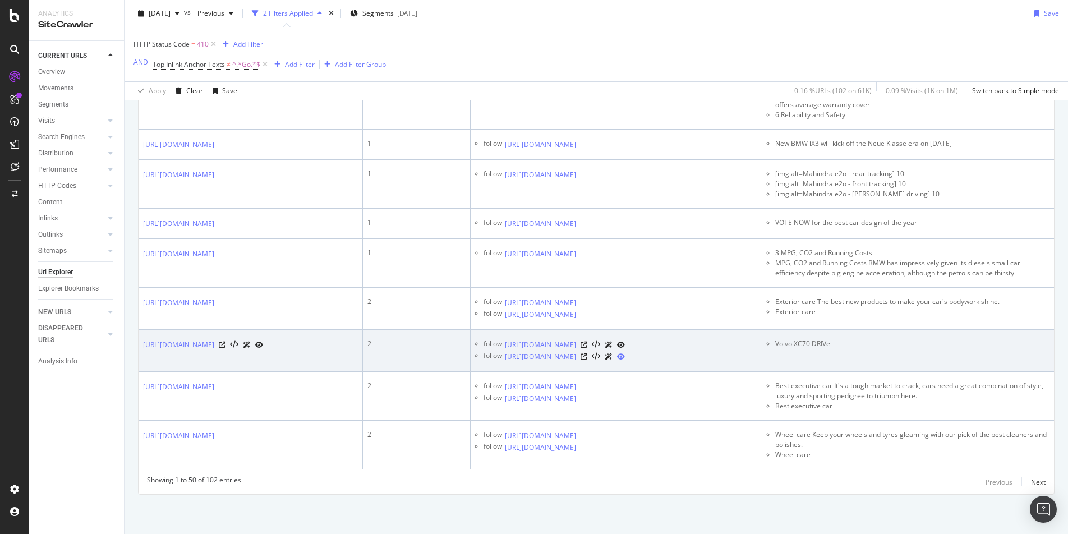
scroll to position [2310, 0]
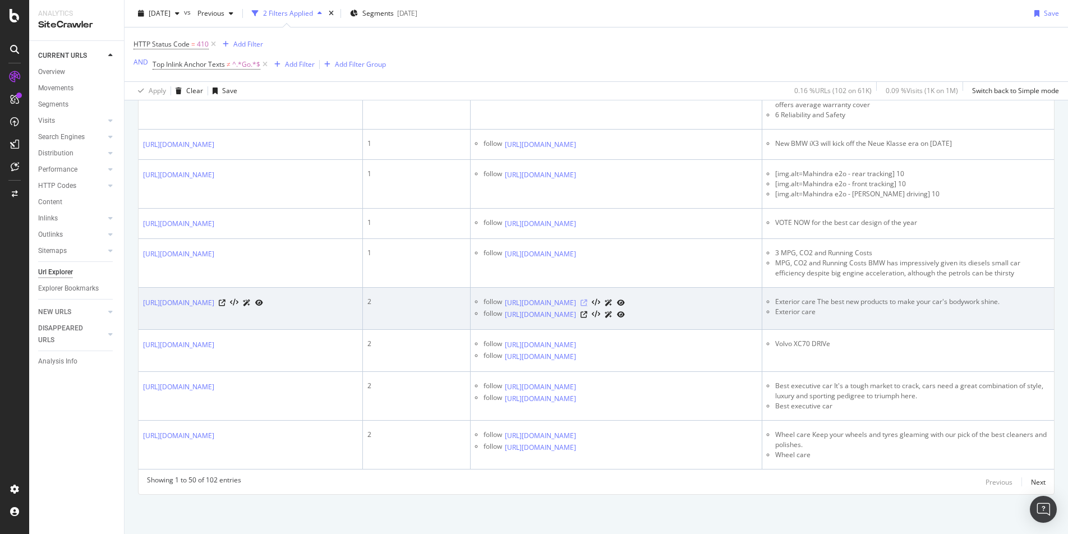
click at [587, 299] on icon at bounding box center [583, 302] width 7 height 7
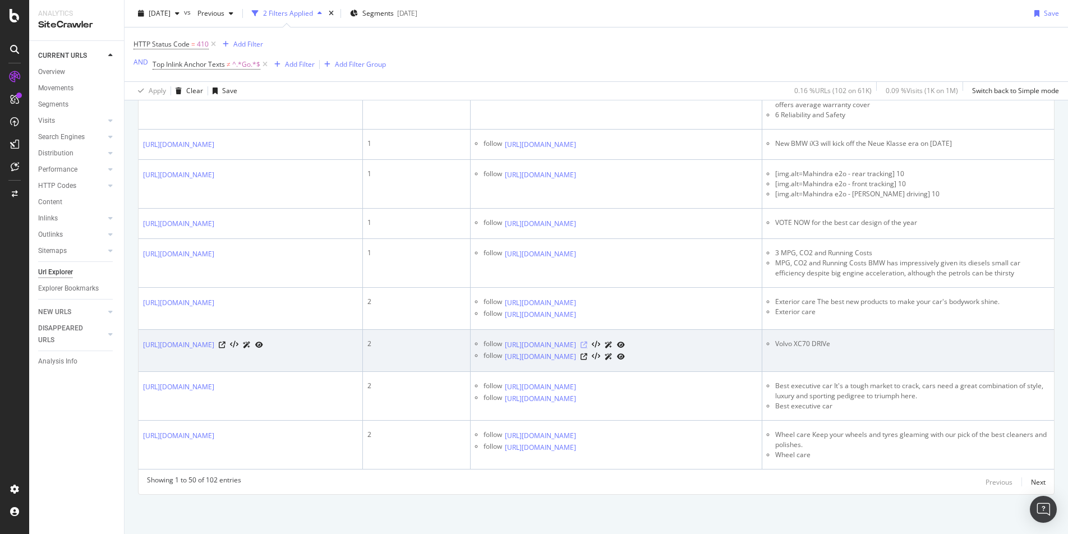
click at [587, 341] on icon at bounding box center [583, 344] width 7 height 7
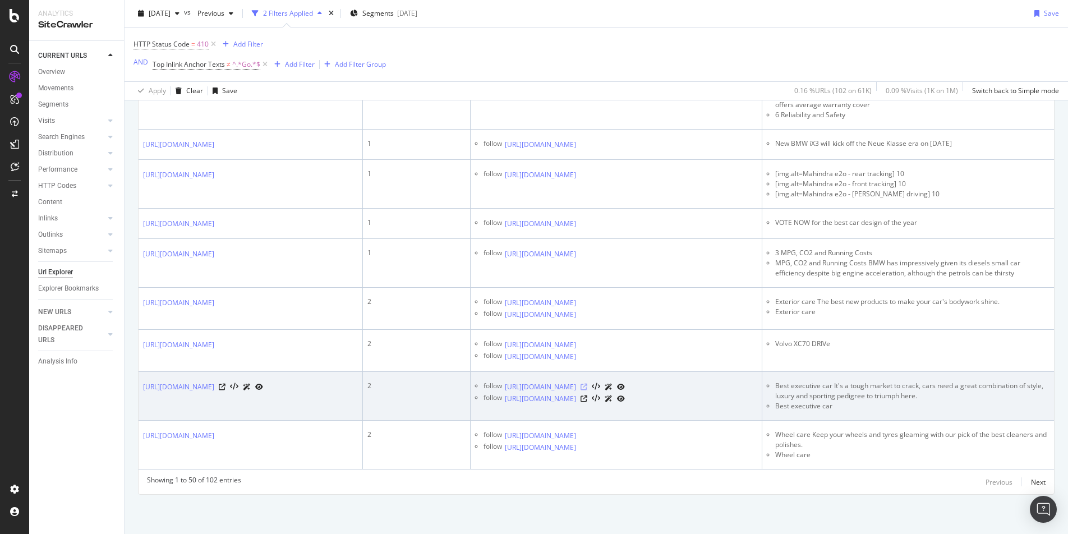
click at [587, 384] on icon at bounding box center [583, 387] width 7 height 7
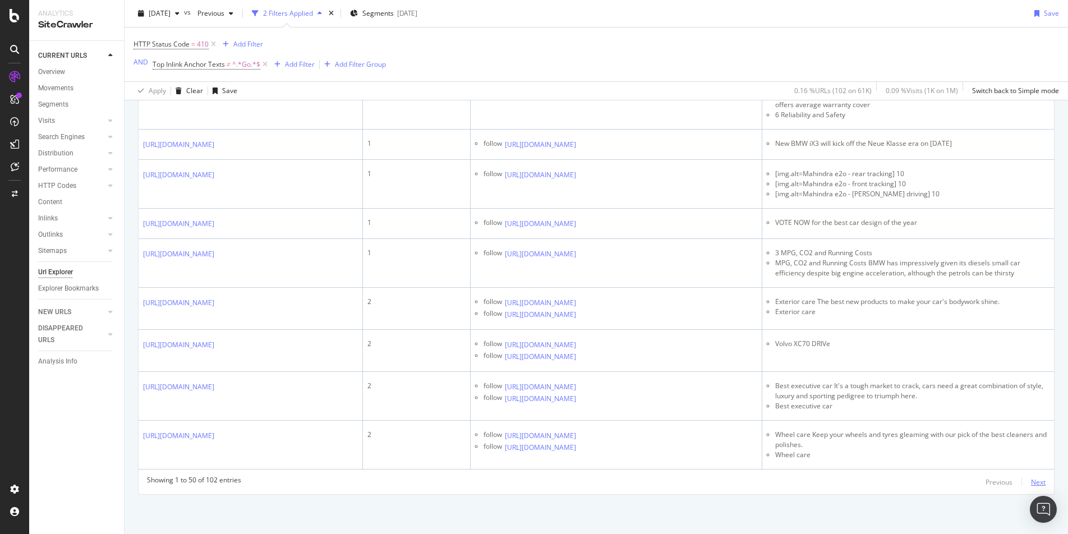
click at [815, 420] on div "Next" at bounding box center [1038, 482] width 15 height 10
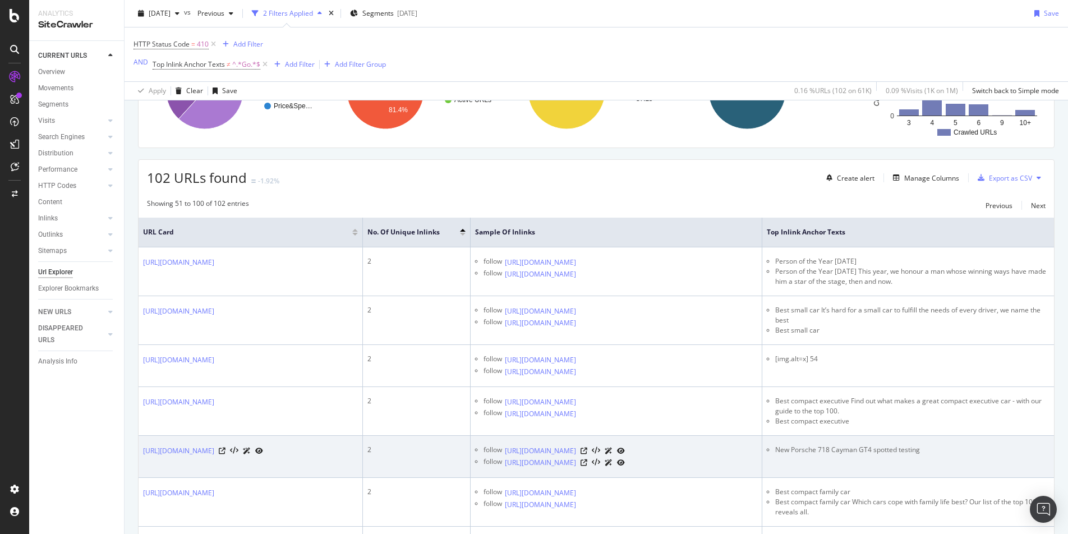
scroll to position [0, 0]
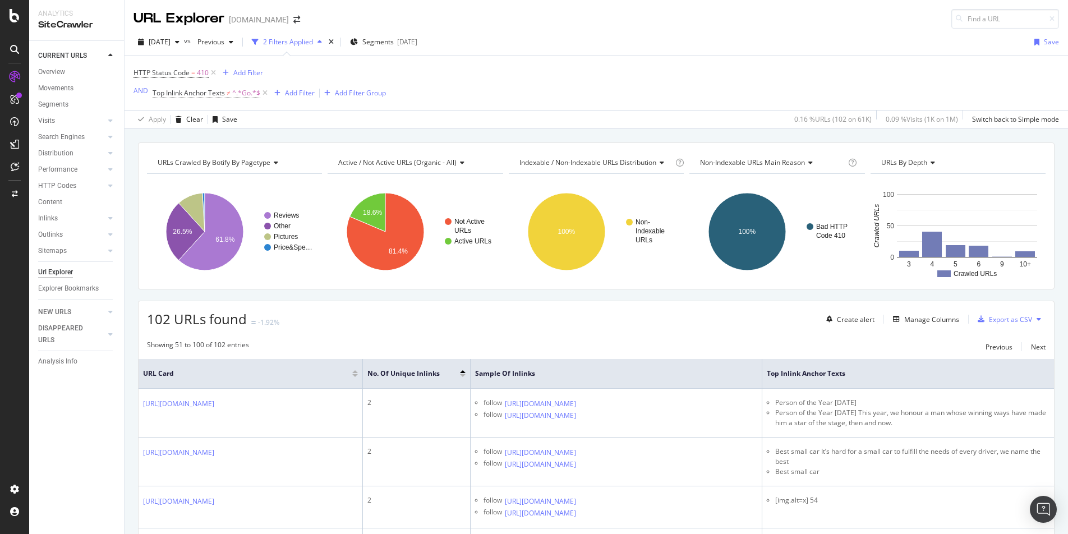
click at [53, 271] on div "Url Explorer" at bounding box center [55, 272] width 35 height 12
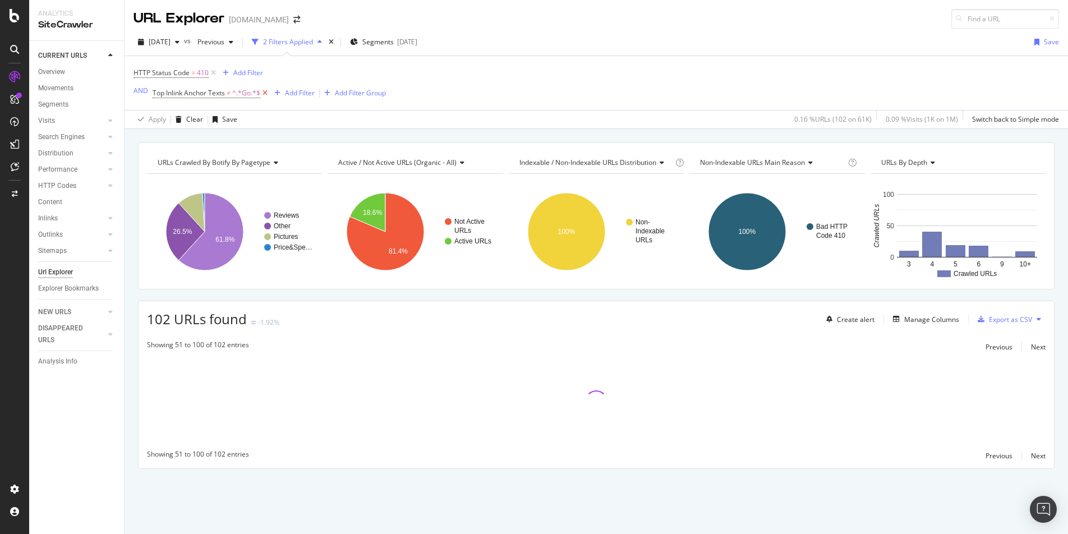
click at [265, 95] on icon at bounding box center [265, 92] width 10 height 11
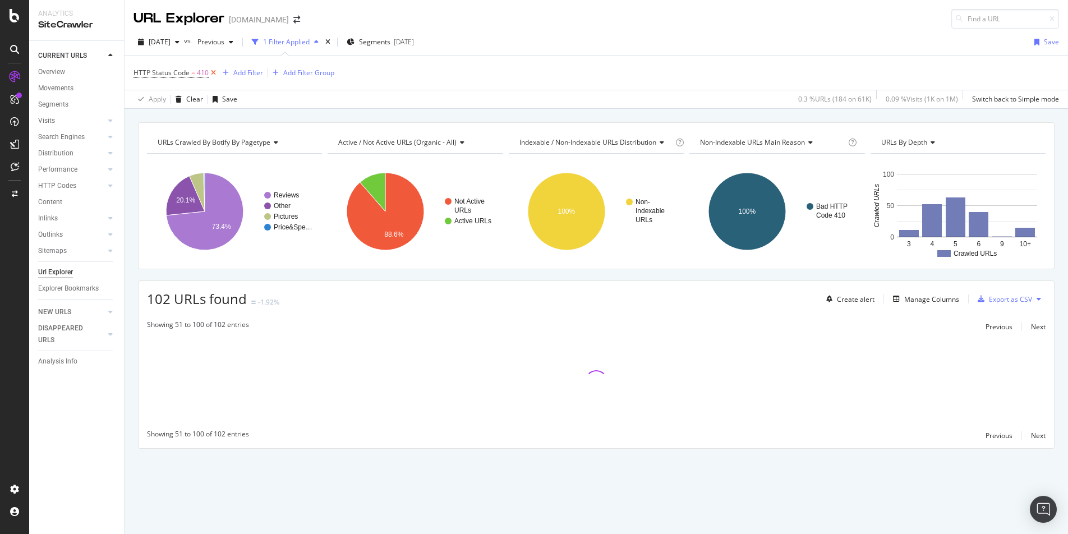
click at [212, 72] on icon at bounding box center [214, 72] width 10 height 11
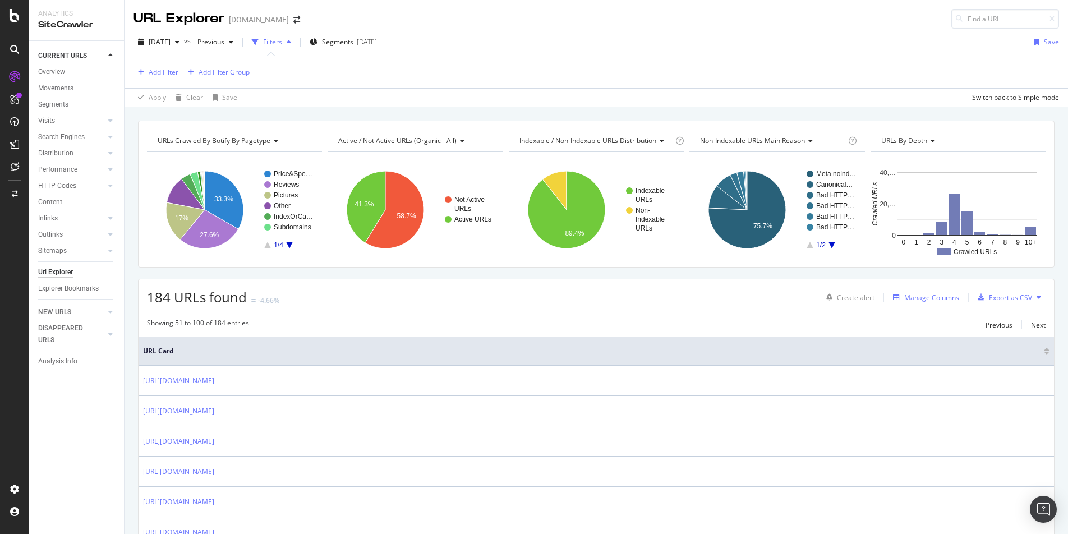
click at [815, 296] on div "Manage Columns" at bounding box center [931, 298] width 55 height 10
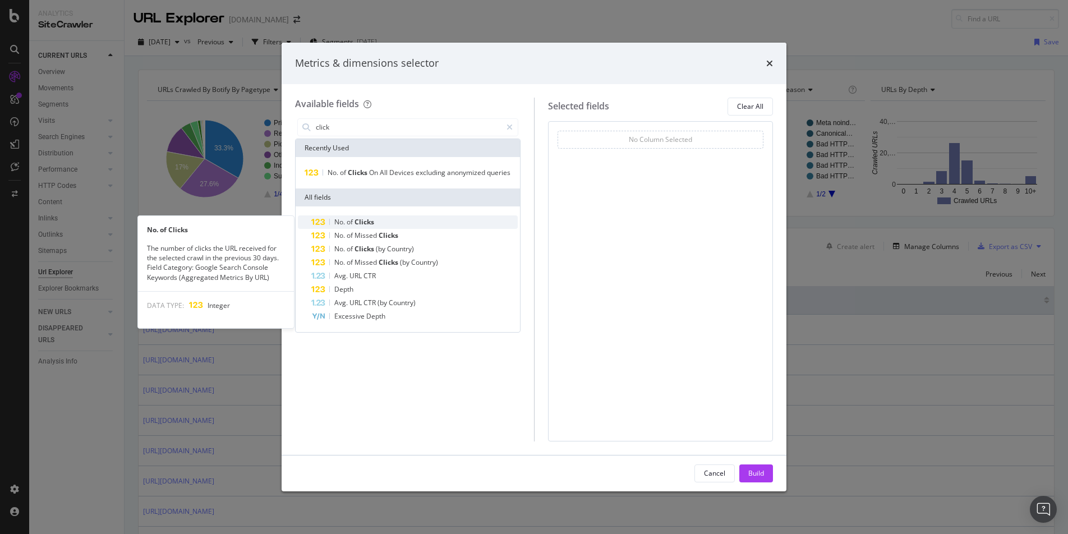
type input "click"
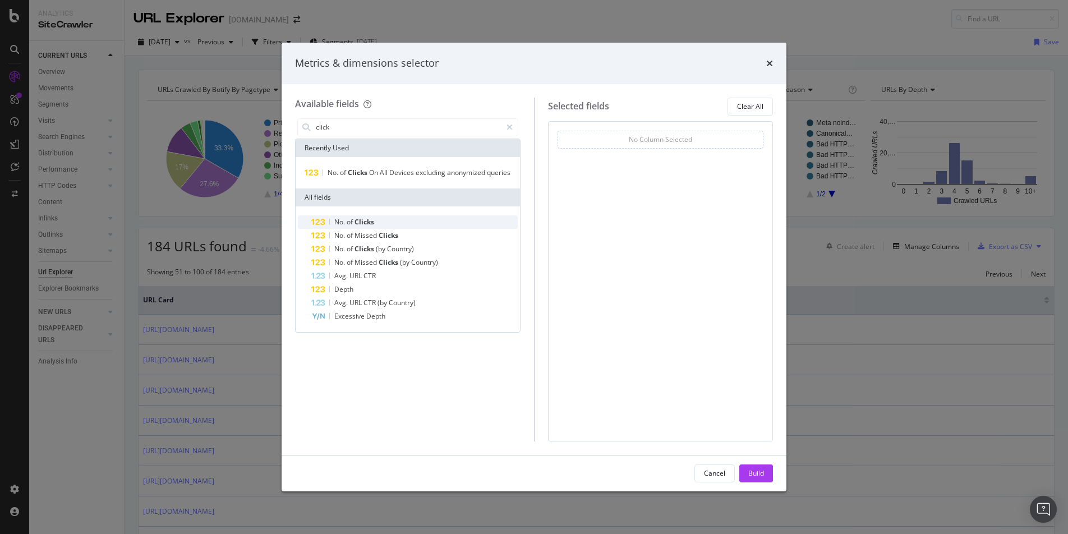
click at [353, 218] on span "of" at bounding box center [351, 222] width 8 height 10
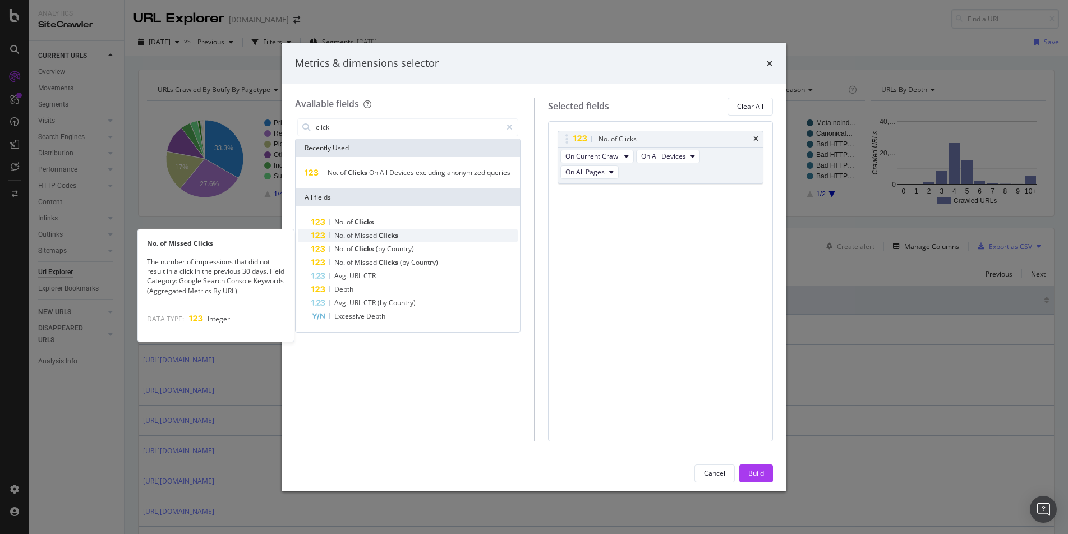
click at [354, 241] on div "No. of Missed Clicks" at bounding box center [414, 235] width 206 height 13
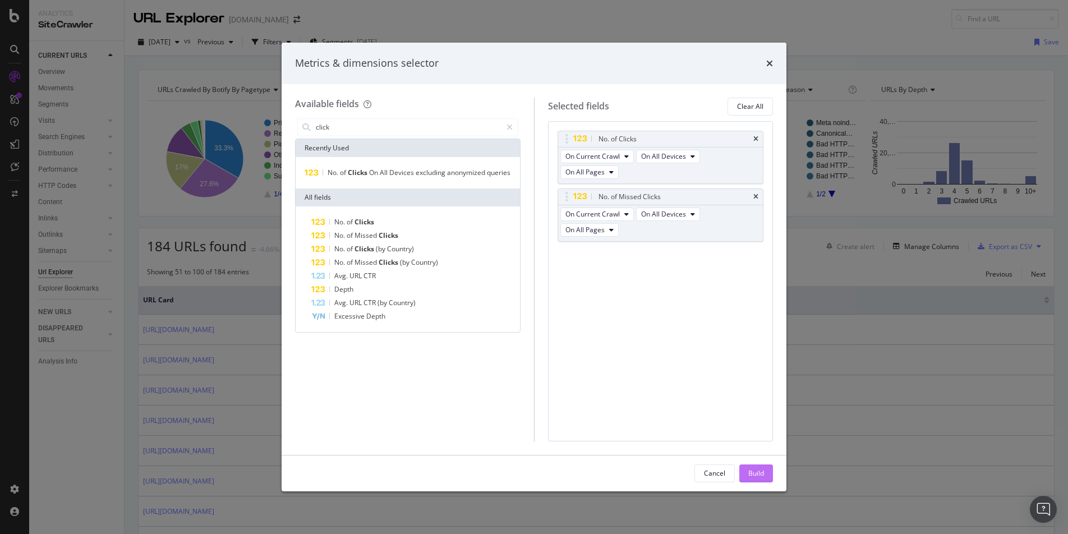
click at [761, 420] on div "Build" at bounding box center [756, 473] width 16 height 10
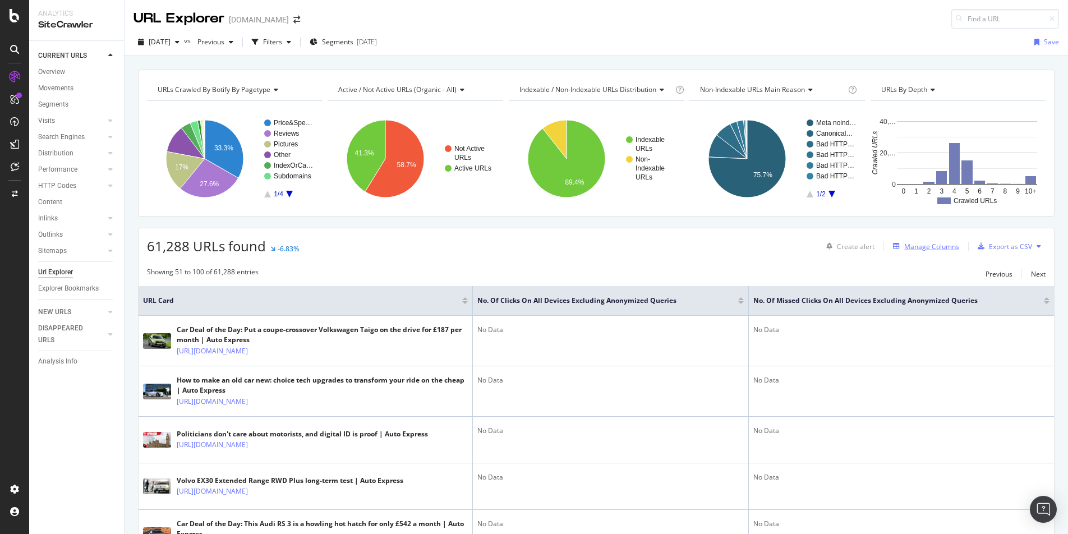
click at [815, 243] on div "Manage Columns" at bounding box center [931, 247] width 55 height 10
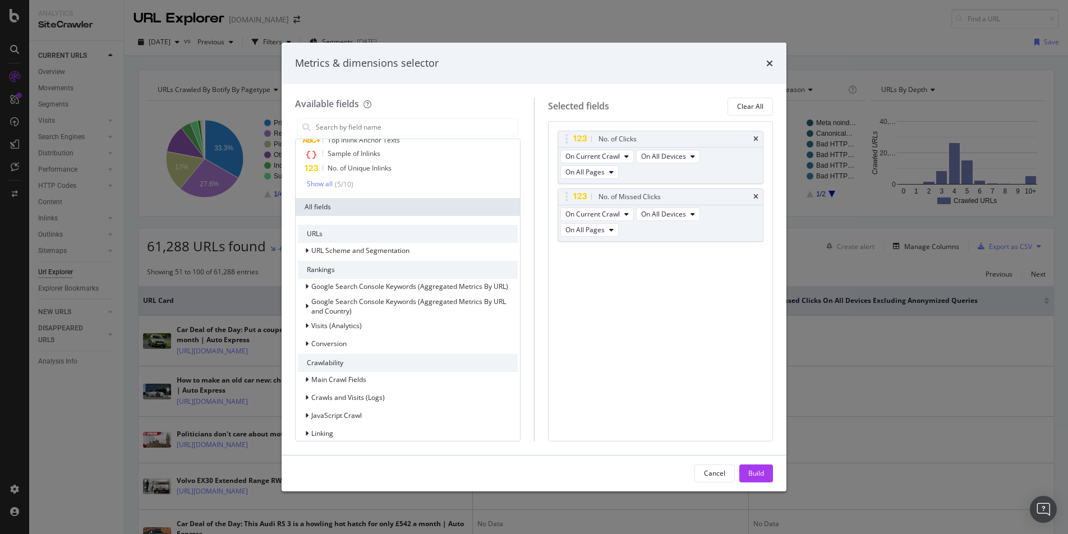
scroll to position [71, 0]
click at [398, 282] on span "Google Search Console Keywords (Aggregated Metrics By URL)" at bounding box center [409, 284] width 197 height 10
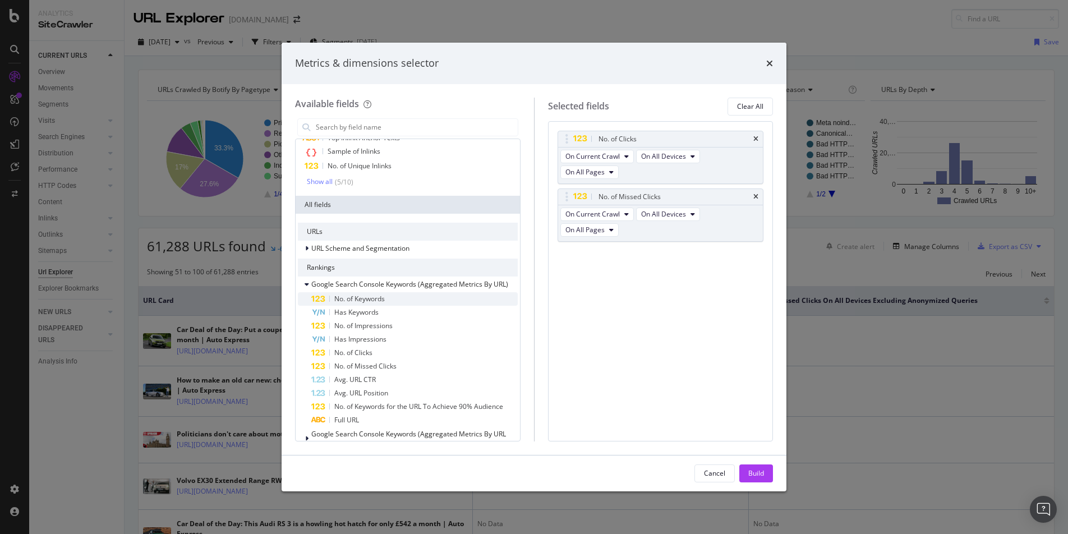
click at [395, 297] on div "No. of Keywords" at bounding box center [414, 298] width 206 height 13
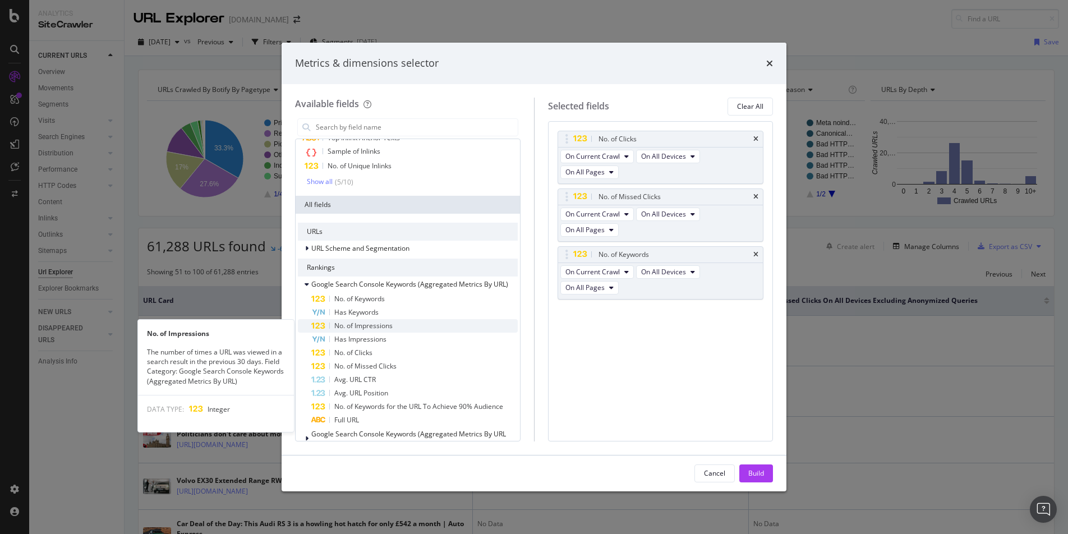
click at [396, 326] on div "No. of Impressions" at bounding box center [414, 325] width 206 height 13
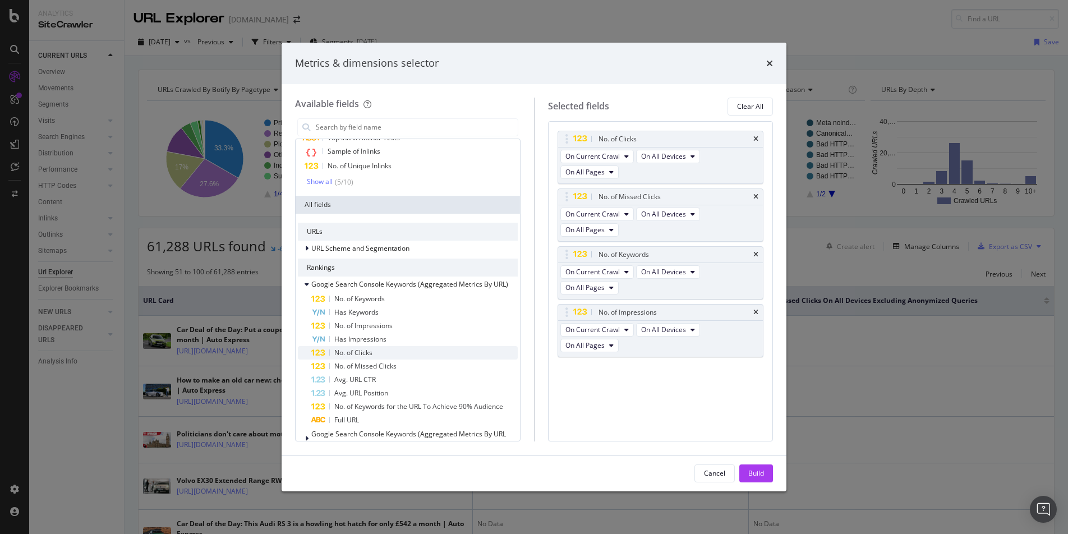
click at [389, 354] on div "No. of Clicks" at bounding box center [414, 352] width 206 height 13
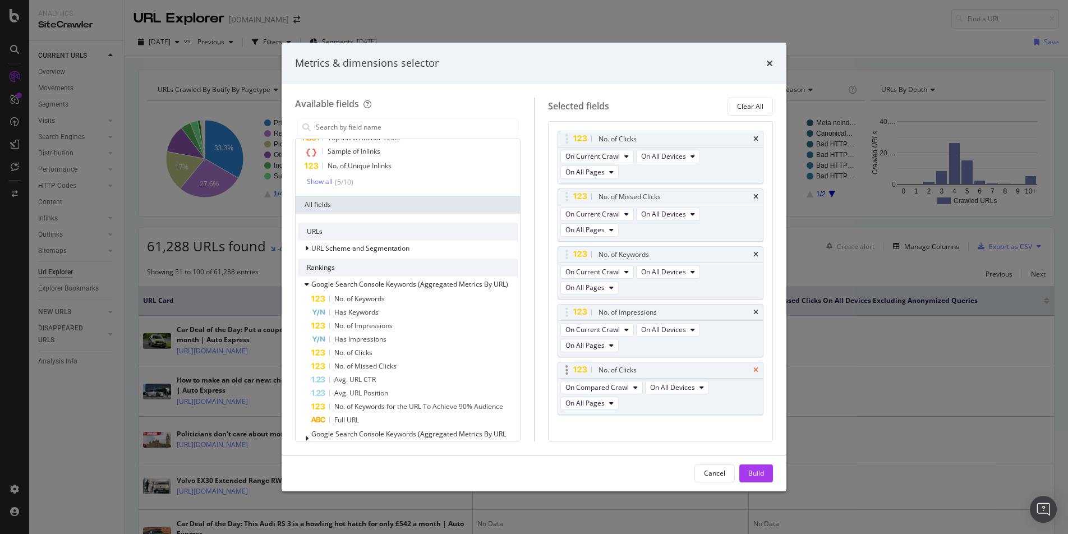
click at [756, 368] on icon "times" at bounding box center [755, 370] width 5 height 7
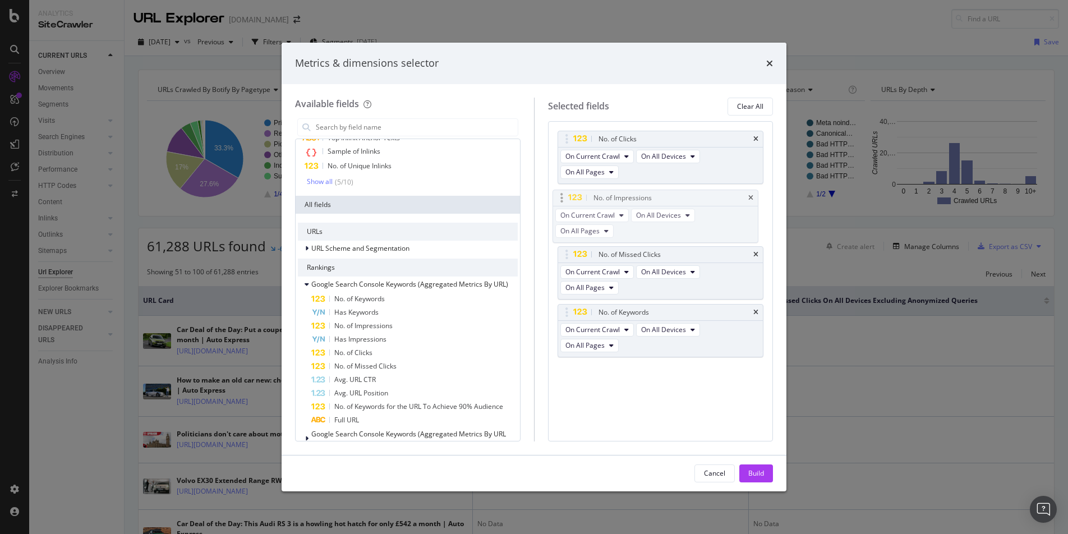
drag, startPoint x: 589, startPoint y: 313, endPoint x: 584, endPoint y: 199, distance: 114.5
click at [584, 199] on body "Analytics SiteCrawler CURRENT URLS Overview Movements Segments Visits Analysis …" at bounding box center [534, 267] width 1068 height 534
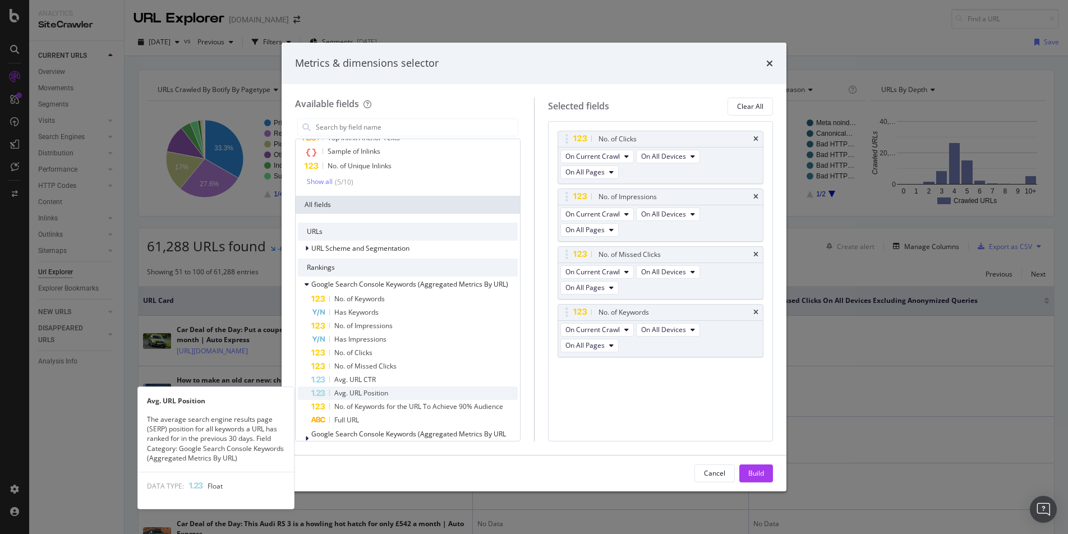
click at [408, 391] on div "Avg. URL Position" at bounding box center [414, 392] width 206 height 13
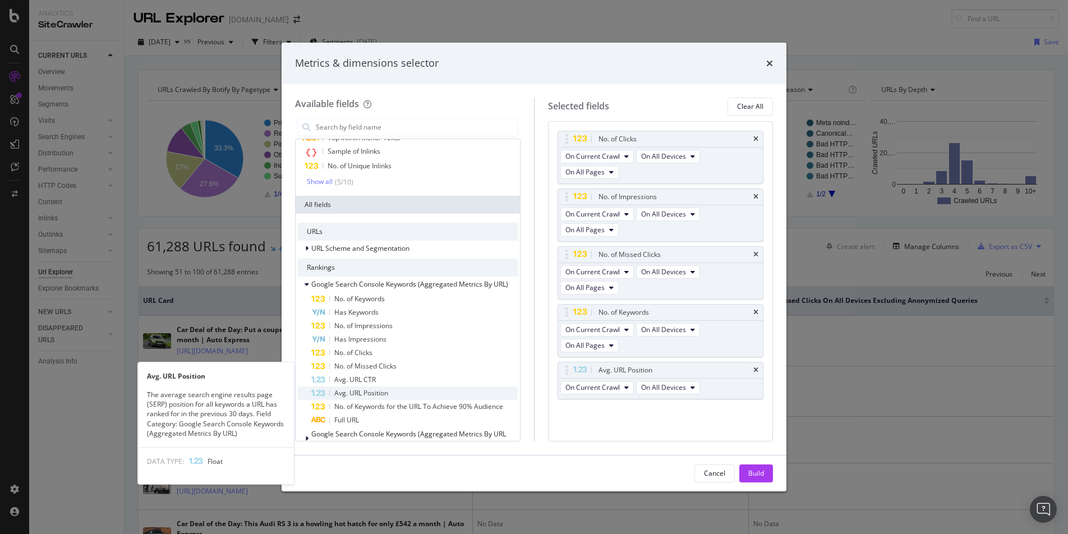
scroll to position [117, 0]
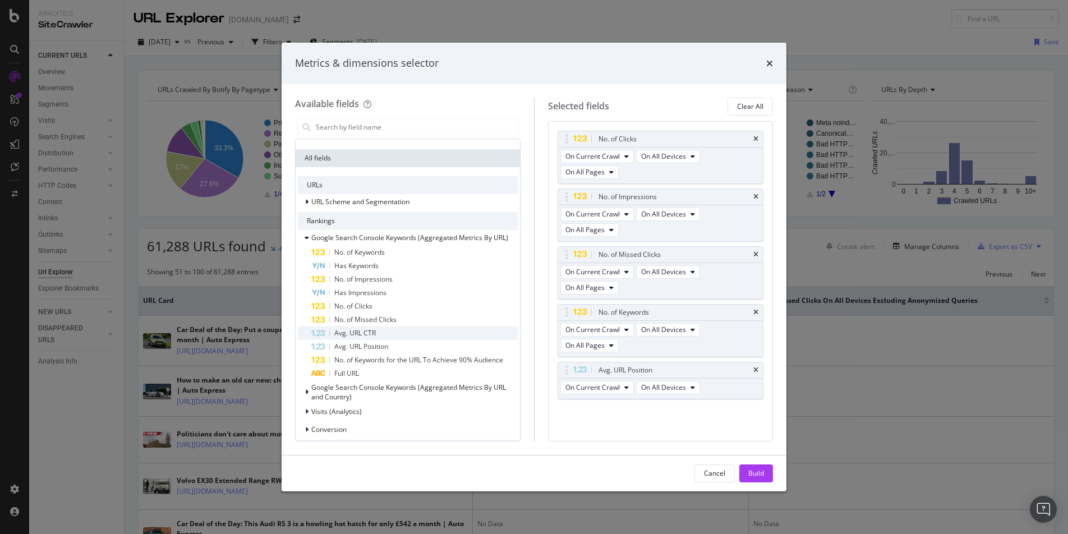
click at [385, 333] on div "Avg. URL CTR" at bounding box center [414, 332] width 206 height 13
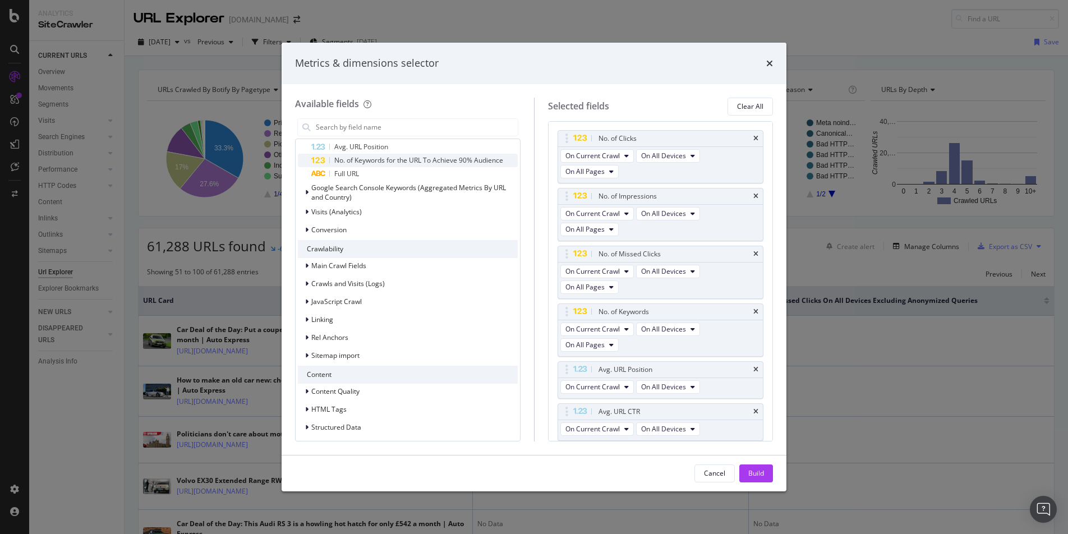
scroll to position [317, 0]
click at [338, 209] on span "Visits (Analytics)" at bounding box center [336, 211] width 50 height 10
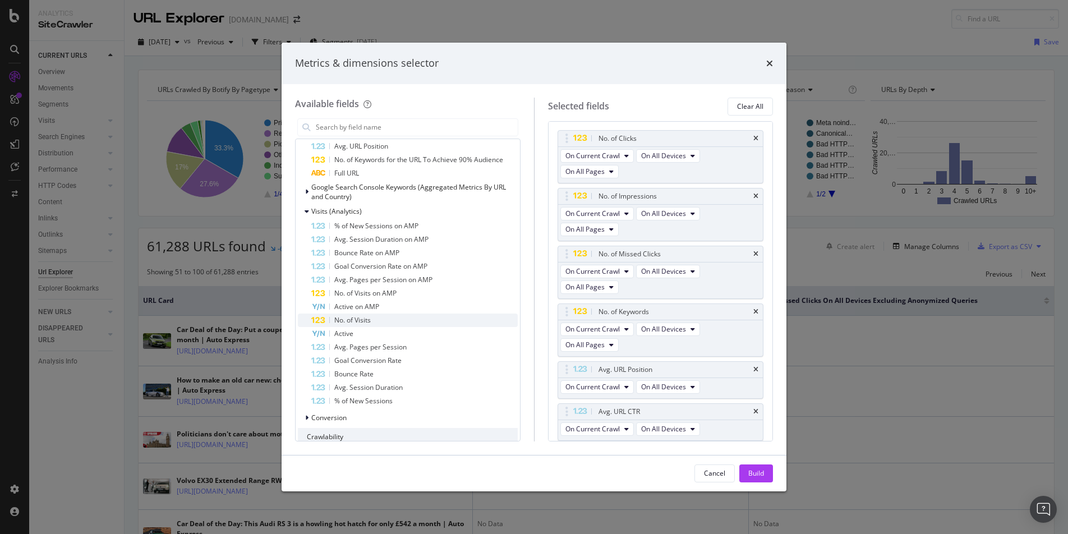
click at [406, 324] on div "No. of Visits" at bounding box center [414, 319] width 206 height 13
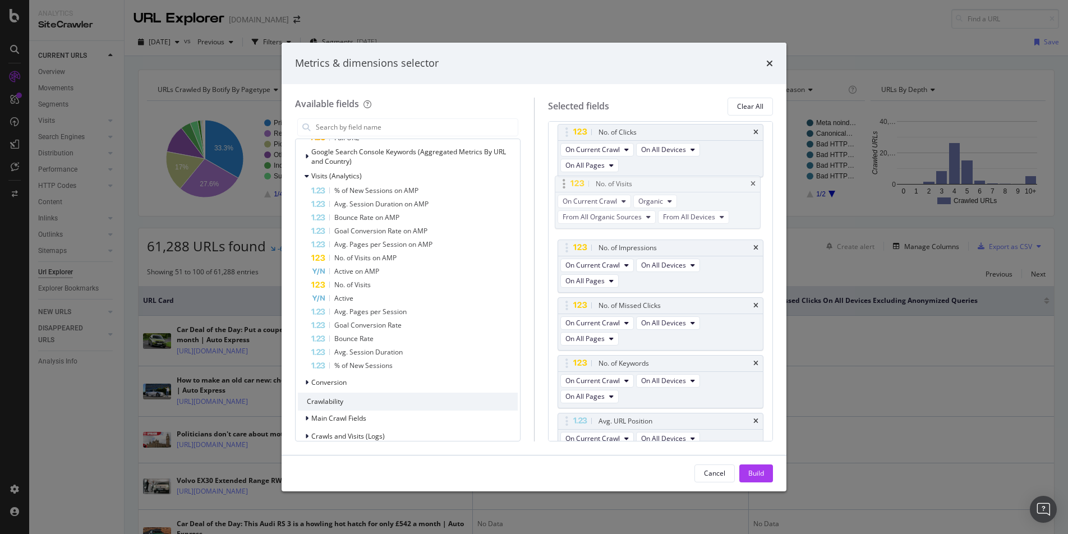
scroll to position [0, 0]
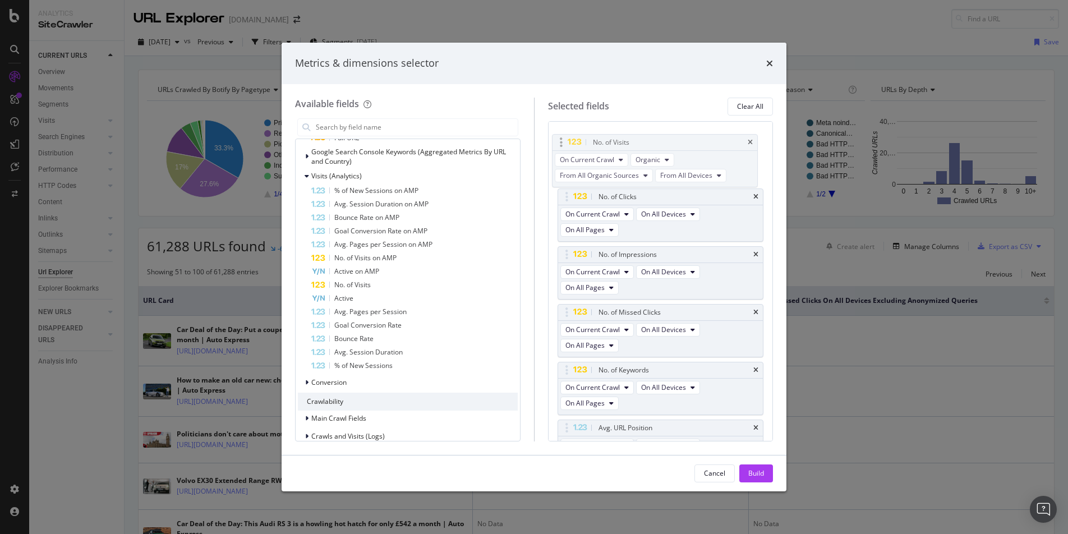
drag, startPoint x: 586, startPoint y: 399, endPoint x: 580, endPoint y: 145, distance: 253.5
click at [580, 145] on body "Analytics SiteCrawler CURRENT URLS Overview Movements Segments Visits Analysis …" at bounding box center [534, 267] width 1068 height 534
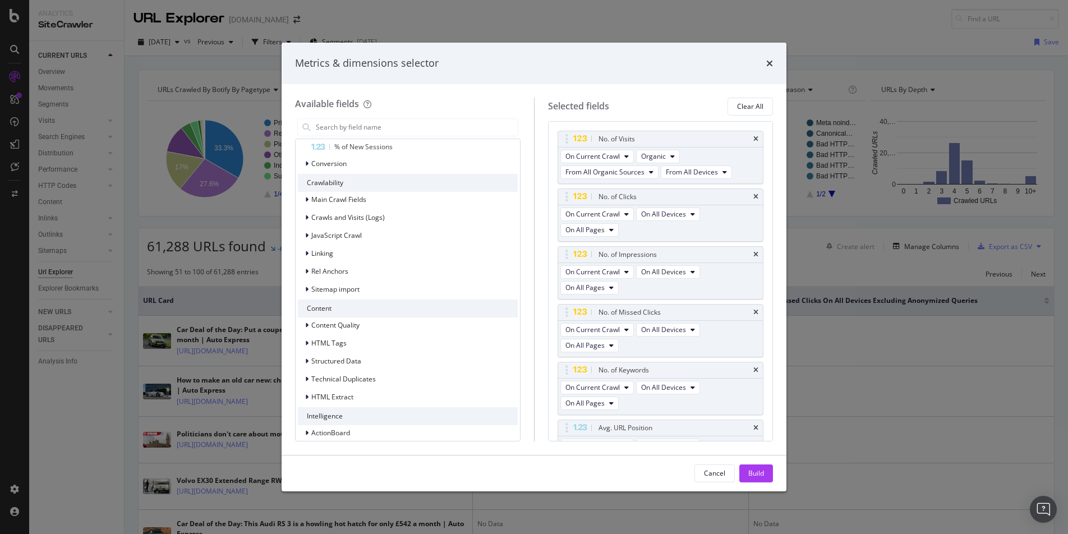
scroll to position [580, 0]
click at [764, 420] on button "Build" at bounding box center [756, 473] width 34 height 18
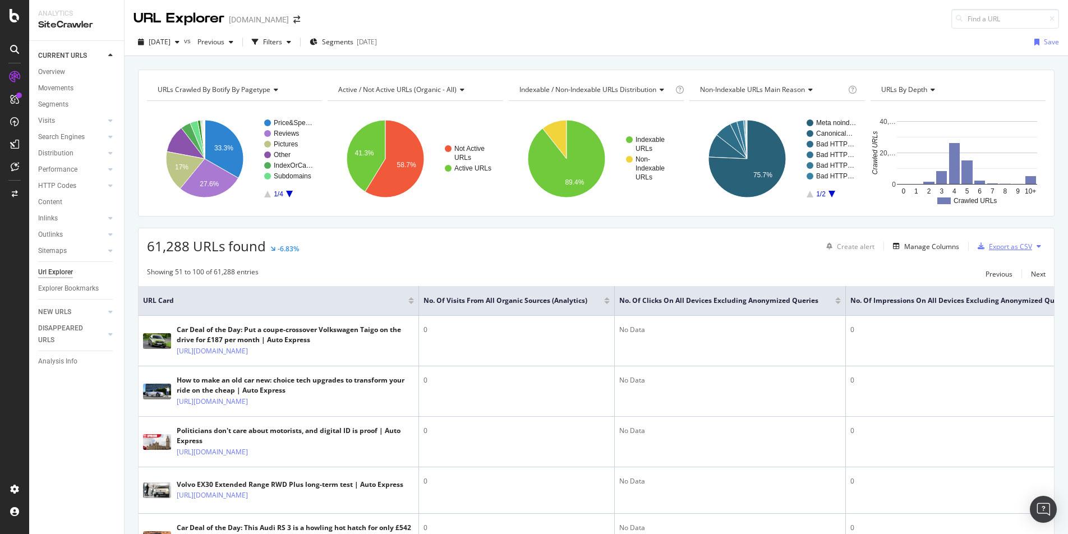
click at [815, 242] on div "Export as CSV" at bounding box center [1009, 247] width 43 height 10
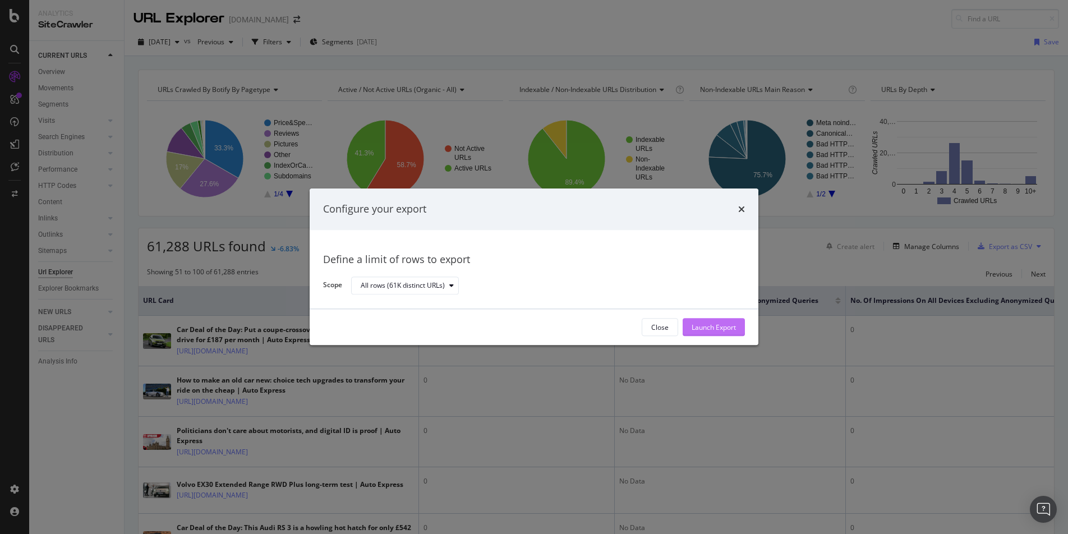
click at [714, 325] on div "Launch Export" at bounding box center [713, 327] width 44 height 10
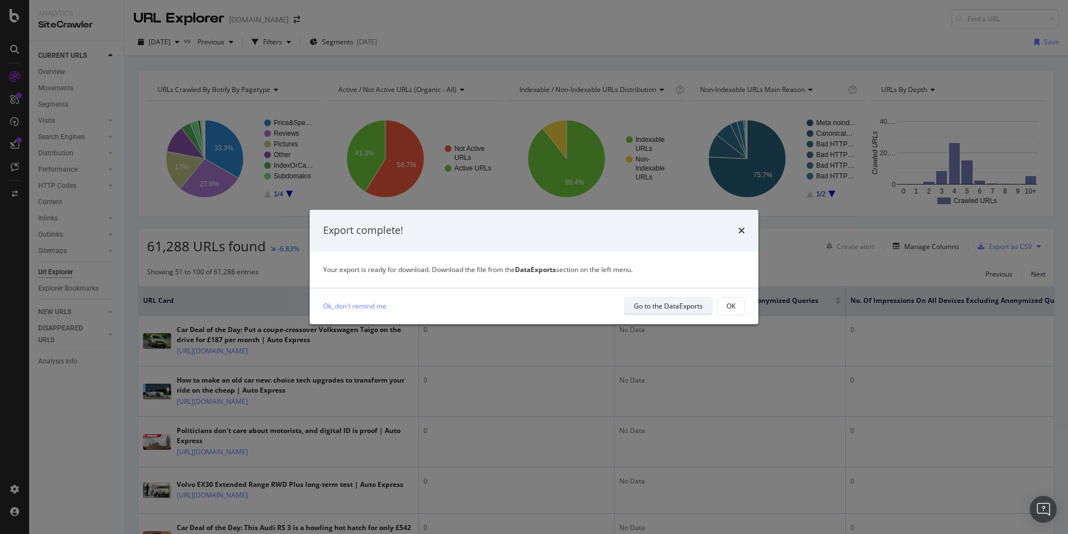
click at [630, 307] on button "Go to the DataExports" at bounding box center [668, 306] width 88 height 18
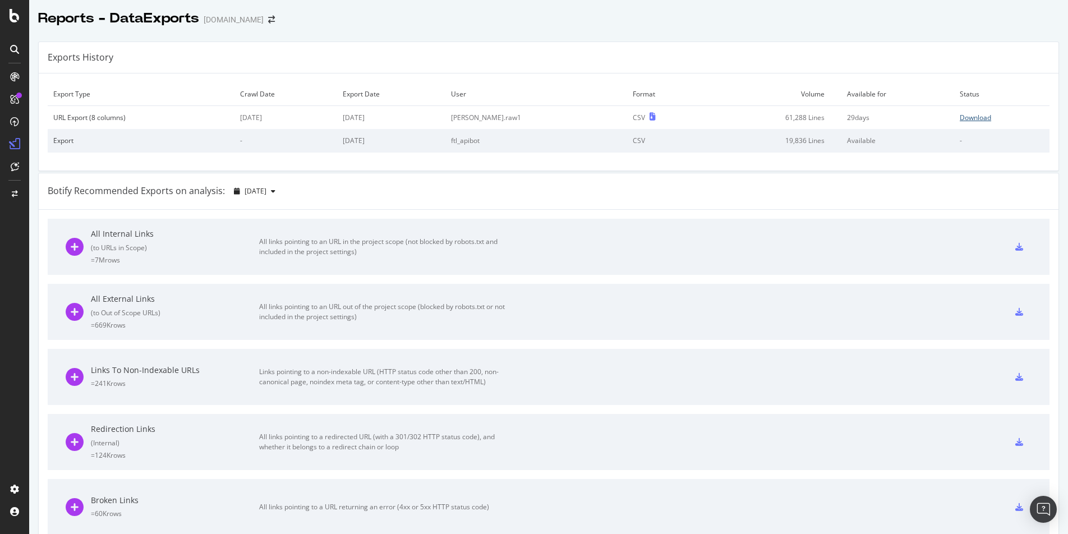
click at [815, 120] on div "Download" at bounding box center [974, 118] width 31 height 10
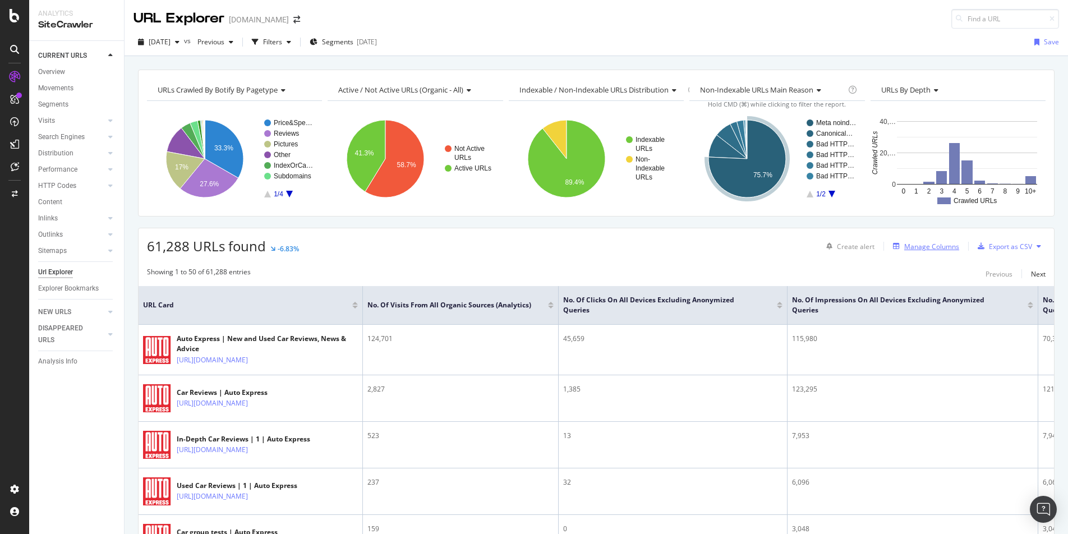
click at [815, 246] on div "Manage Columns" at bounding box center [931, 247] width 55 height 10
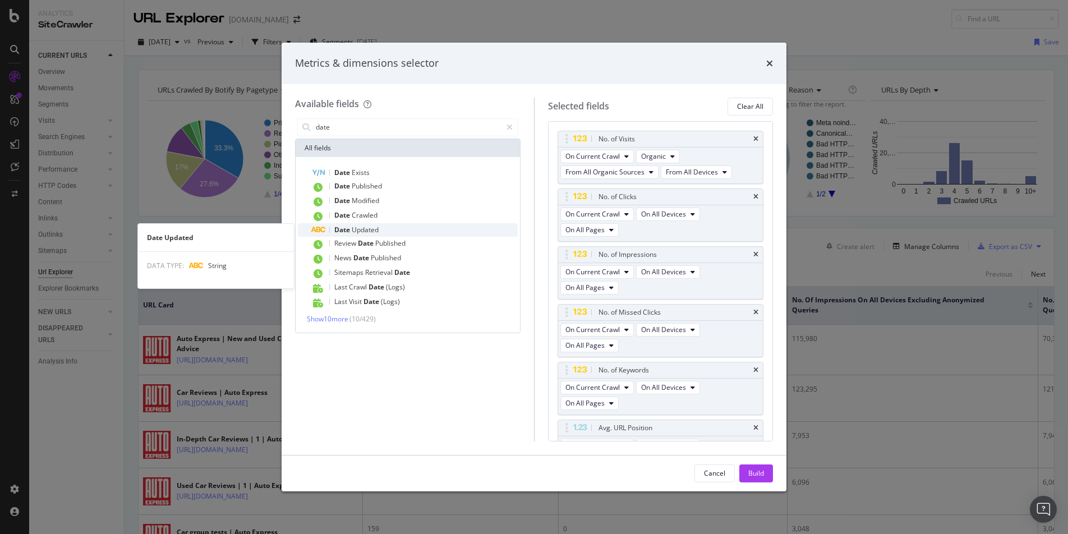
type input "date"
click at [359, 234] on span "Updated" at bounding box center [365, 230] width 27 height 10
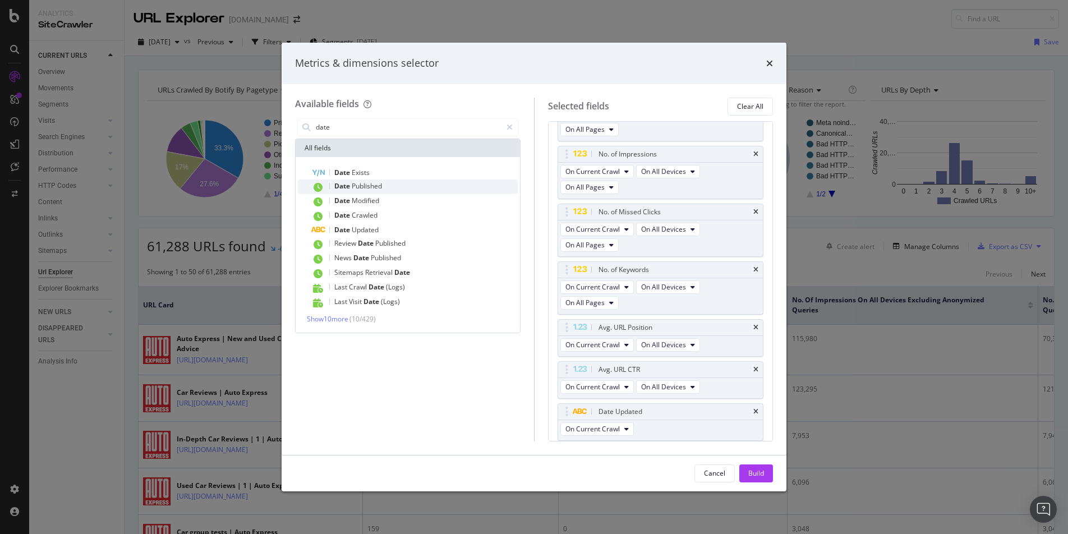
click at [382, 187] on span "Published" at bounding box center [367, 186] width 30 height 10
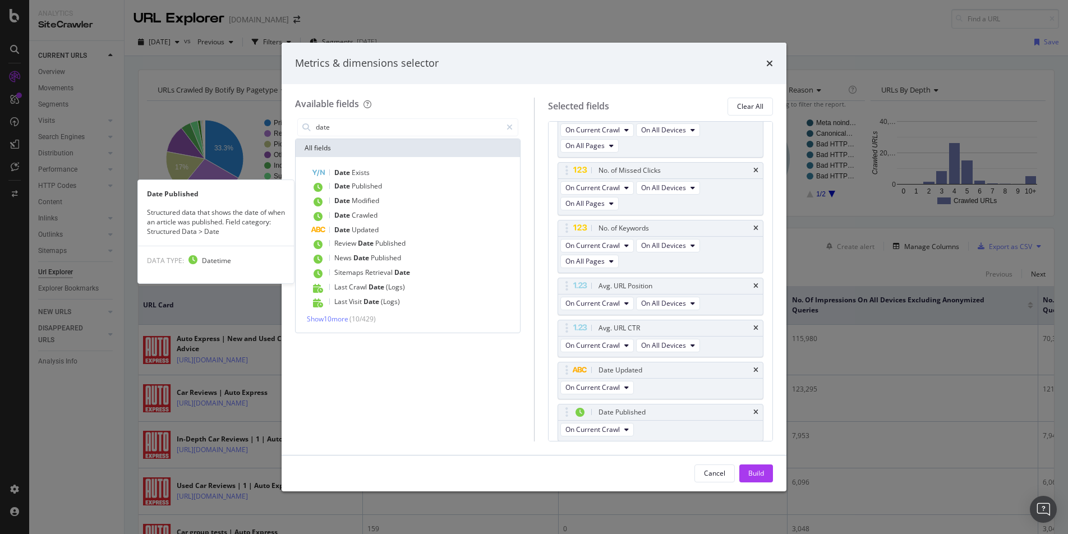
scroll to position [142, 0]
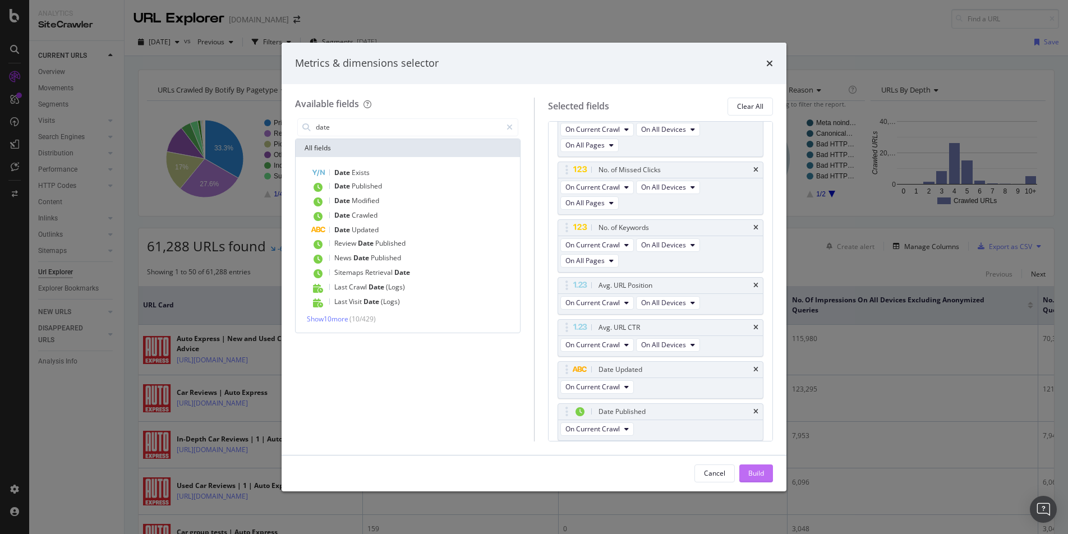
click at [756, 420] on div "Build" at bounding box center [756, 473] width 16 height 17
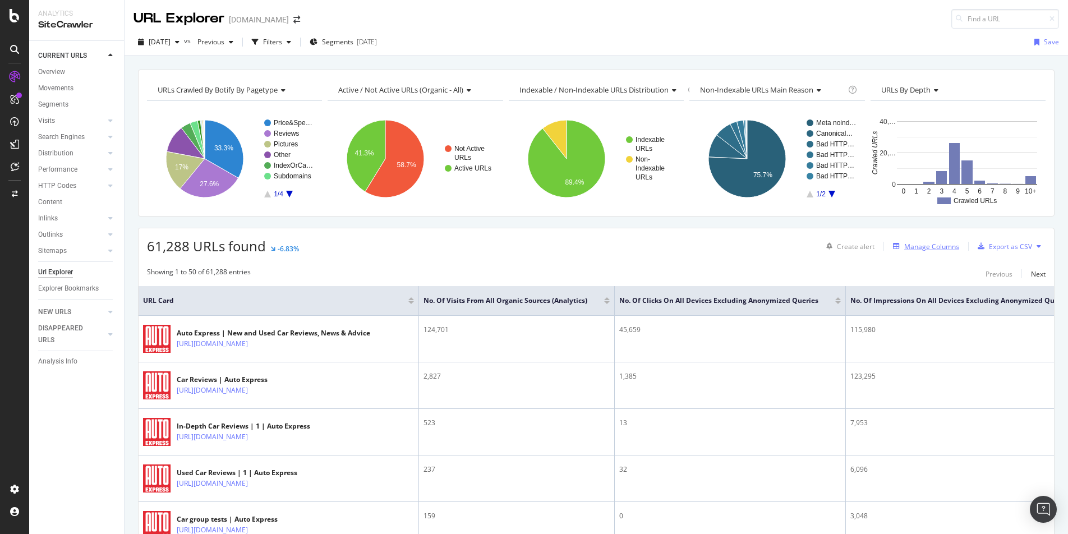
click at [815, 247] on div "Manage Columns" at bounding box center [931, 247] width 55 height 10
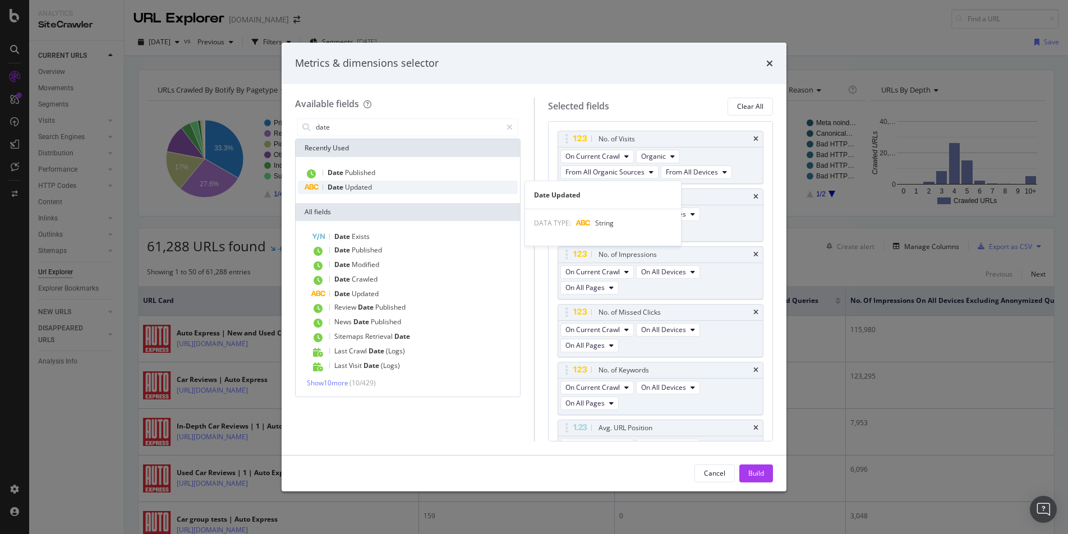
type input "date"
click at [368, 191] on span "Updated" at bounding box center [358, 187] width 27 height 10
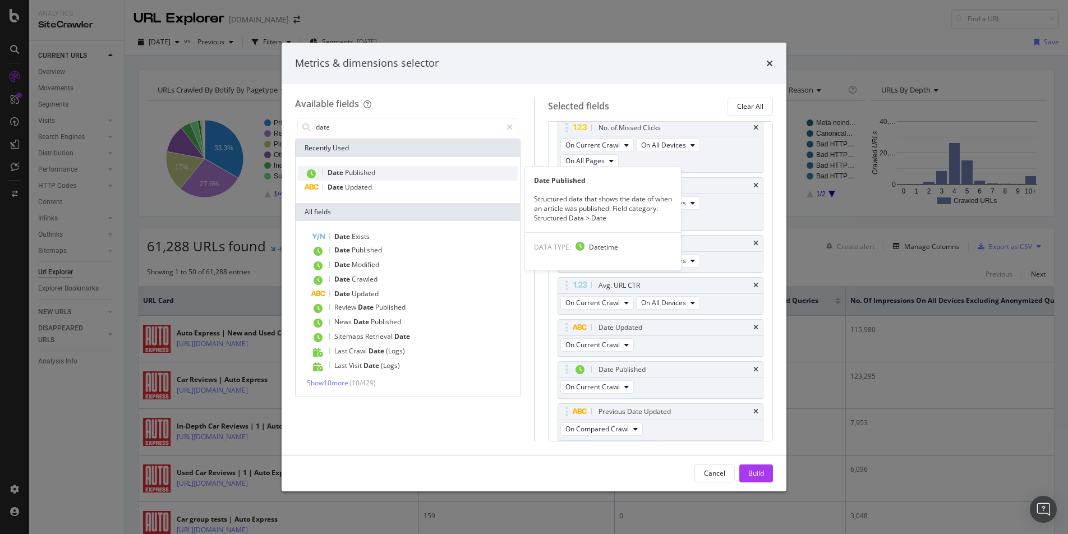
click at [373, 177] on div "Date Published" at bounding box center [408, 173] width 220 height 15
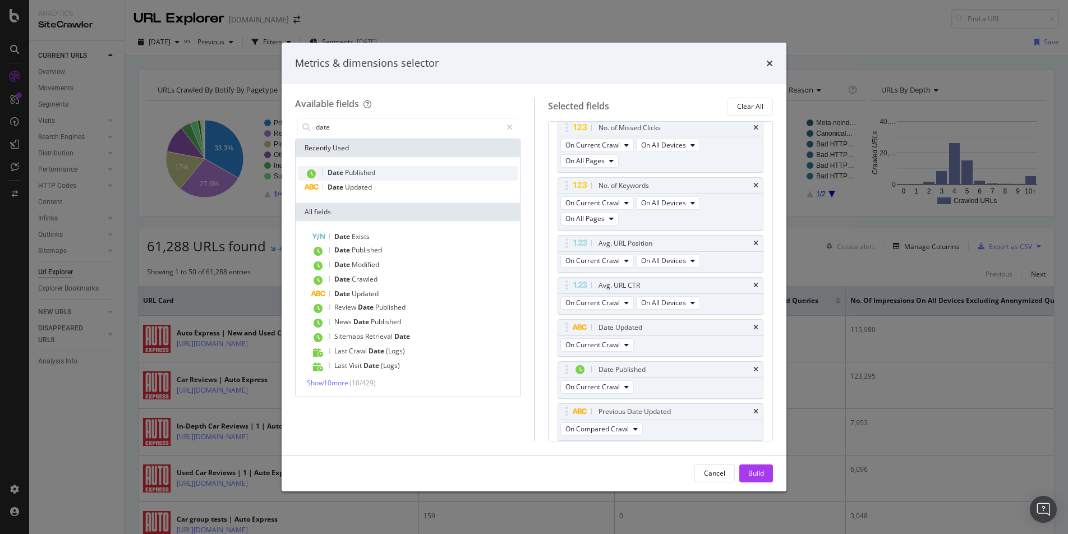
scroll to position [227, 0]
click at [760, 372] on div "Previous Date Updated" at bounding box center [660, 370] width 205 height 16
click at [754, 414] on div "Previous Date Published" at bounding box center [660, 412] width 205 height 16
click at [757, 410] on icon "times" at bounding box center [755, 411] width 5 height 7
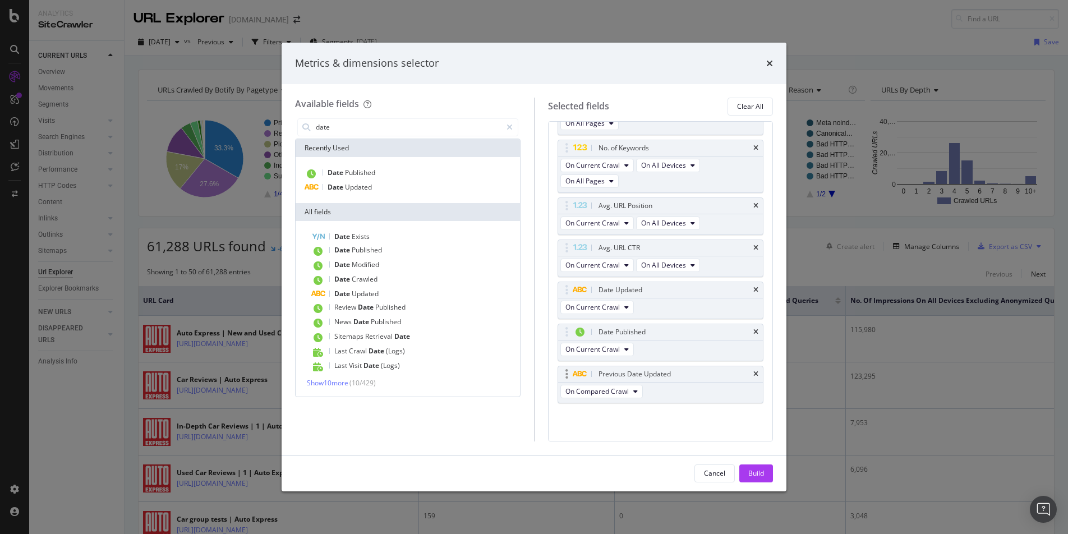
click at [760, 374] on div "Previous Date Updated" at bounding box center [660, 374] width 205 height 16
click at [753, 371] on icon "times" at bounding box center [755, 374] width 5 height 7
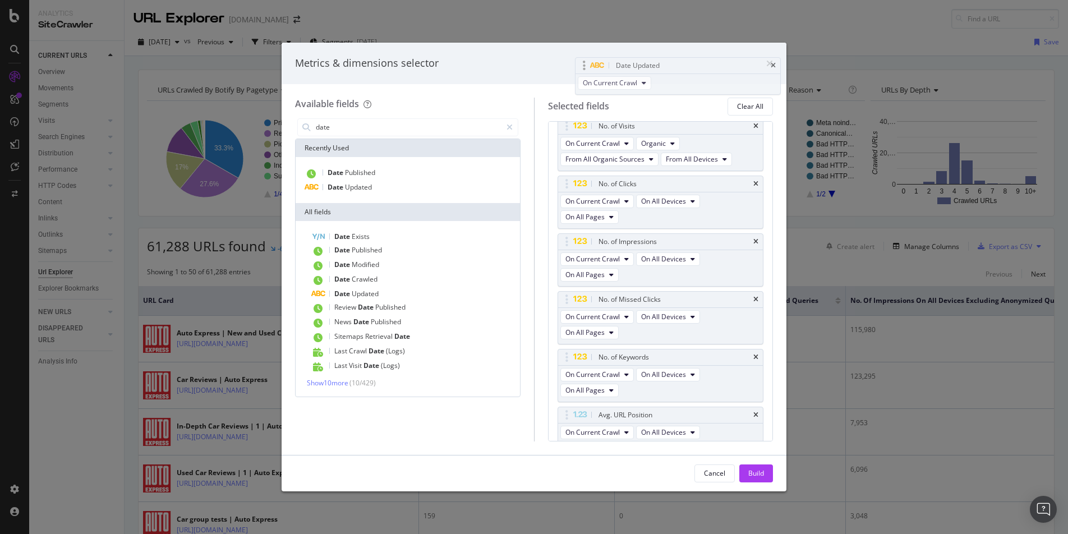
scroll to position [0, 0]
drag, startPoint x: 567, startPoint y: 334, endPoint x: 572, endPoint y: 127, distance: 206.4
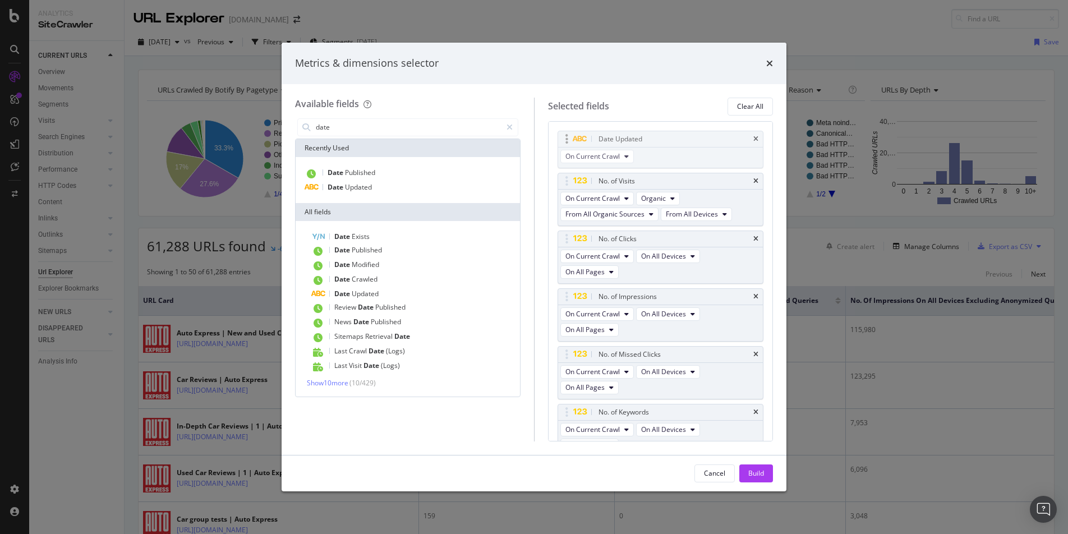
click at [572, 127] on body "Analytics SiteCrawler CURRENT URLS Overview Movements Segments Visits Analysis …" at bounding box center [534, 267] width 1068 height 534
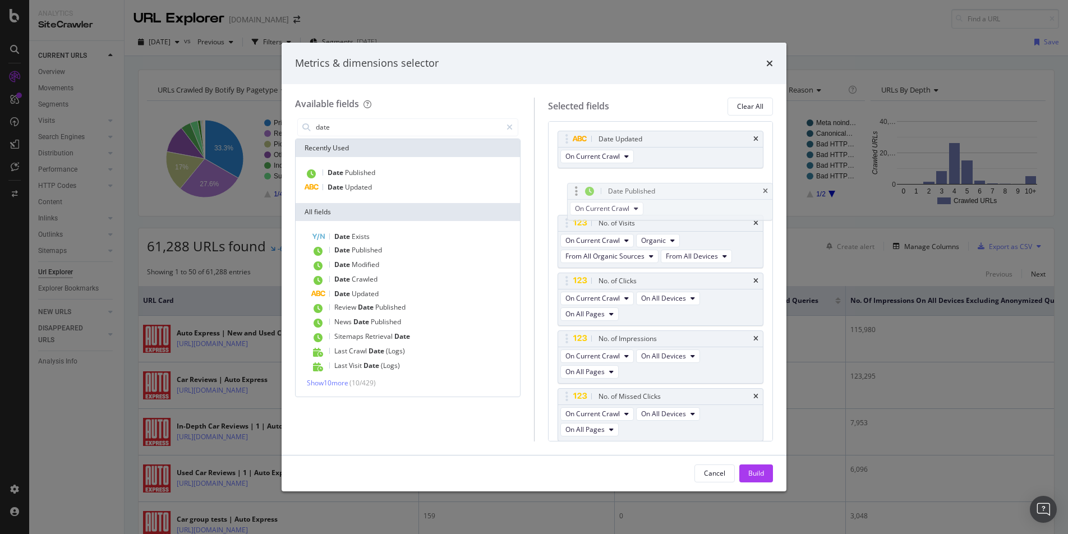
drag, startPoint x: 569, startPoint y: 373, endPoint x: 575, endPoint y: 185, distance: 187.9
click at [575, 185] on body "Analytics SiteCrawler CURRENT URLS Overview Movements Segments Visits Analysis …" at bounding box center [534, 267] width 1068 height 534
click at [753, 420] on div "Build" at bounding box center [756, 473] width 16 height 17
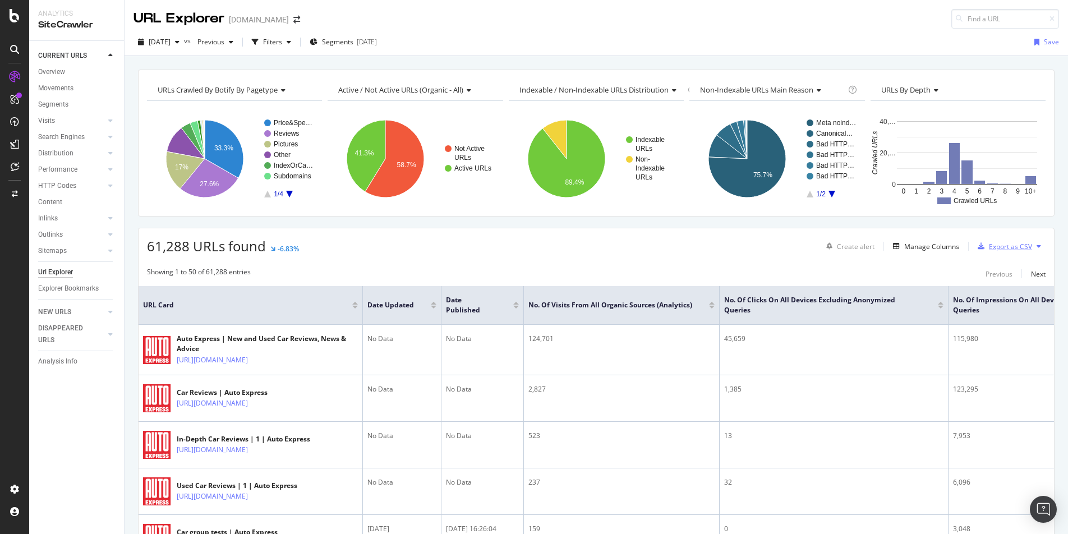
click at [815, 245] on div "Export as CSV" at bounding box center [1009, 247] width 43 height 10
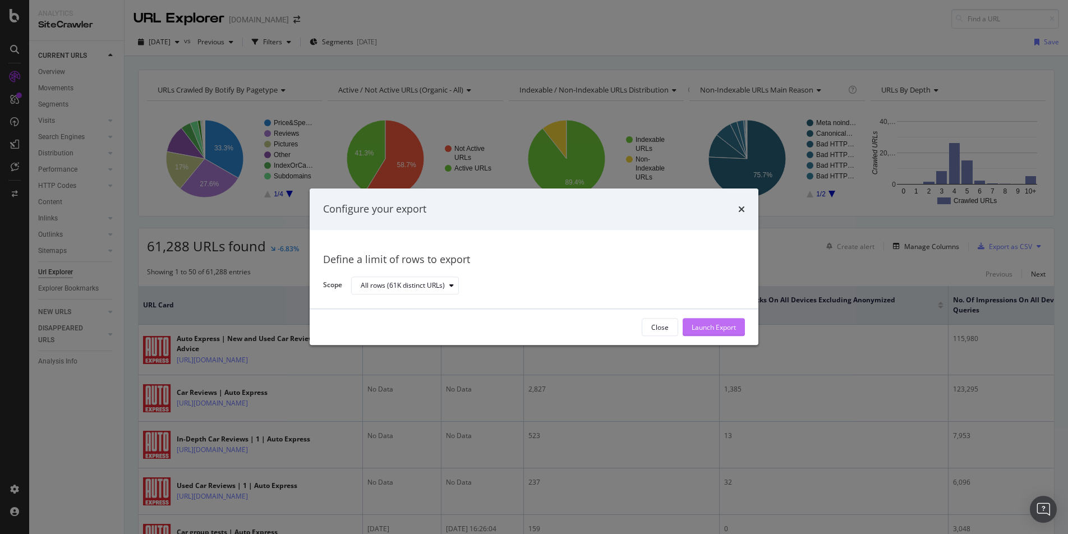
click at [722, 319] on div "Launch Export" at bounding box center [713, 327] width 44 height 17
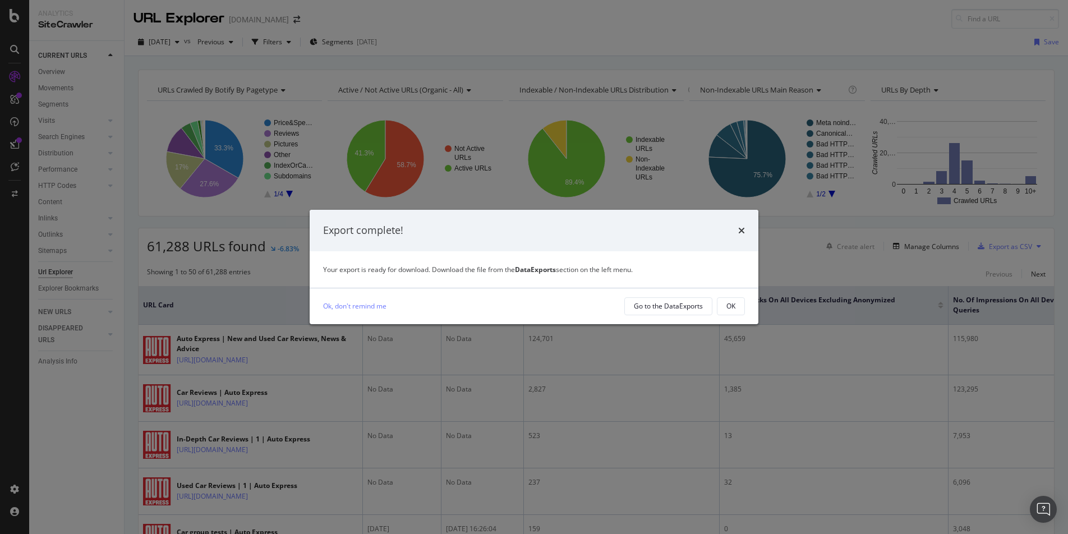
drag, startPoint x: 722, startPoint y: 318, endPoint x: 715, endPoint y: 318, distance: 7.3
click at [715, 318] on div "Ok, don't remind me Go to the DataExports OK" at bounding box center [533, 306] width 449 height 36
click at [676, 307] on div "Go to the DataExports" at bounding box center [668, 306] width 69 height 10
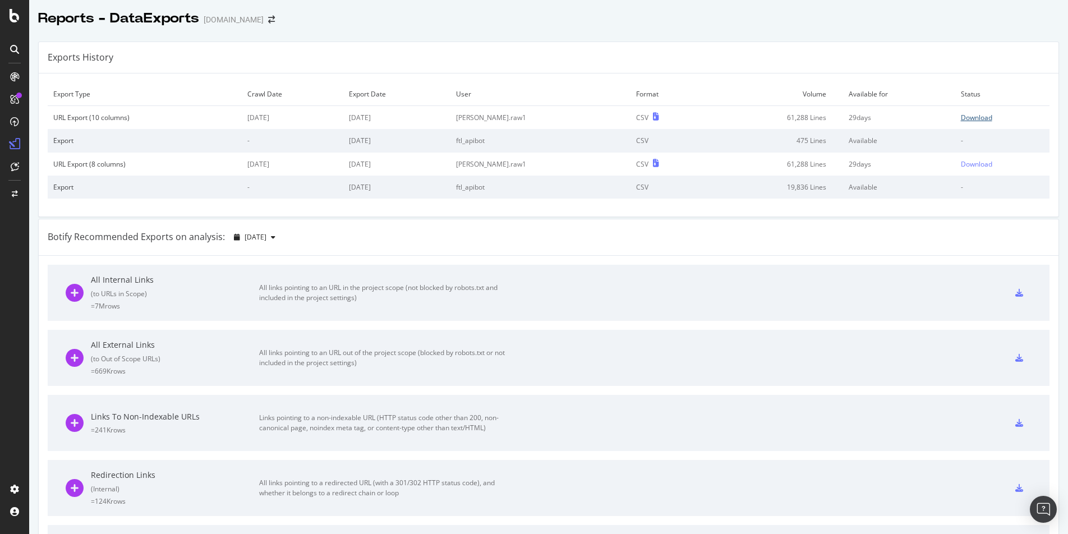
click at [815, 116] on div "Download" at bounding box center [975, 118] width 31 height 10
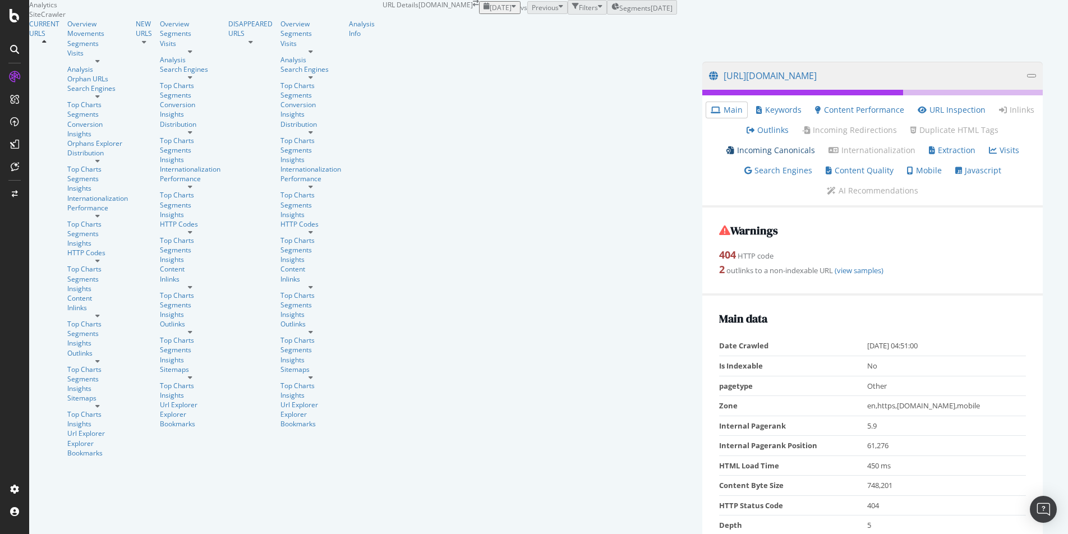
click at [788, 156] on link "Incoming Canonicals" at bounding box center [770, 150] width 89 height 11
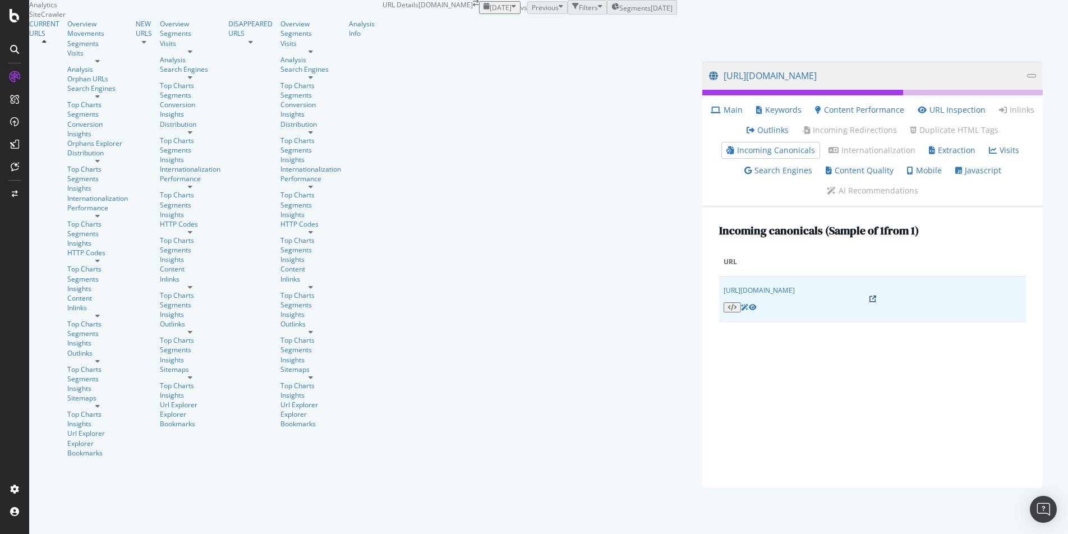
click at [869, 295] on icon at bounding box center [872, 298] width 7 height 7
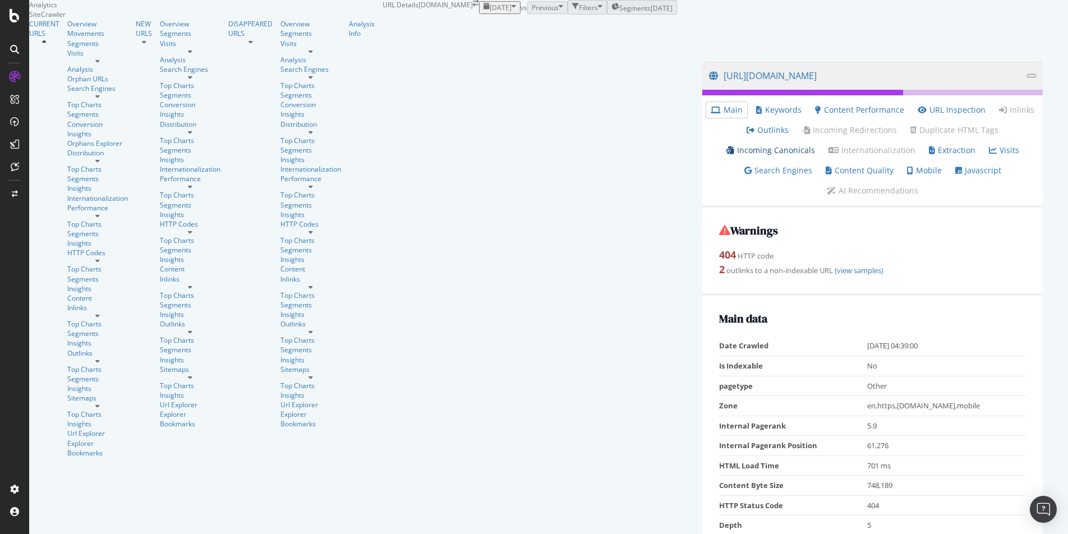
click at [804, 156] on link "Incoming Canonicals" at bounding box center [770, 150] width 89 height 11
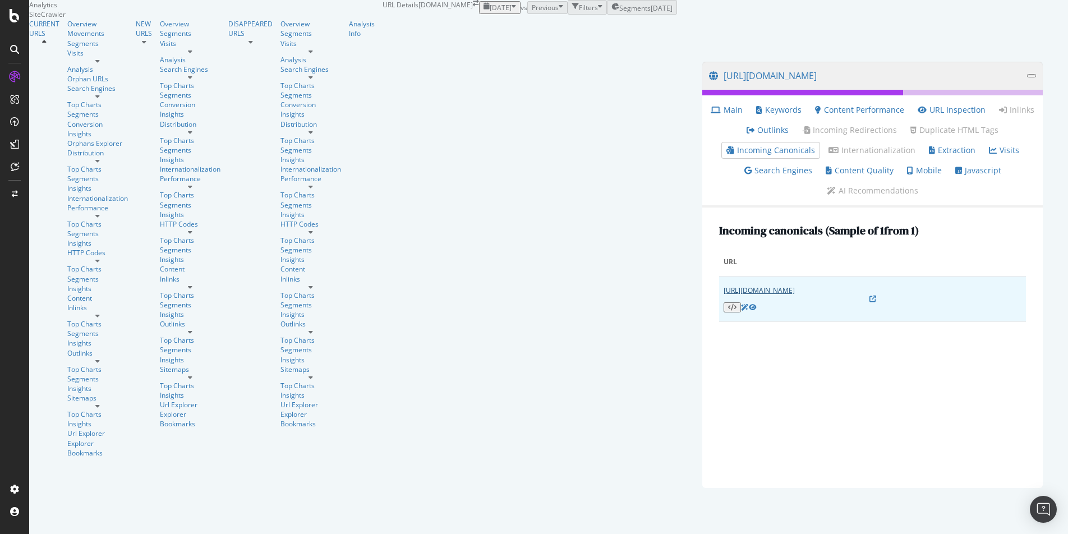
drag, startPoint x: 377, startPoint y: 298, endPoint x: 170, endPoint y: 292, distance: 207.0
click at [719, 292] on td "https://www.autoexpress.co.uk/audi/s3/63680/hatchback/interior" at bounding box center [872, 298] width 307 height 45
copy link "https://www.autoexpress.co.uk/audi/s3/63680/hatchback/interior"
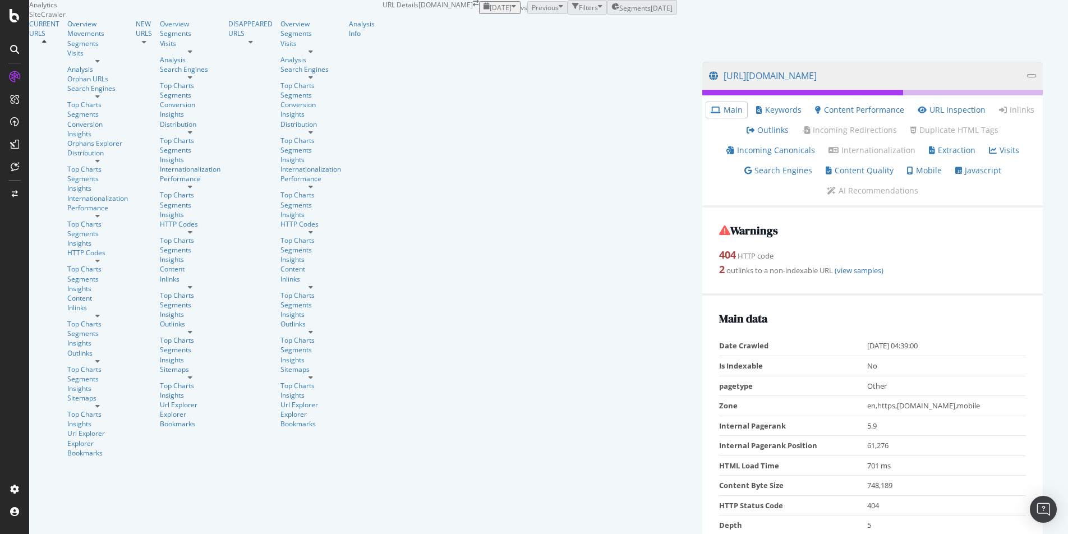
scroll to position [55, 0]
click at [796, 142] on li "Incoming Canonicals" at bounding box center [771, 150] width 98 height 16
click at [788, 145] on link "Incoming Canonicals" at bounding box center [770, 150] width 89 height 11
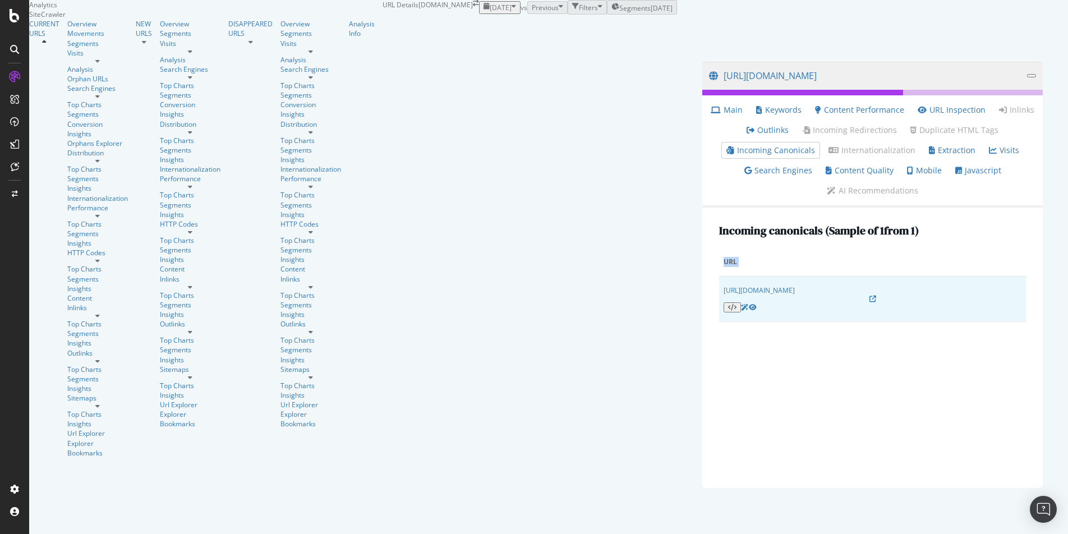
drag, startPoint x: 379, startPoint y: 295, endPoint x: 169, endPoint y: 290, distance: 210.3
click at [719, 290] on td "https://www.autoexpress.co.uk/audi/s3/63680/hatchback/interior" at bounding box center [872, 298] width 307 height 45
copy table "URL"
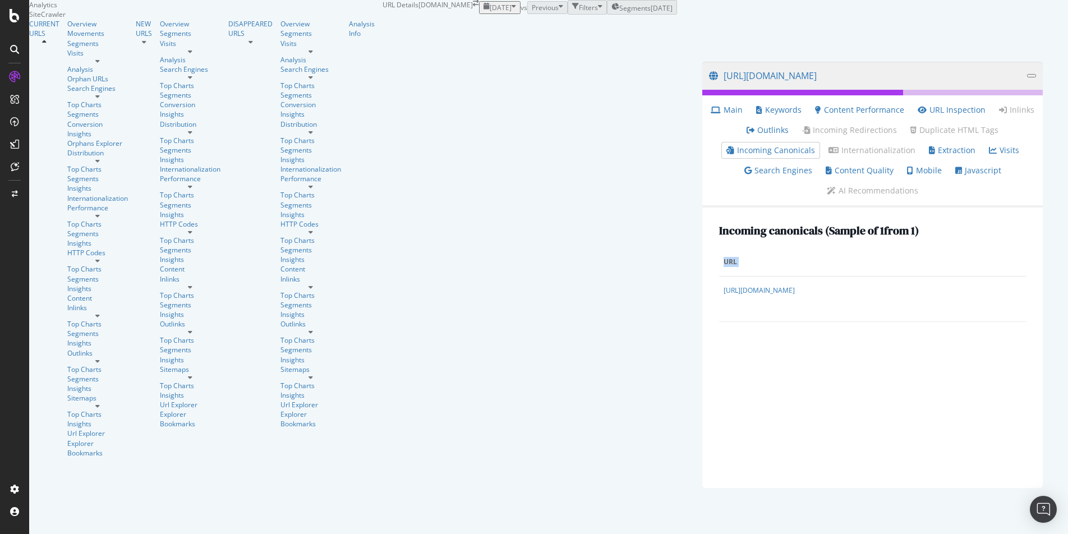
click at [702, 238] on div "Incoming canonicals (Sample of 1 from 1 ) URL https://www.autoexpress.co.uk/aud…" at bounding box center [872, 347] width 340 height 280
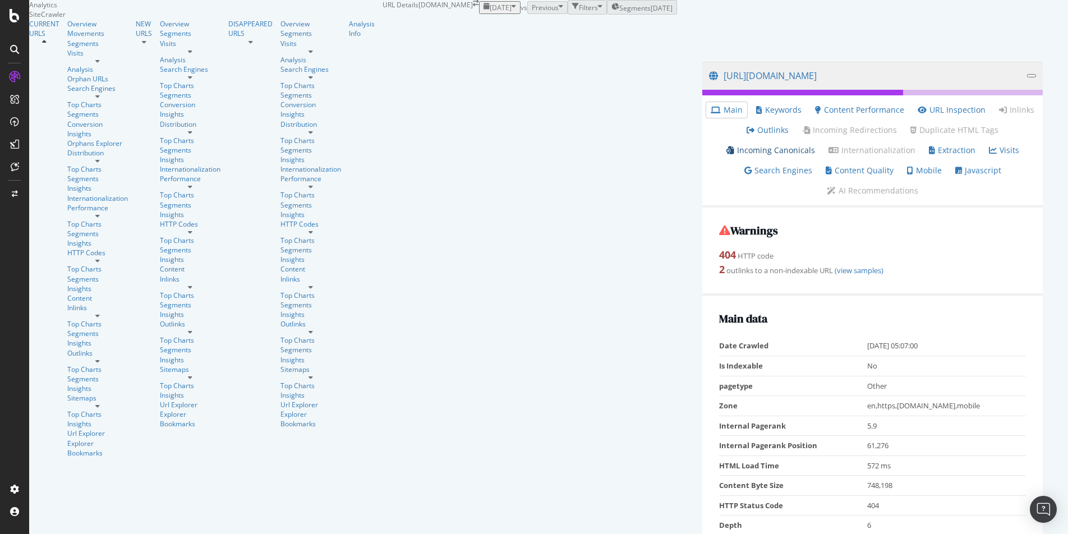
click at [788, 156] on link "Incoming Canonicals" at bounding box center [770, 150] width 89 height 11
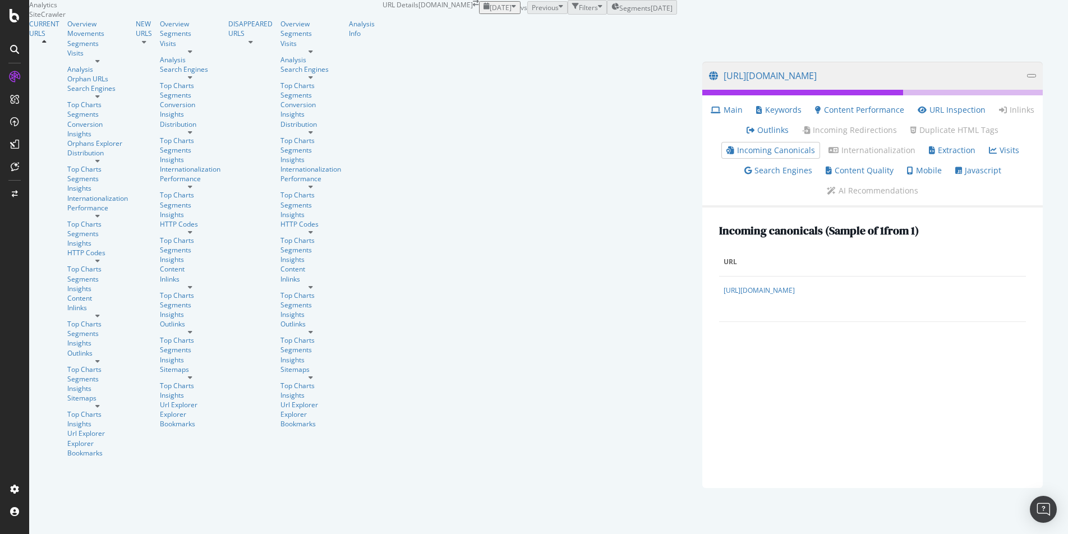
drag, startPoint x: 445, startPoint y: 303, endPoint x: 150, endPoint y: 292, distance: 294.6
click at [702, 292] on div "Incoming canonicals (Sample of 1 from 1 ) URL [URL][DOMAIN_NAME]" at bounding box center [872, 347] width 340 height 280
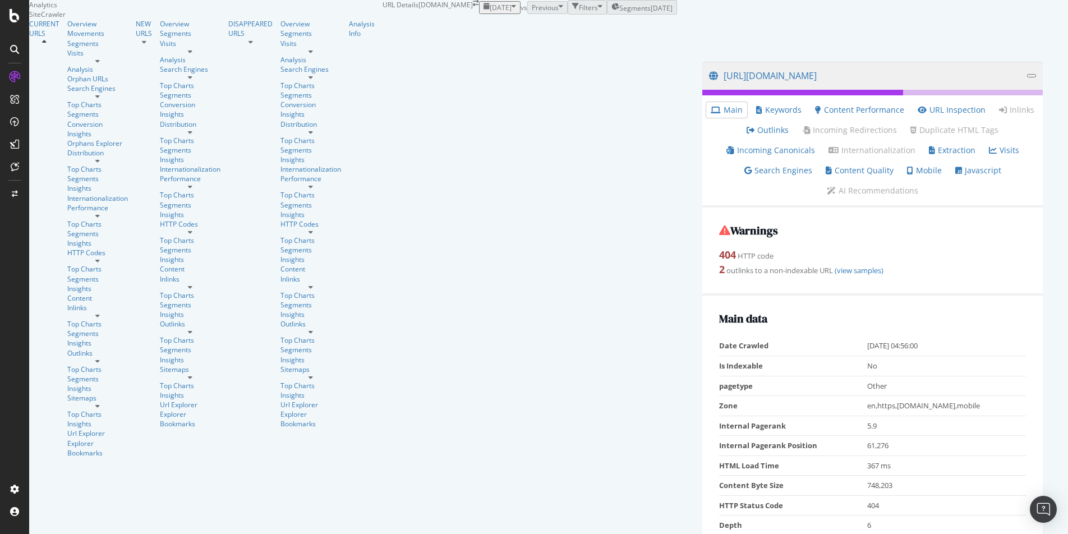
scroll to position [58, 0]
click at [778, 145] on link "Incoming Canonicals" at bounding box center [770, 150] width 89 height 11
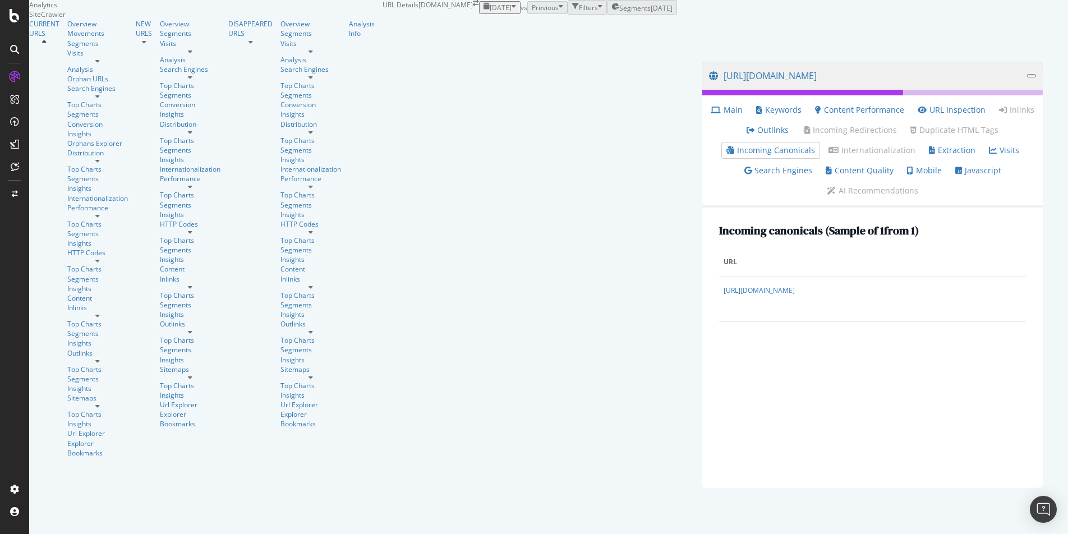
drag, startPoint x: 449, startPoint y: 297, endPoint x: 157, endPoint y: 285, distance: 292.4
click at [702, 285] on div "Incoming canonicals (Sample of 1 from 1 ) URL https://www.autoexpress.co.uk/ast…" at bounding box center [872, 347] width 340 height 280
click at [702, 293] on div "Incoming canonicals (Sample of 1 from 1 ) URL https://www.autoexpress.co.uk/ast…" at bounding box center [872, 347] width 340 height 280
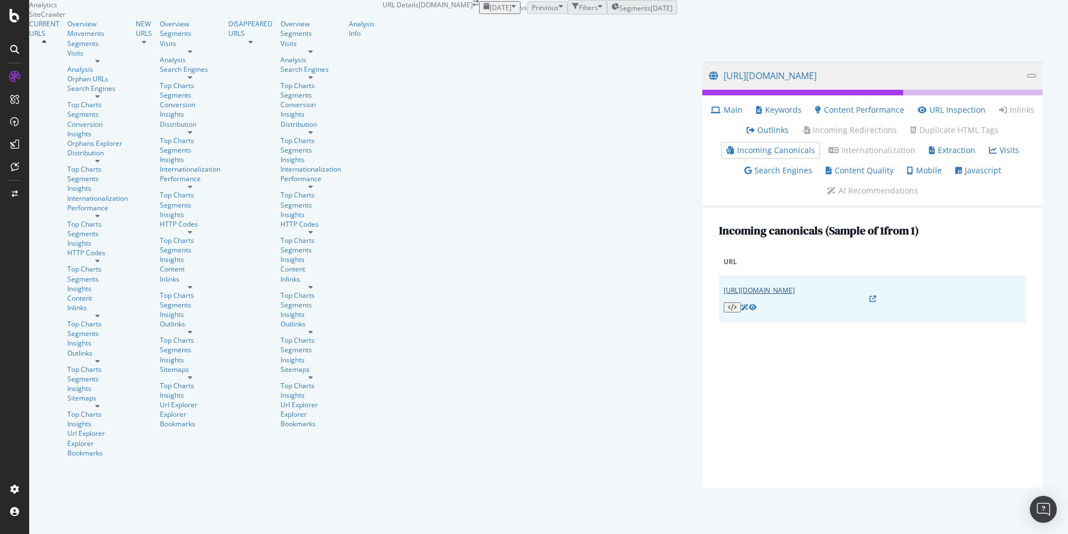
drag, startPoint x: 161, startPoint y: 282, endPoint x: 392, endPoint y: 288, distance: 231.1
click at [702, 288] on div "Incoming canonicals (Sample of 1 from 1 ) URL https://www.autoexpress.co.uk/ast…" at bounding box center [872, 347] width 340 height 280
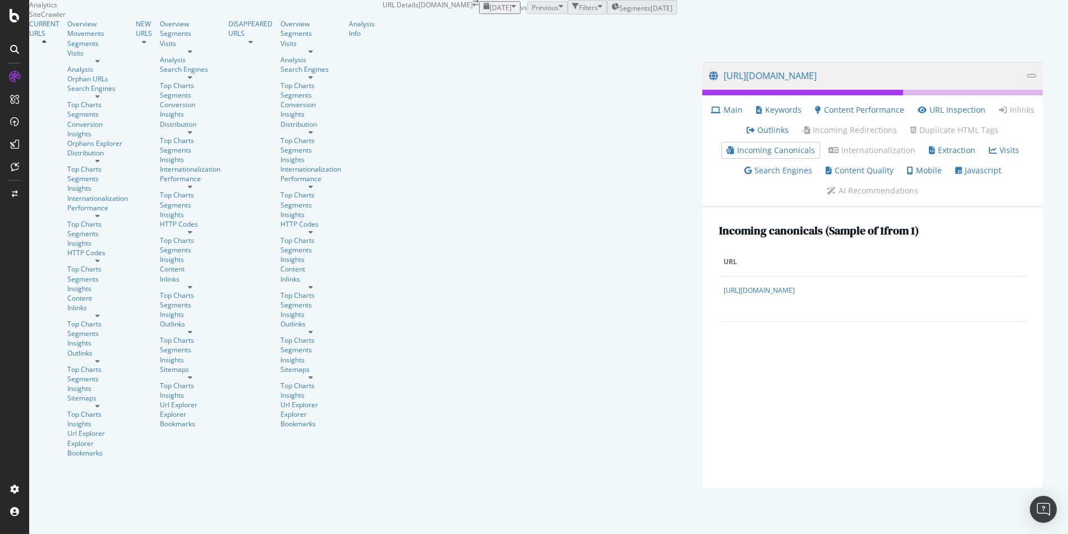
click at [702, 317] on div "Incoming canonicals (Sample of 1 from 1 ) URL https://www.autoexpress.co.uk/ast…" at bounding box center [872, 347] width 340 height 280
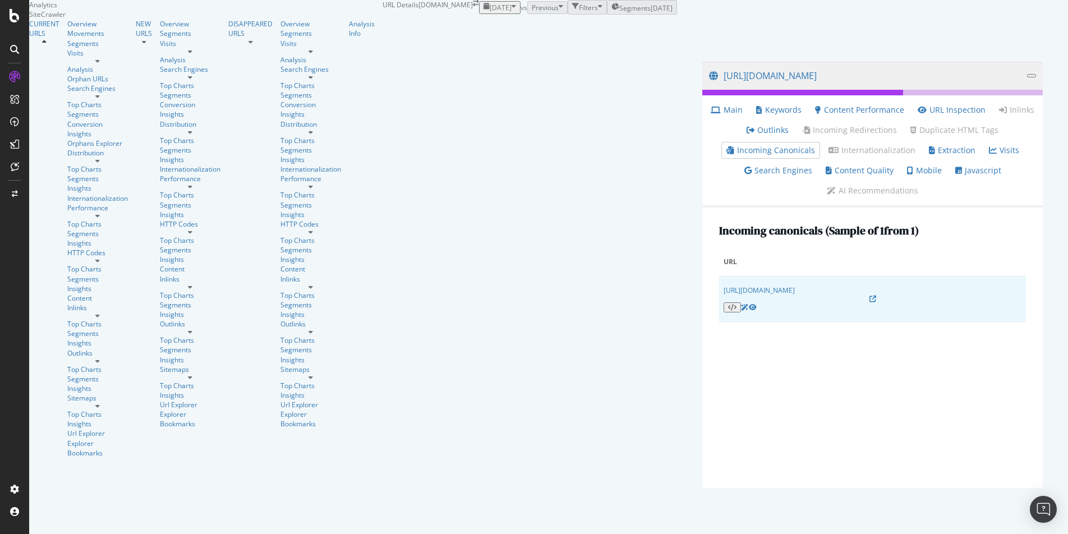
drag, startPoint x: 446, startPoint y: 294, endPoint x: 168, endPoint y: 285, distance: 278.8
click at [719, 285] on td "https://www.autoexpress.co.uk/aston-martin/vanquish/61768/2014-2018-coupe/inter…" at bounding box center [872, 298] width 307 height 45
copy link "https://www.autoexpress.co.uk/aston-martin/vanquish/61768/2014-2018-coupe/inter…"
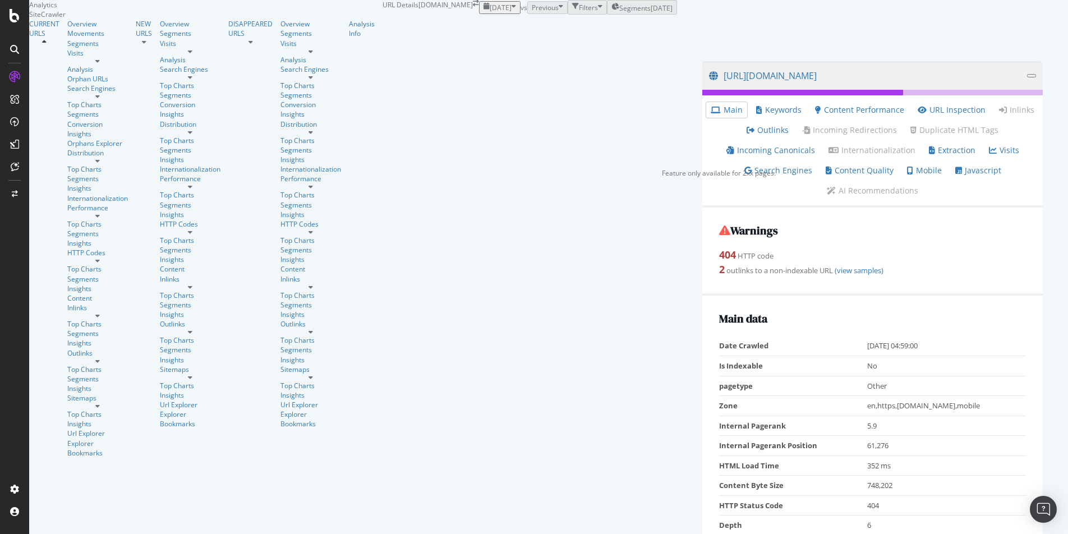
click at [775, 168] on div "Feature only available for 2xx pages." at bounding box center [719, 173] width 114 height 10
click at [814, 156] on link "Incoming Canonicals" at bounding box center [770, 150] width 89 height 11
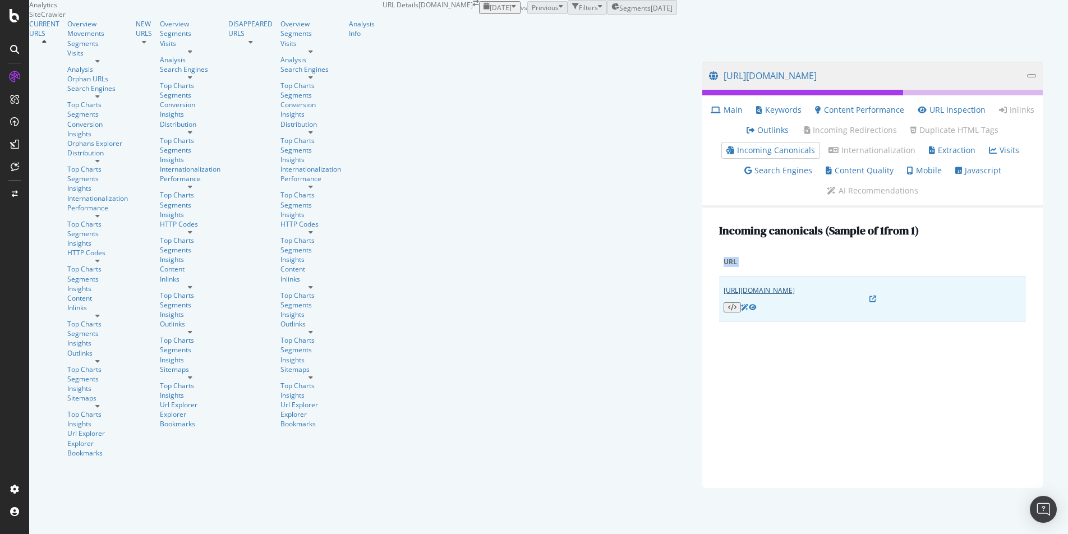
drag, startPoint x: 450, startPoint y: 298, endPoint x: 172, endPoint y: 284, distance: 279.0
click at [719, 284] on td "https://www.autoexpress.co.uk/aston-martin/vanquish/61768/2014-2018-coupe/engin…" at bounding box center [872, 298] width 307 height 45
copy table "URL"
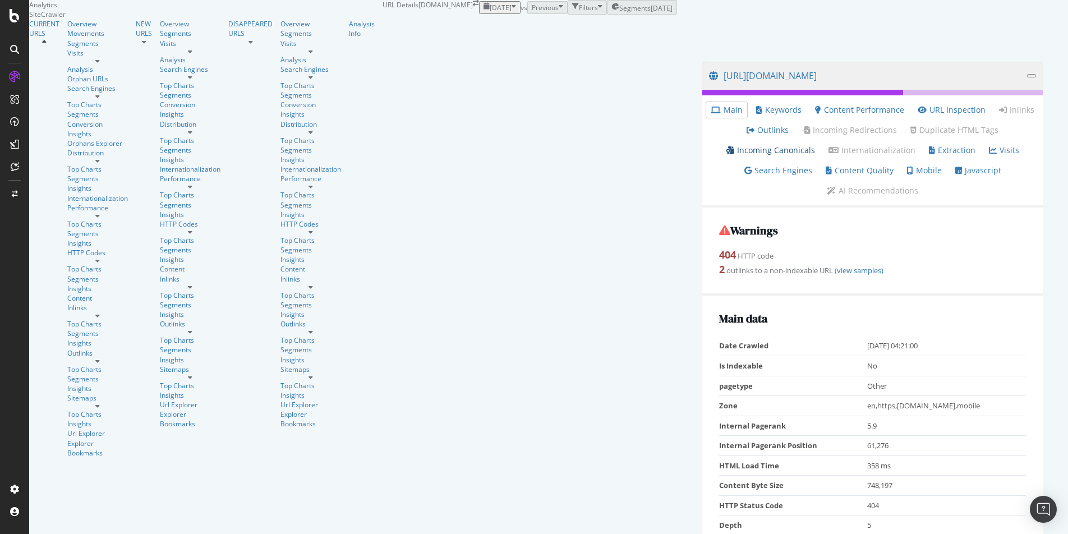
click at [815, 156] on link "Incoming Canonicals" at bounding box center [770, 150] width 89 height 11
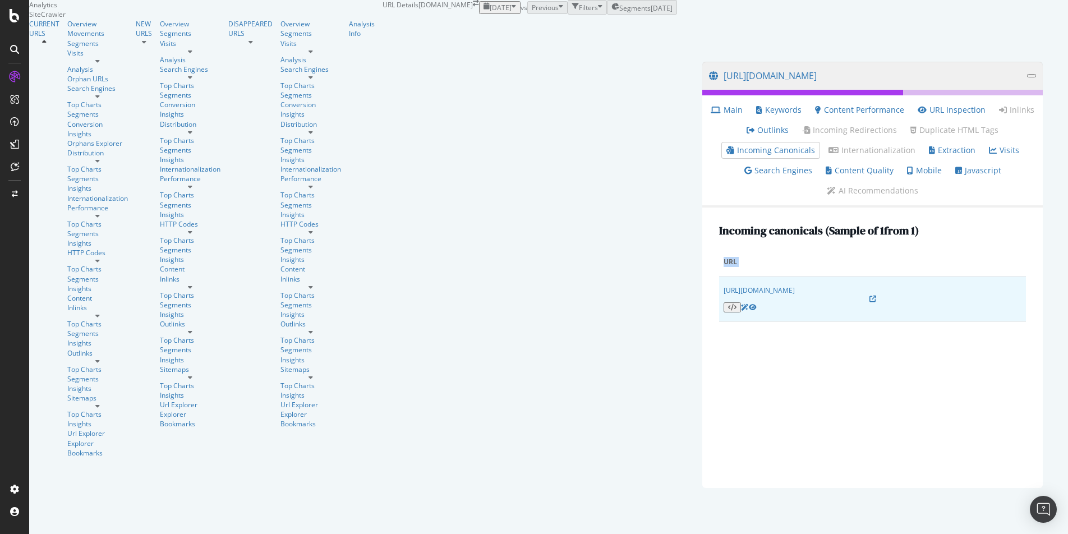
drag, startPoint x: 391, startPoint y: 297, endPoint x: 178, endPoint y: 280, distance: 214.2
click at [719, 280] on td "https://www.autoexpress.co.uk/subaru/forester/108974/suv/interior" at bounding box center [872, 298] width 307 height 45
copy table "URL"
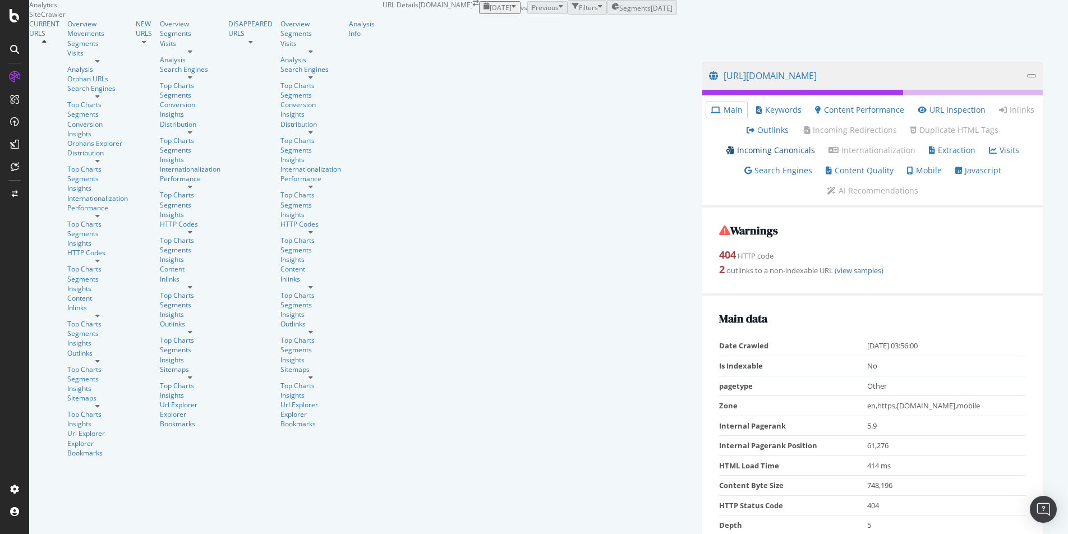
click at [786, 156] on link "Incoming Canonicals" at bounding box center [770, 150] width 89 height 11
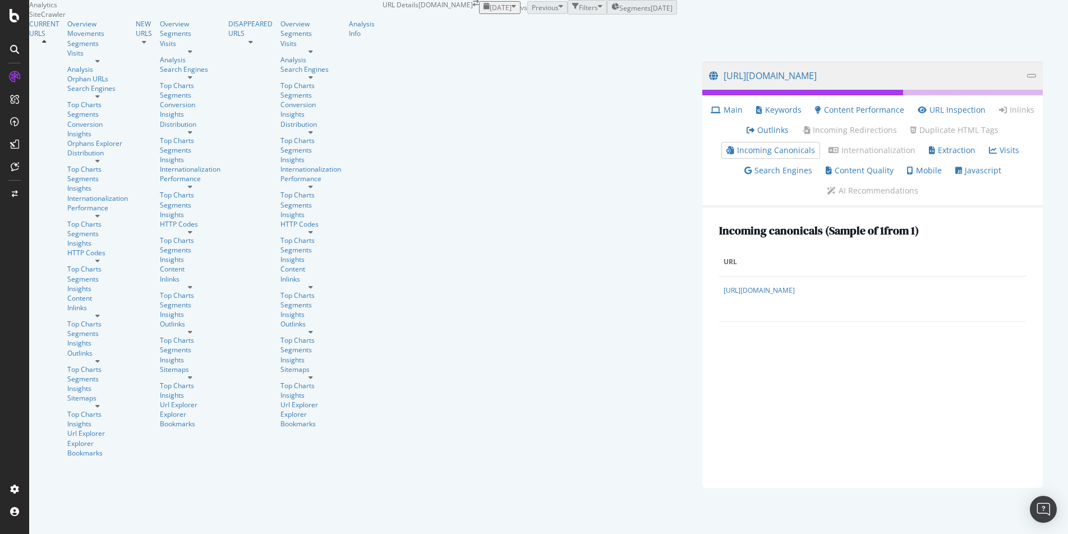
drag, startPoint x: 387, startPoint y: 296, endPoint x: 160, endPoint y: 285, distance: 226.8
click at [702, 285] on div "Incoming canonicals (Sample of 1 from 1 ) URL https://www.autoexpress.co.uk/sub…" at bounding box center [872, 347] width 340 height 280
click at [702, 278] on div "Incoming canonicals (Sample of 1 from 1 ) URL https://www.autoexpress.co.uk/sub…" at bounding box center [872, 347] width 340 height 280
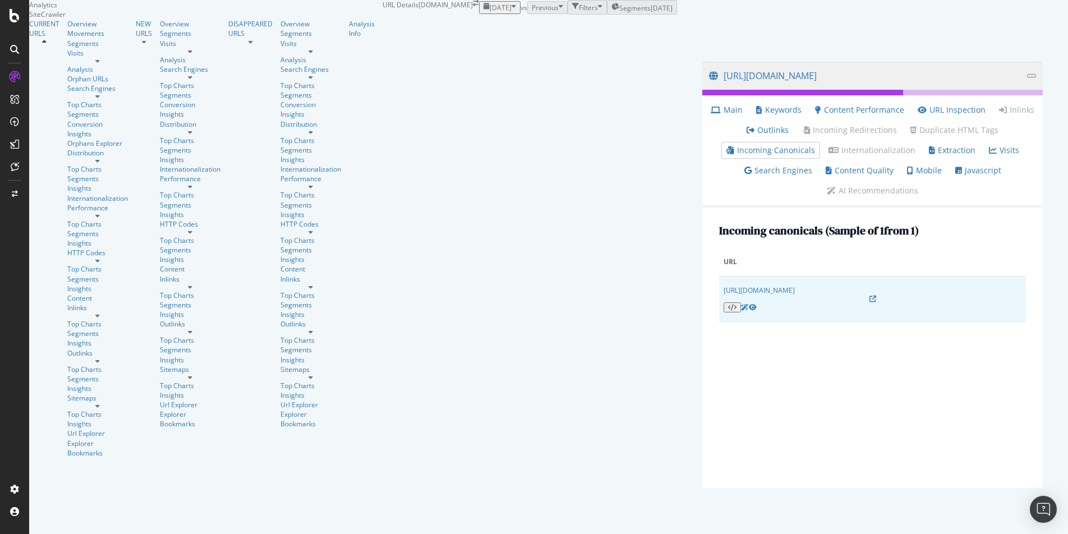
drag, startPoint x: 159, startPoint y: 278, endPoint x: 350, endPoint y: 298, distance: 192.3
click at [702, 298] on div "Incoming canonicals (Sample of 1 from 1 ) URL https://www.autoexpress.co.uk/sub…" at bounding box center [872, 347] width 340 height 280
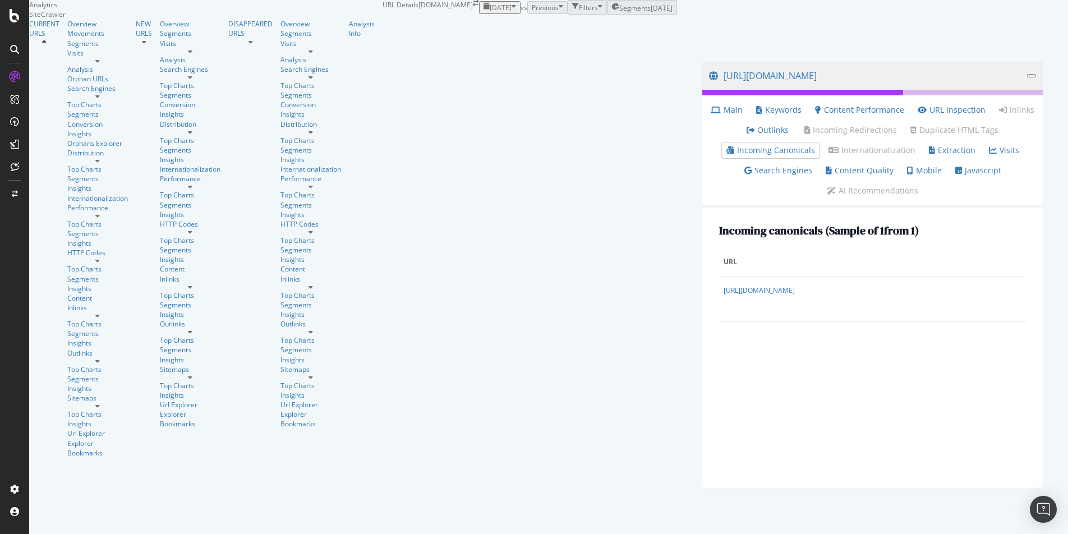
click at [702, 307] on div "Incoming canonicals (Sample of 1 from 1 ) URL https://www.autoexpress.co.uk/sub…" at bounding box center [872, 347] width 340 height 280
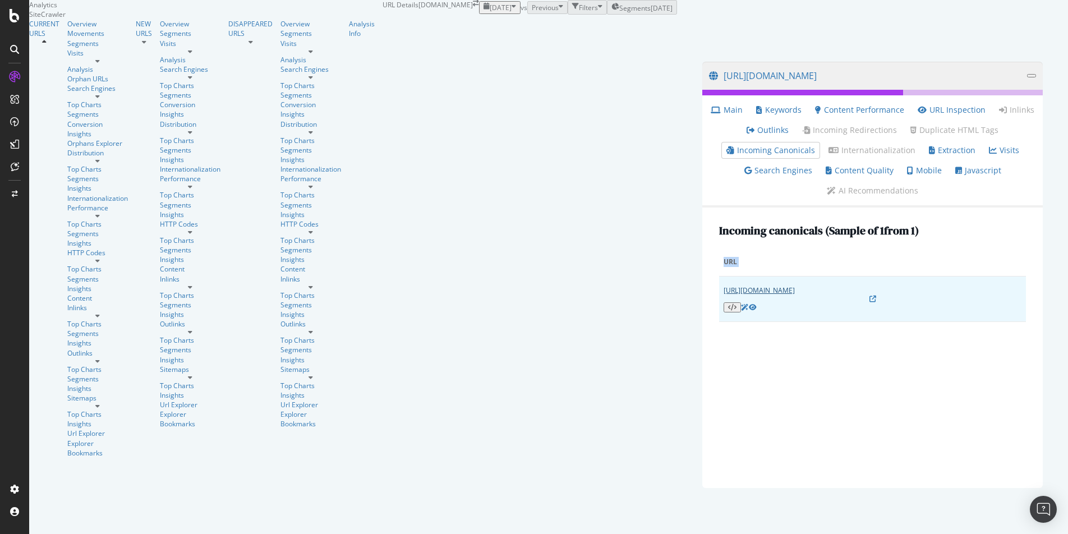
drag, startPoint x: 387, startPoint y: 298, endPoint x: 170, endPoint y: 289, distance: 217.2
click at [719, 289] on td "https://www.autoexpress.co.uk/subaru/forester/108974/suv/engines" at bounding box center [872, 298] width 307 height 45
copy table "URL"
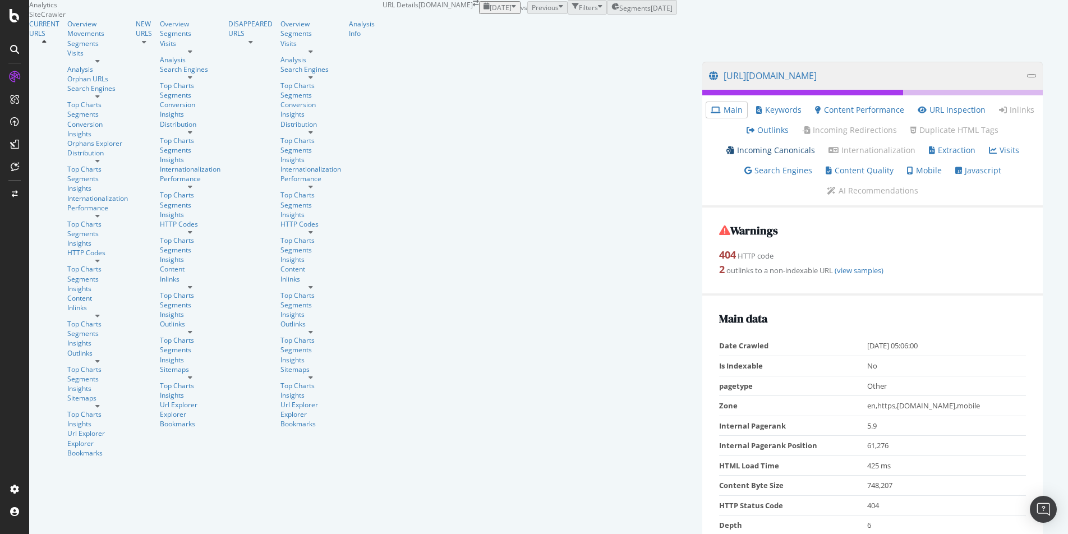
click at [803, 156] on link "Incoming Canonicals" at bounding box center [770, 150] width 89 height 11
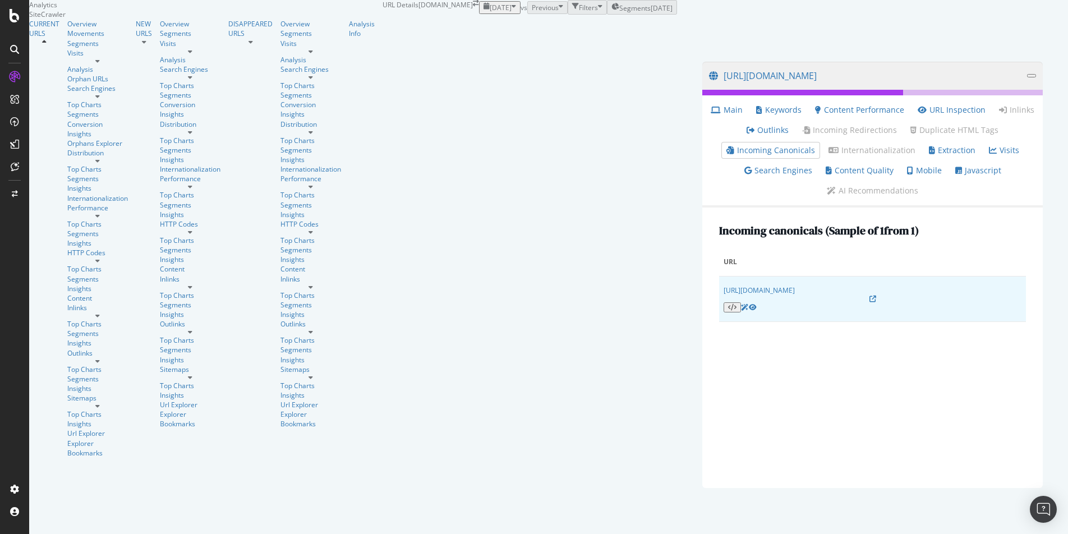
drag, startPoint x: 459, startPoint y: 297, endPoint x: 177, endPoint y: 280, distance: 282.5
click at [719, 280] on td "[URL][DOMAIN_NAME]" at bounding box center [872, 298] width 307 height 45
copy link "[URL][DOMAIN_NAME]"
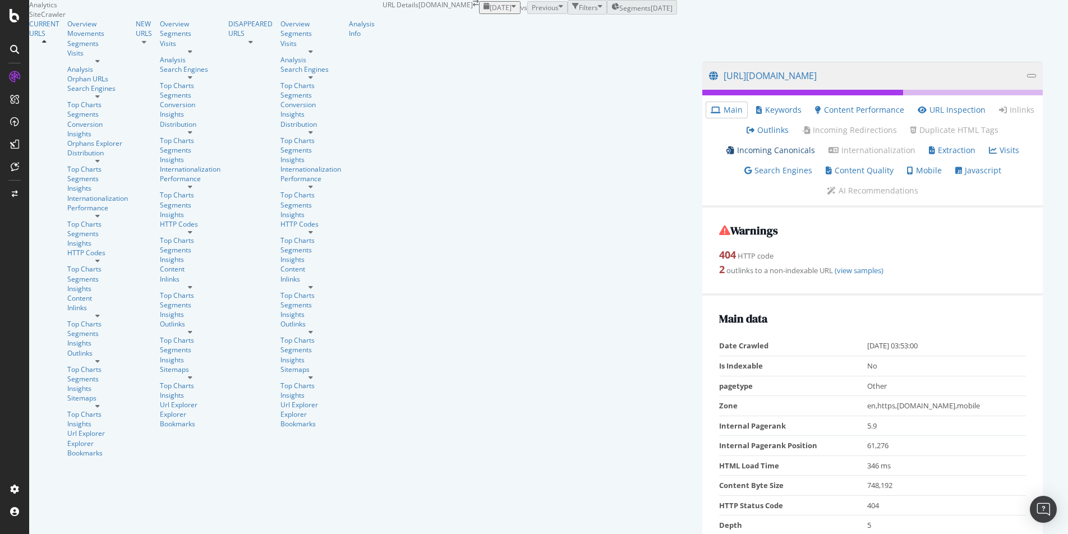
click at [800, 156] on link "Incoming Canonicals" at bounding box center [770, 150] width 89 height 11
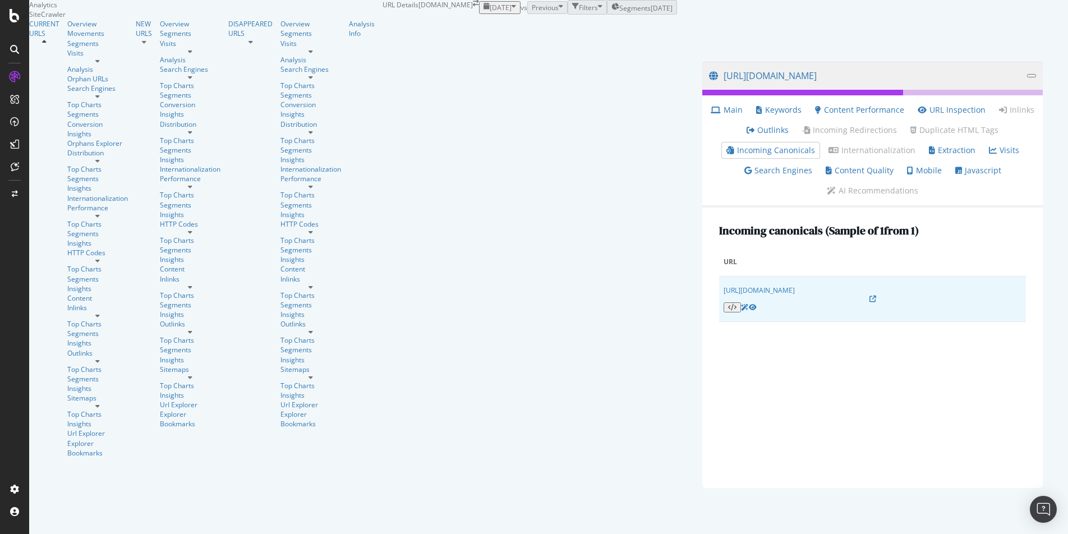
drag, startPoint x: 377, startPoint y: 295, endPoint x: 165, endPoint y: 290, distance: 212.0
click at [719, 290] on td "https://www.autoexpress.co.uk/subaru/forester/108974/suv/mpg" at bounding box center [872, 298] width 307 height 45
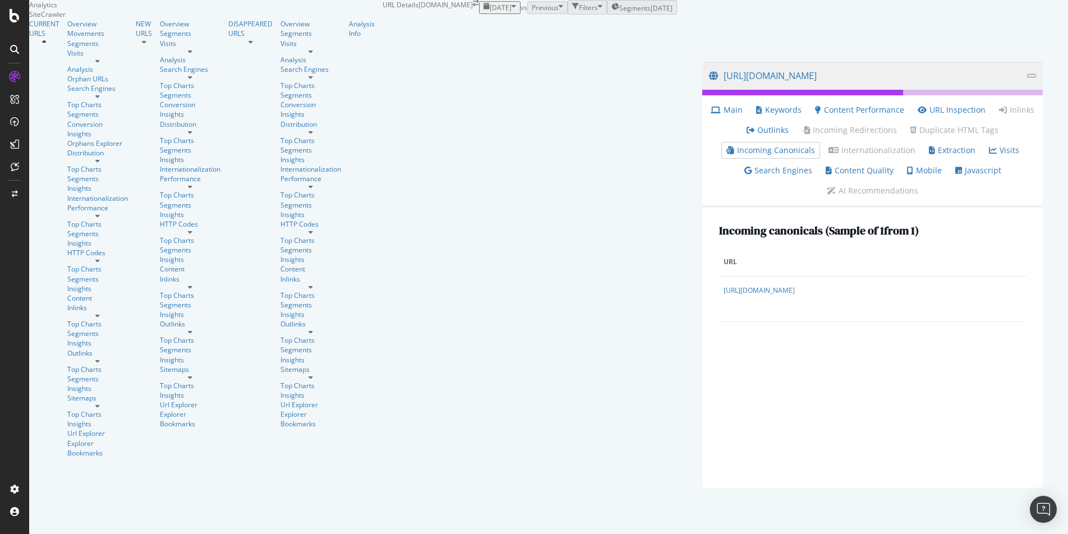
click at [702, 285] on div "Incoming canonicals (Sample of 1 from 1 ) URL https://www.autoexpress.co.uk/sub…" at bounding box center [872, 347] width 340 height 280
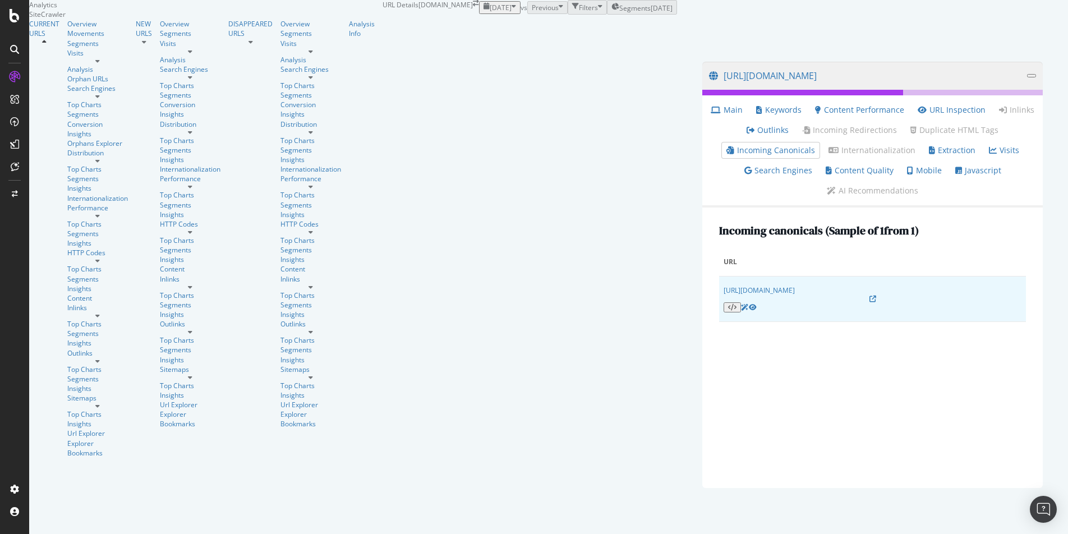
drag, startPoint x: 169, startPoint y: 281, endPoint x: 376, endPoint y: 291, distance: 206.6
click at [719, 291] on td "https://www.autoexpress.co.uk/subaru/forester/108974/suv/mpg" at bounding box center [872, 298] width 307 height 45
copy link "https://www.autoexpress.co.uk/subaru/forester/108974/suv/mpg"
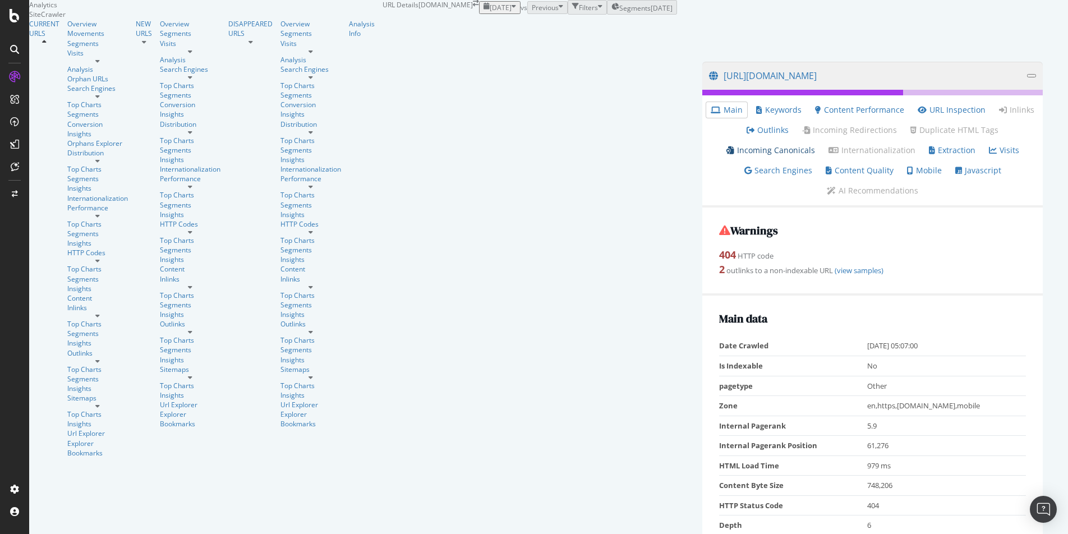
click at [815, 156] on link "Incoming Canonicals" at bounding box center [770, 150] width 89 height 11
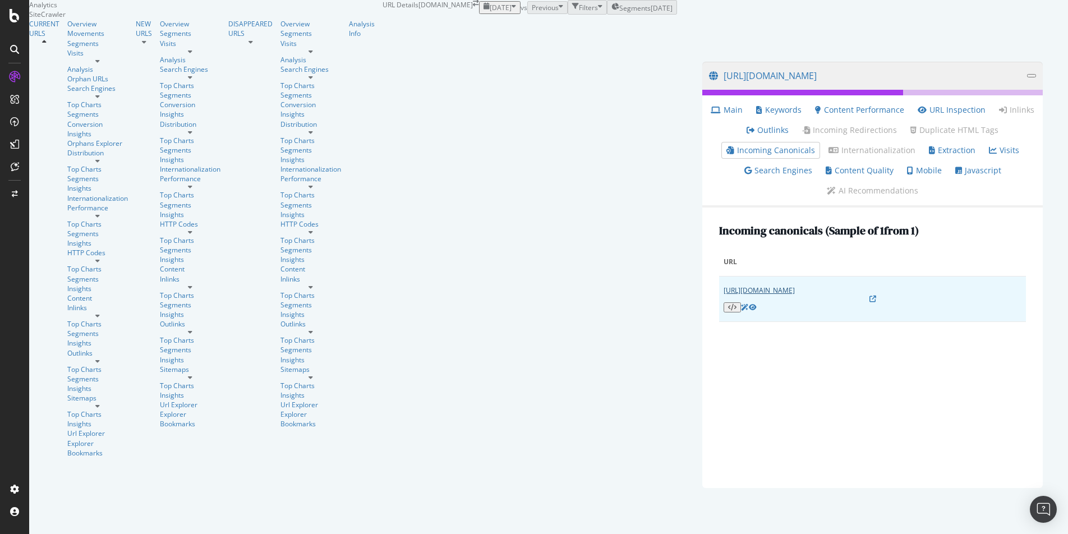
drag, startPoint x: 452, startPoint y: 298, endPoint x: 175, endPoint y: 283, distance: 277.4
click at [719, 283] on td "https://www.autoexpress.co.uk/aston-martin/vanquish/61768/2014-2018-coupe/relia…" at bounding box center [872, 298] width 307 height 45
copy link "https://www.autoexpress.co.uk/aston-martin/vanquish/61768/2014-2018-coupe/relia…"
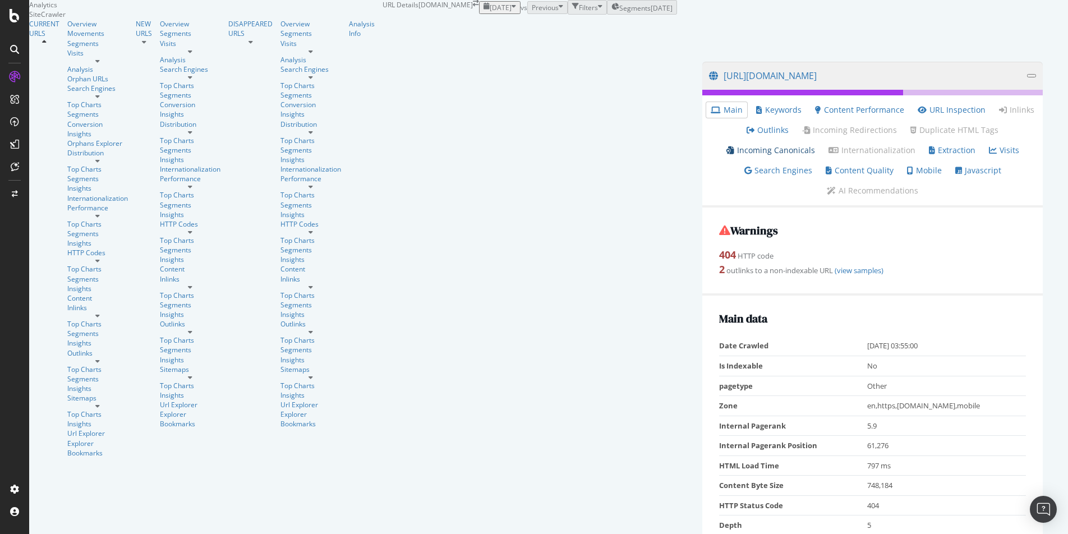
click at [793, 156] on link "Incoming Canonicals" at bounding box center [770, 150] width 89 height 11
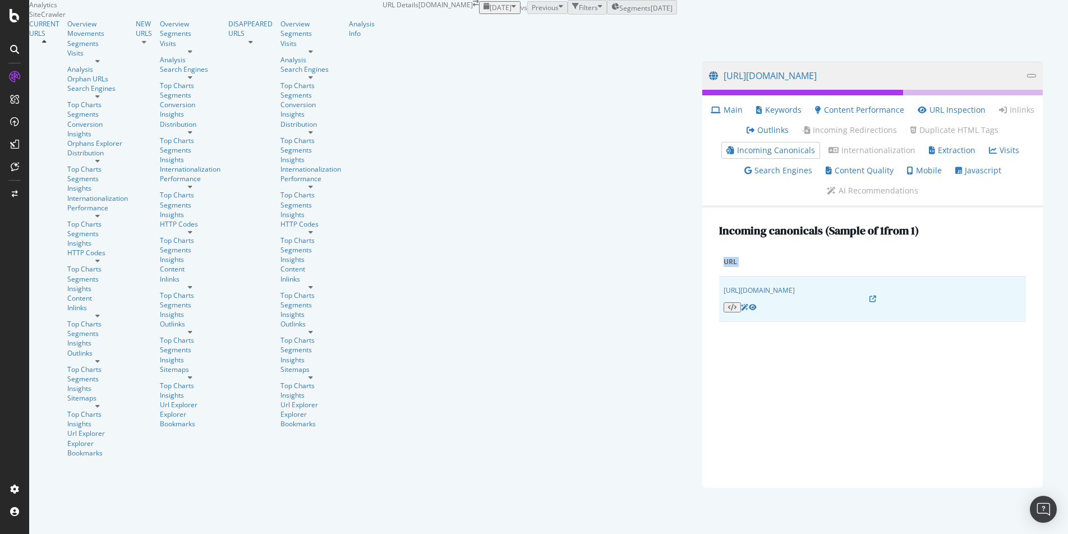
drag, startPoint x: 369, startPoint y: 299, endPoint x: 168, endPoint y: 287, distance: 201.1
click at [719, 287] on td "[URL][DOMAIN_NAME]" at bounding box center [872, 298] width 307 height 45
copy table "URL"
